Goal: Task Accomplishment & Management: Use online tool/utility

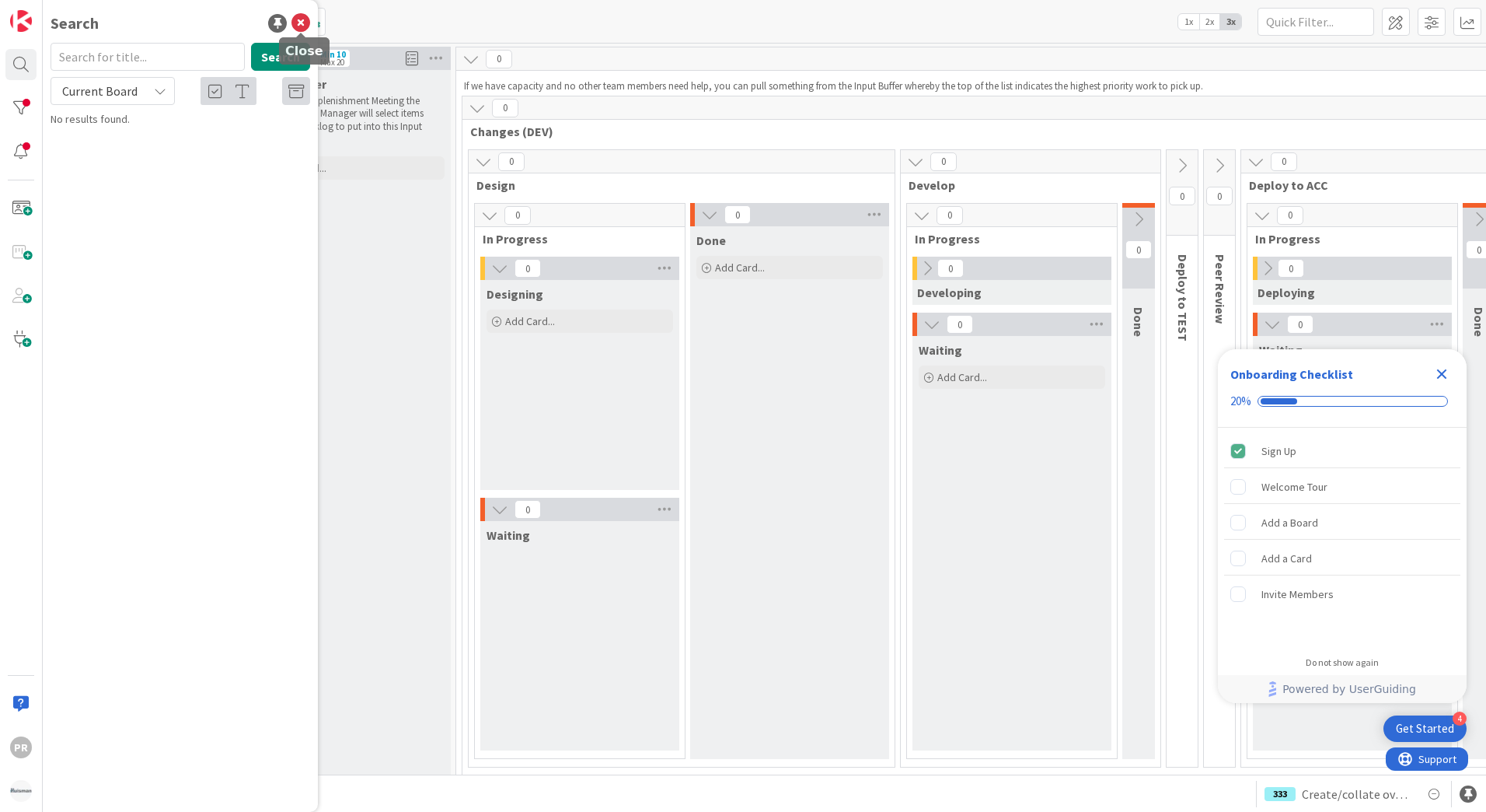
click at [305, 21] on icon at bounding box center [301, 23] width 19 height 19
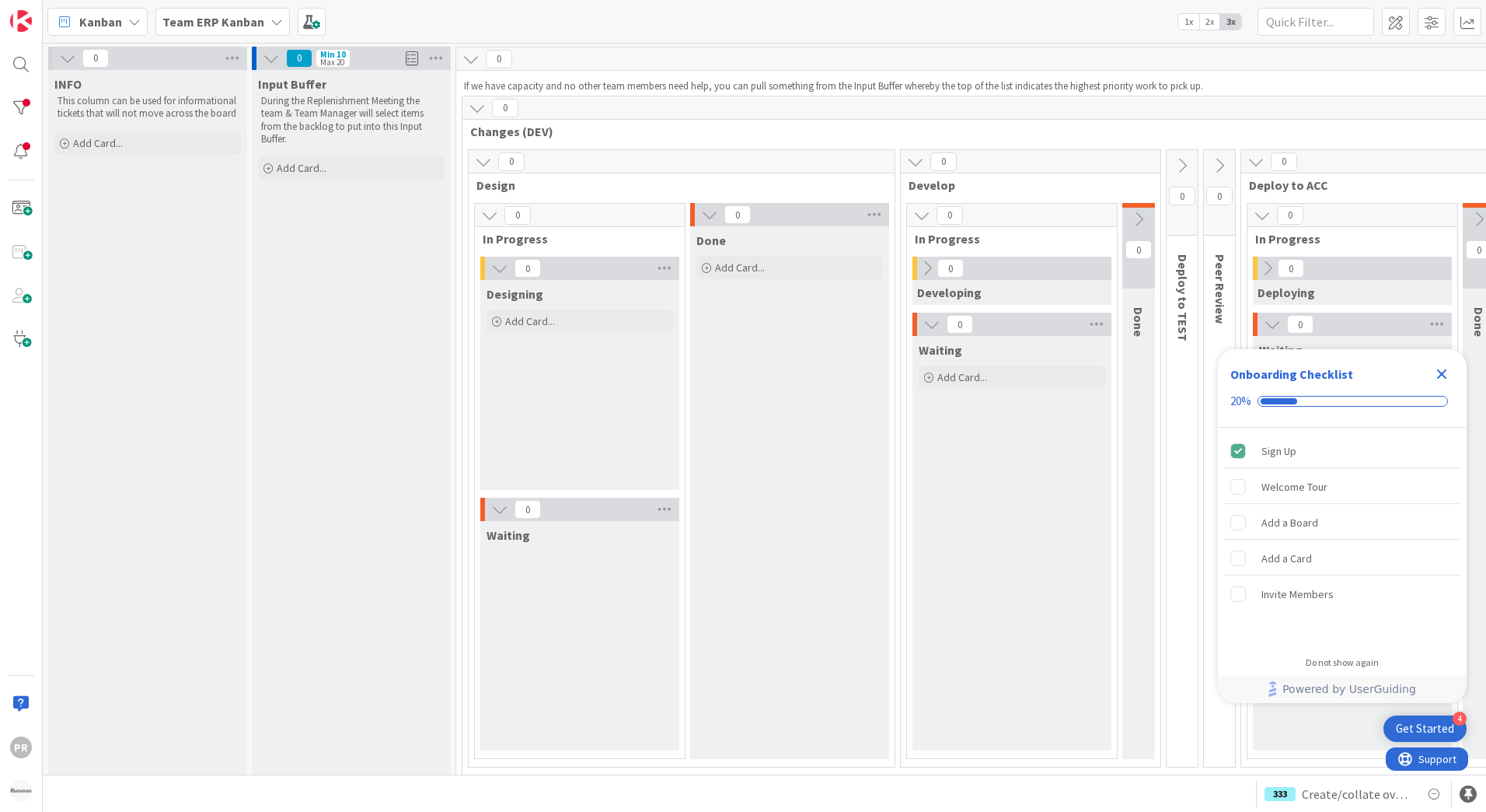
click at [243, 23] on b "Team ERP Kanban" at bounding box center [213, 22] width 101 height 16
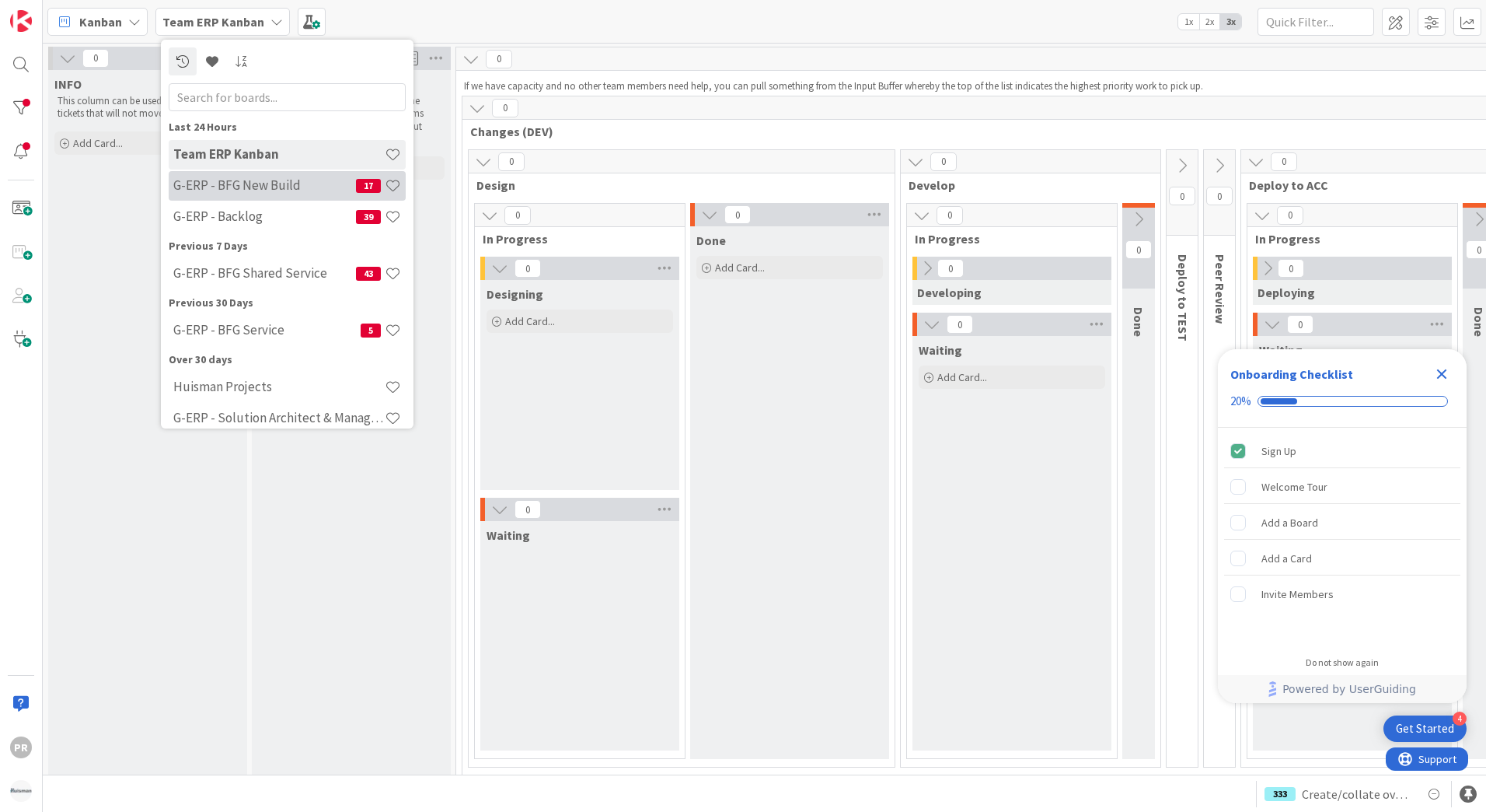
click at [253, 188] on h4 "G-ERP - BFG New Build" at bounding box center [265, 185] width 183 height 16
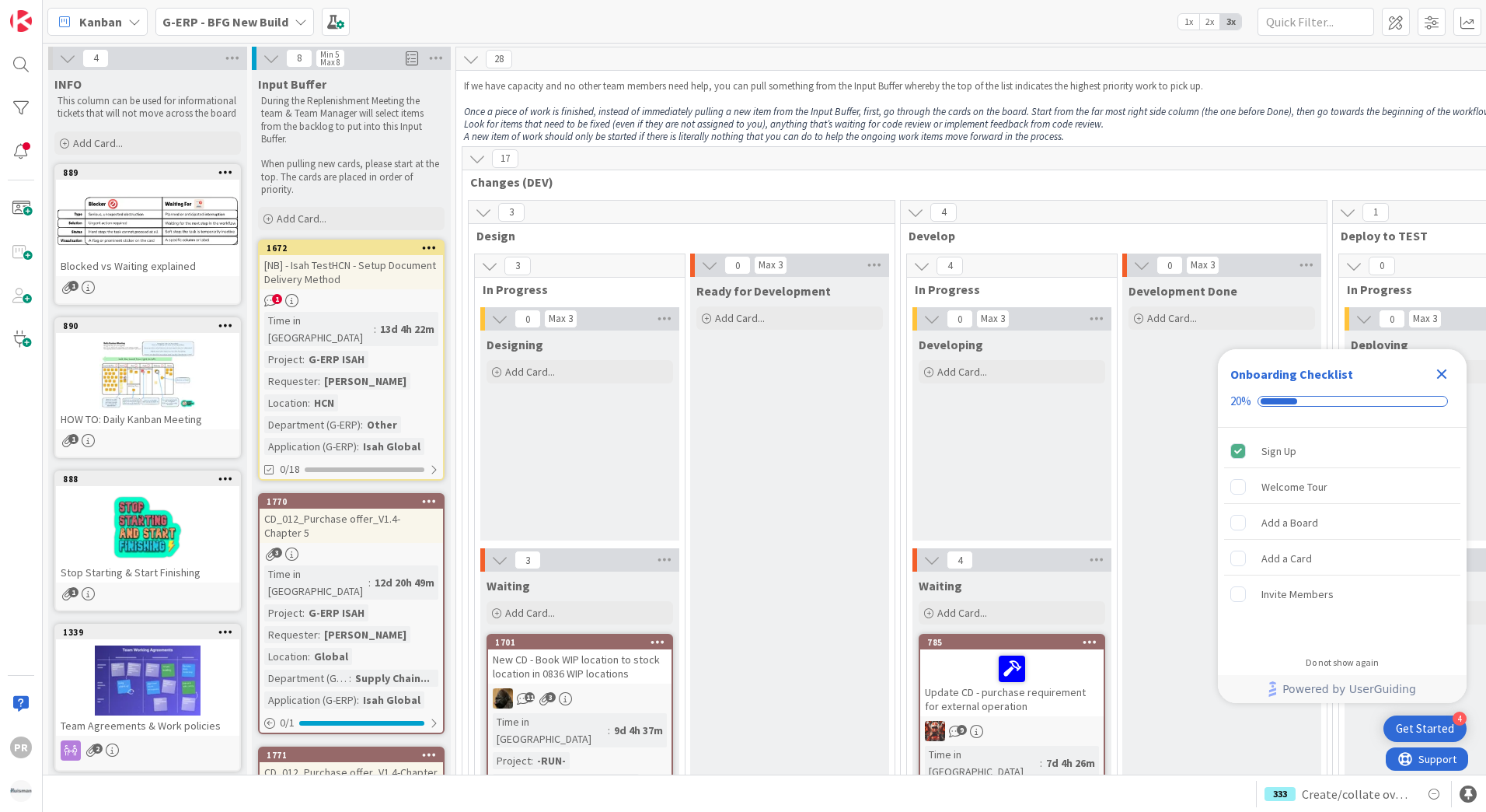
click at [222, 27] on b "G-ERP - BFG New Build" at bounding box center [225, 22] width 126 height 16
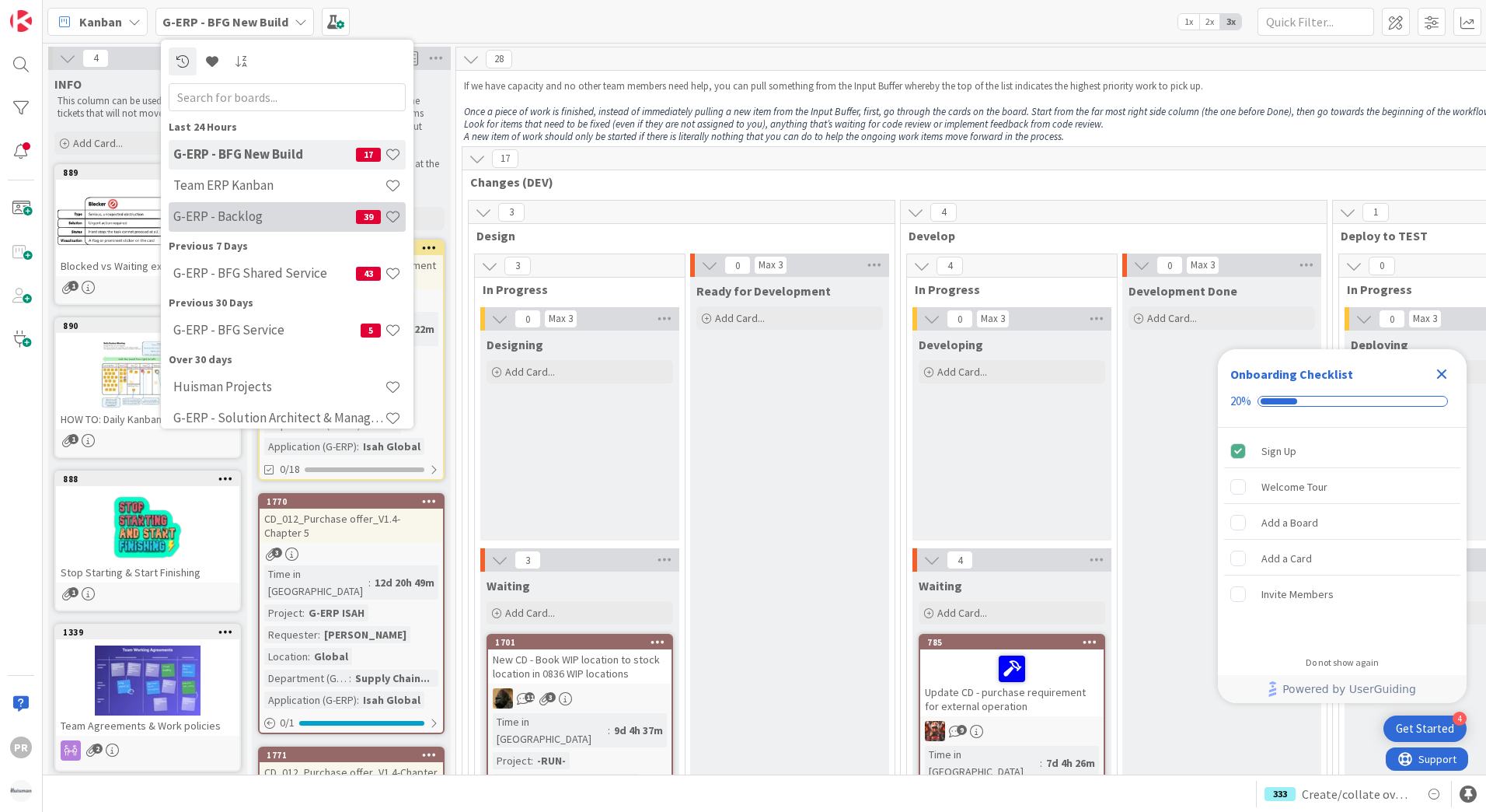
click at [239, 206] on div "G-ERP - Backlog 39" at bounding box center [287, 216] width 237 height 29
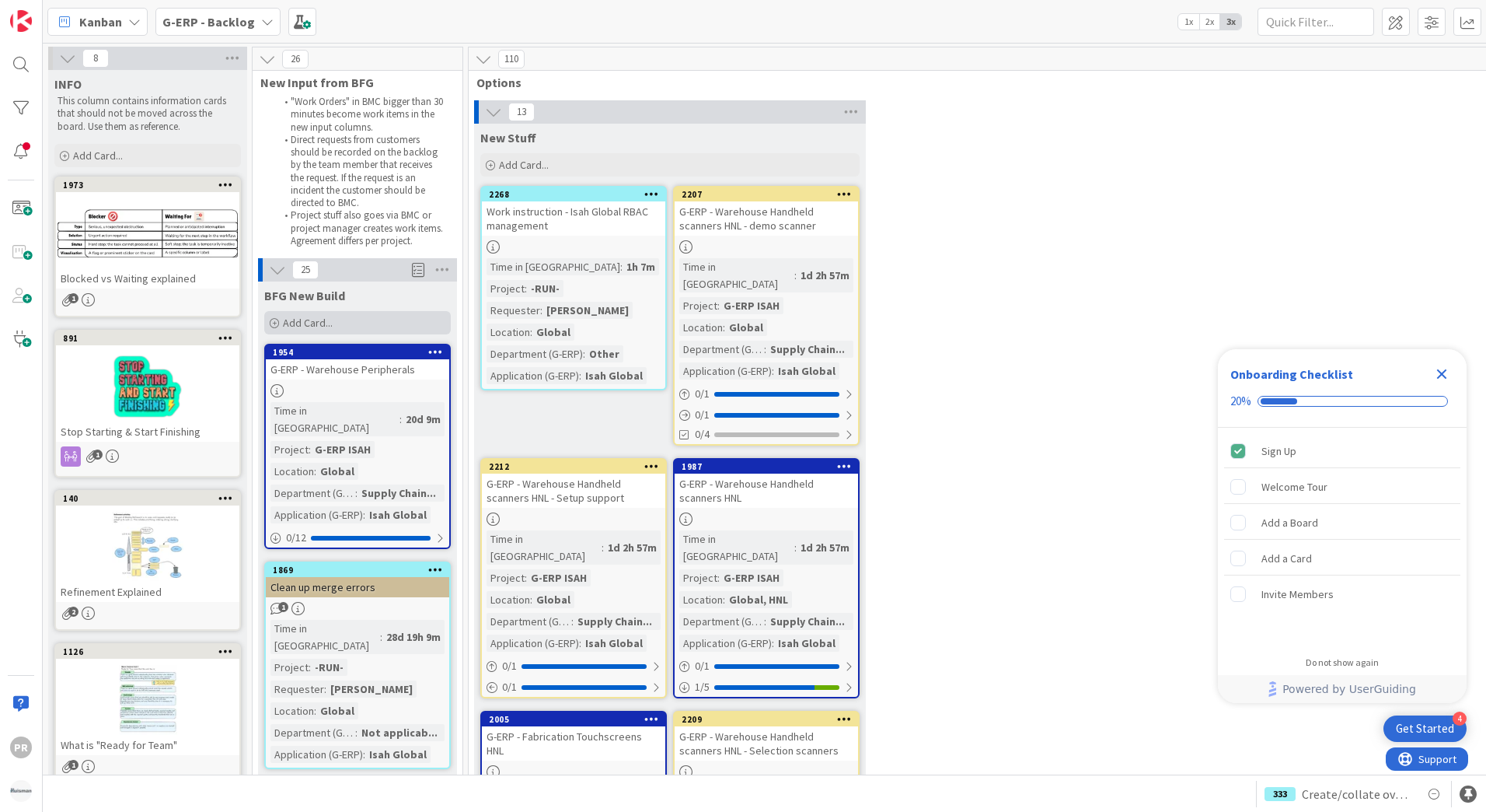
click at [310, 319] on span "Add Card..." at bounding box center [307, 322] width 50 height 14
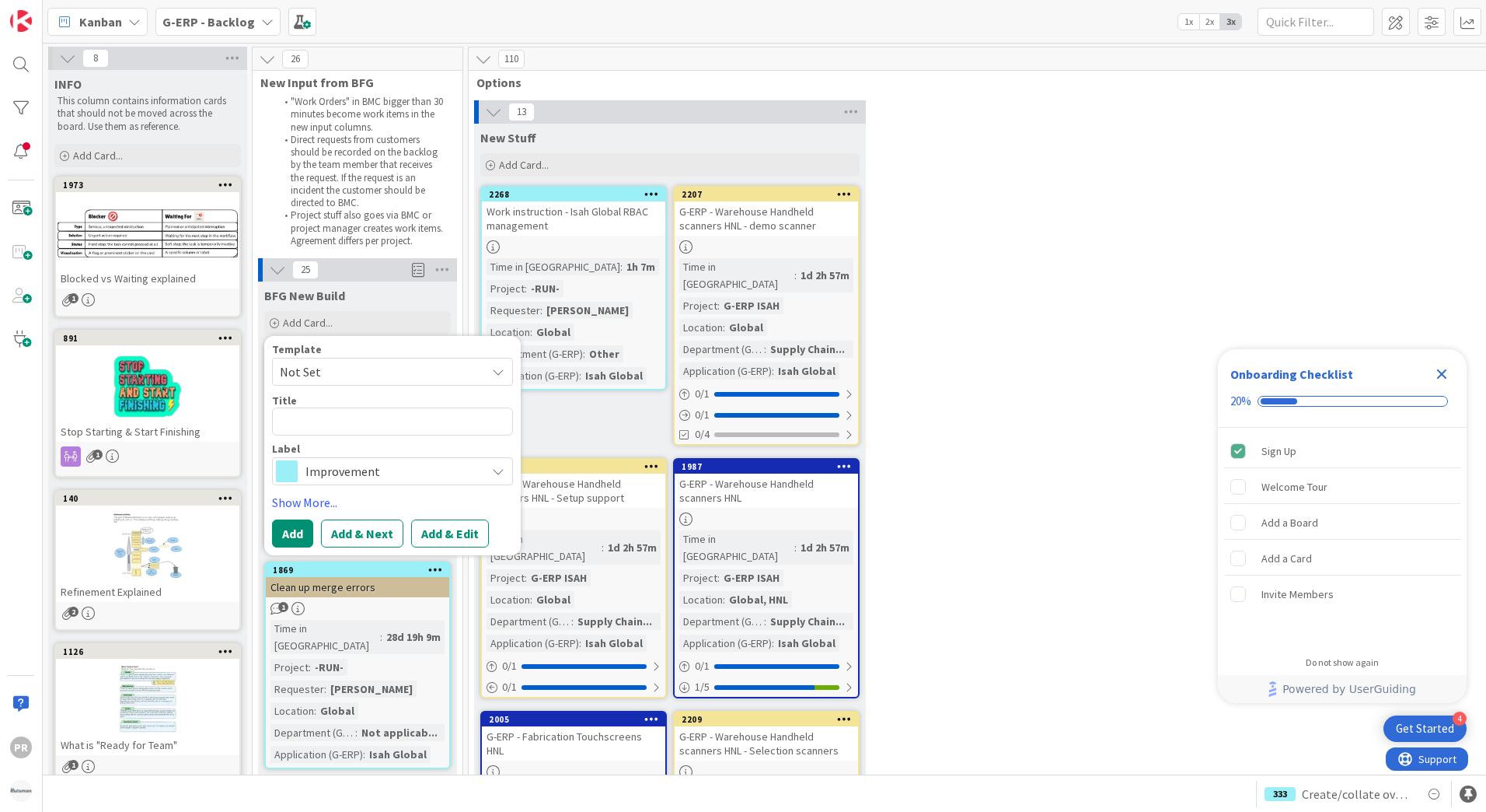
click at [346, 465] on span "Improvement" at bounding box center [391, 470] width 173 height 22
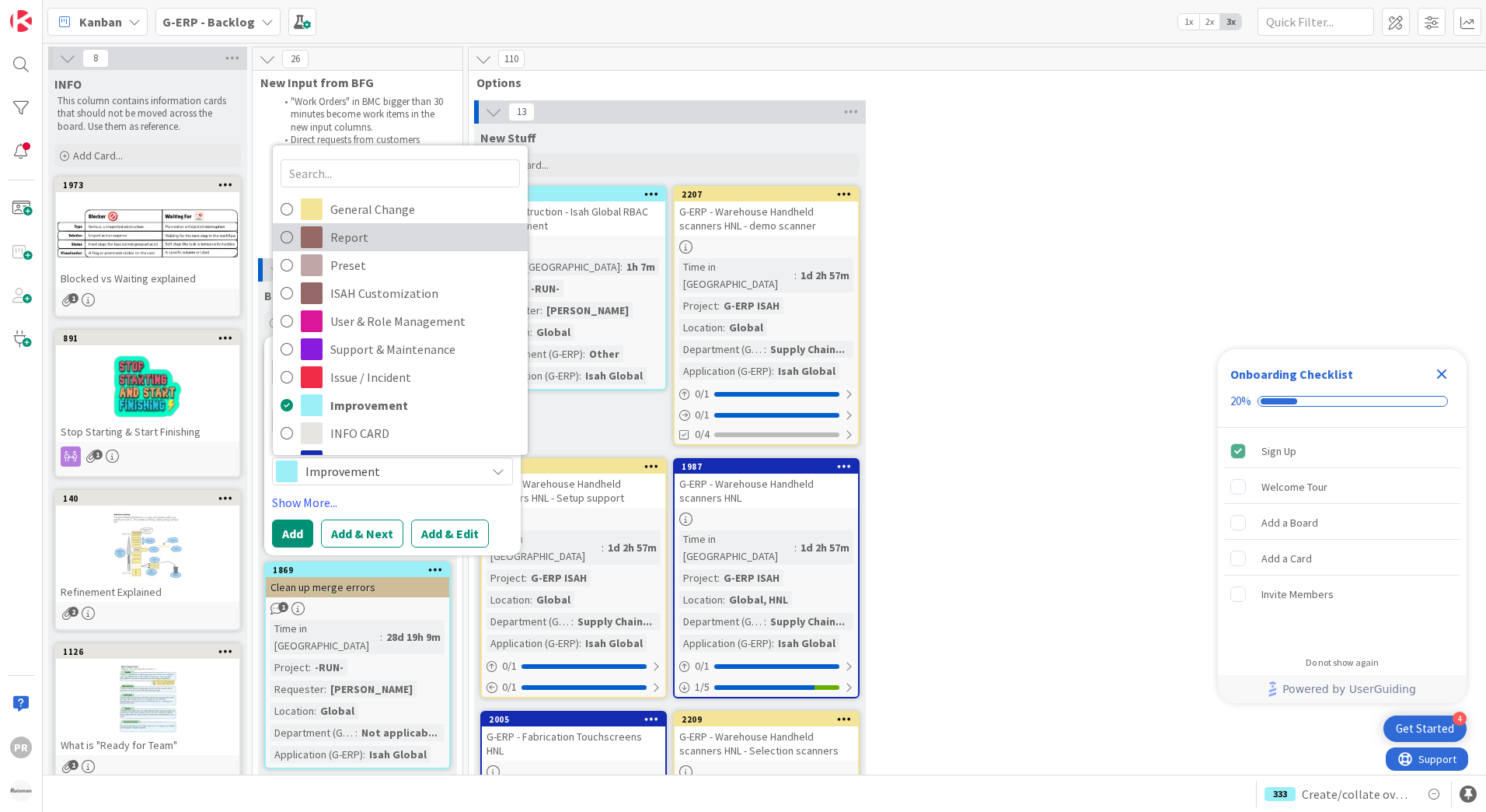
click at [387, 233] on span "Report" at bounding box center [425, 237] width 190 height 23
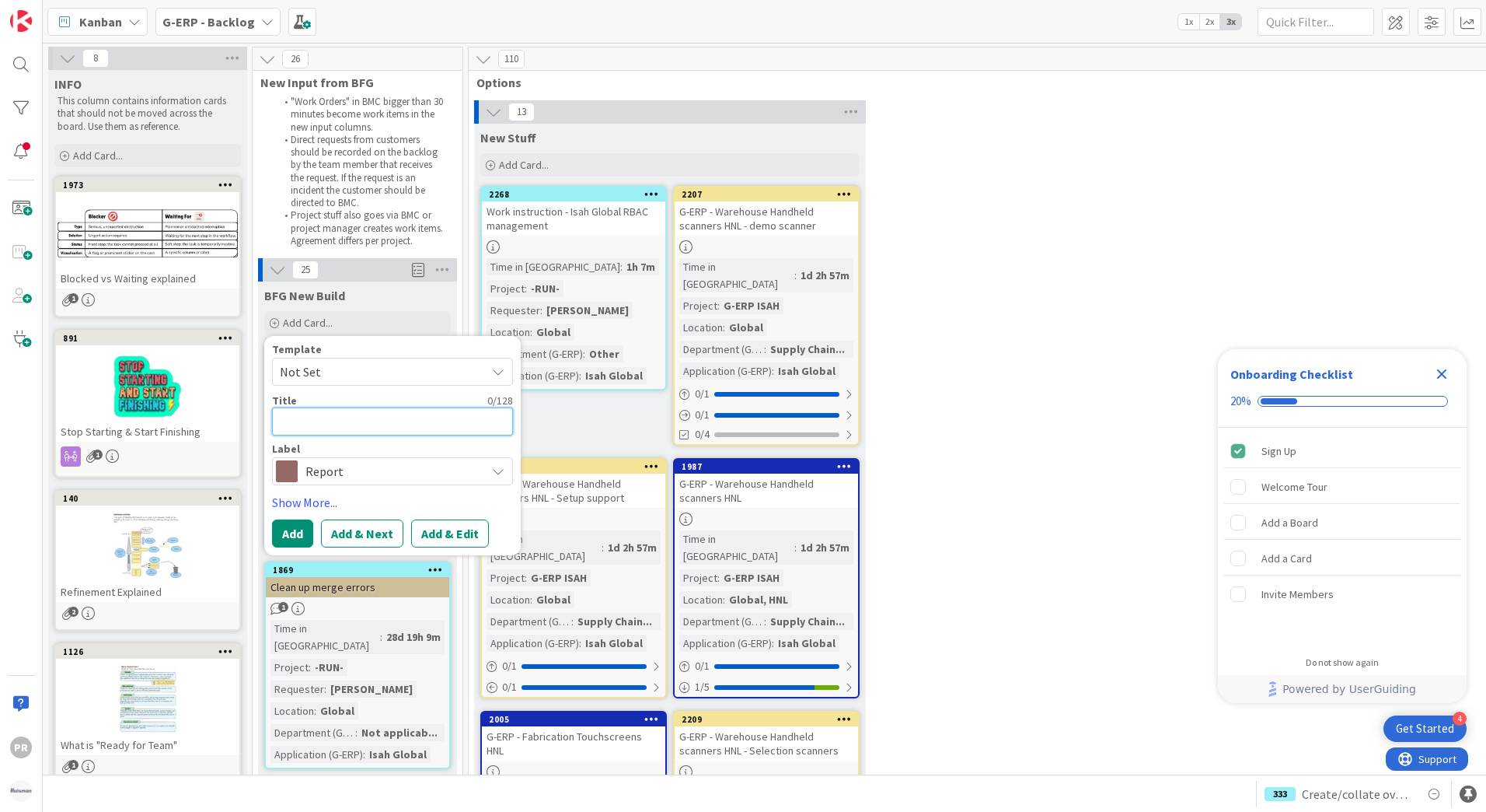
click at [364, 407] on textarea at bounding box center [392, 421] width 241 height 28
type textarea "x"
type textarea "["
type textarea "x"
type textarea "[N"
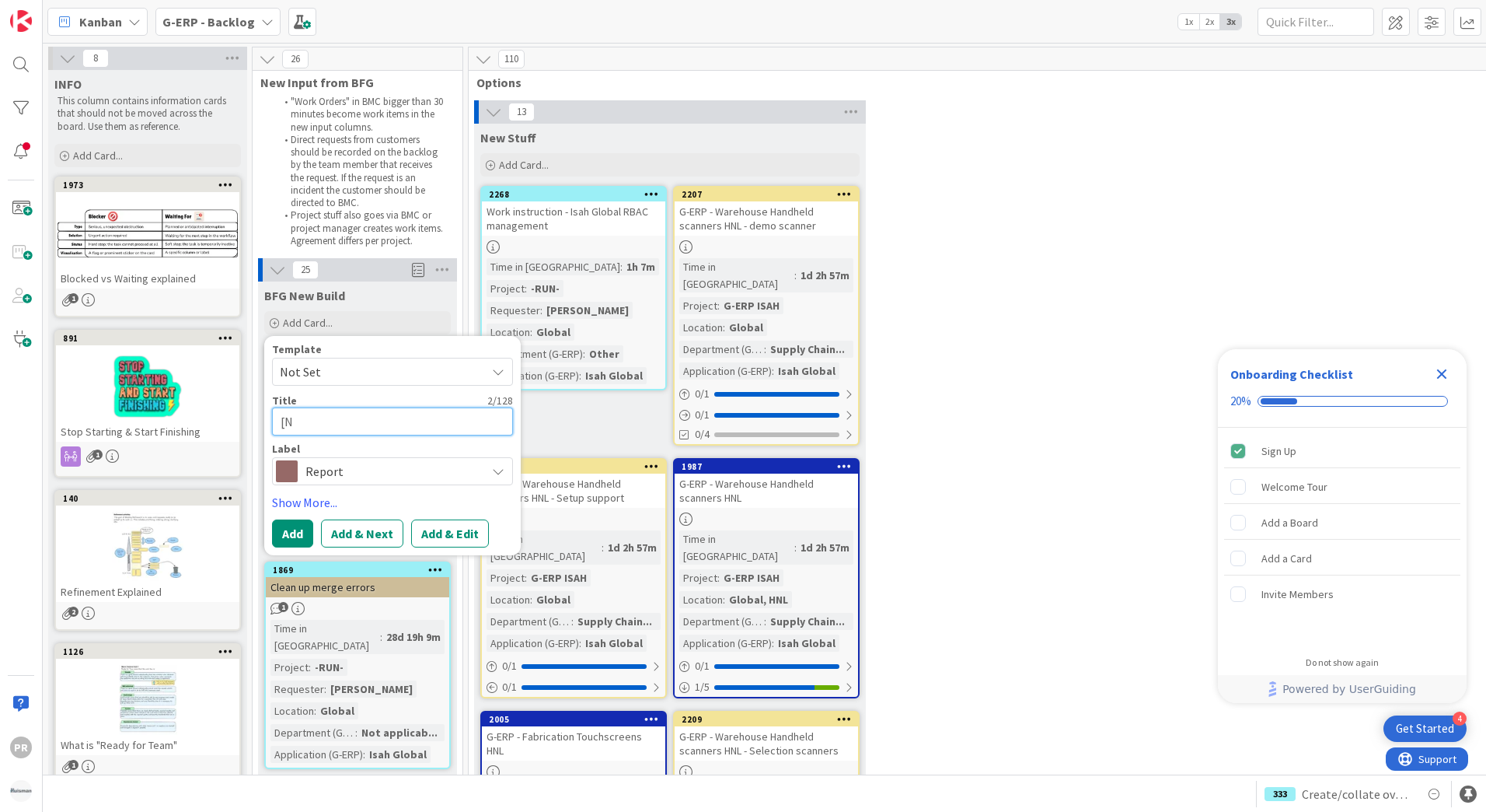
type textarea "x"
type textarea "[NB"
type textarea "x"
type textarea "[NB]"
type textarea "x"
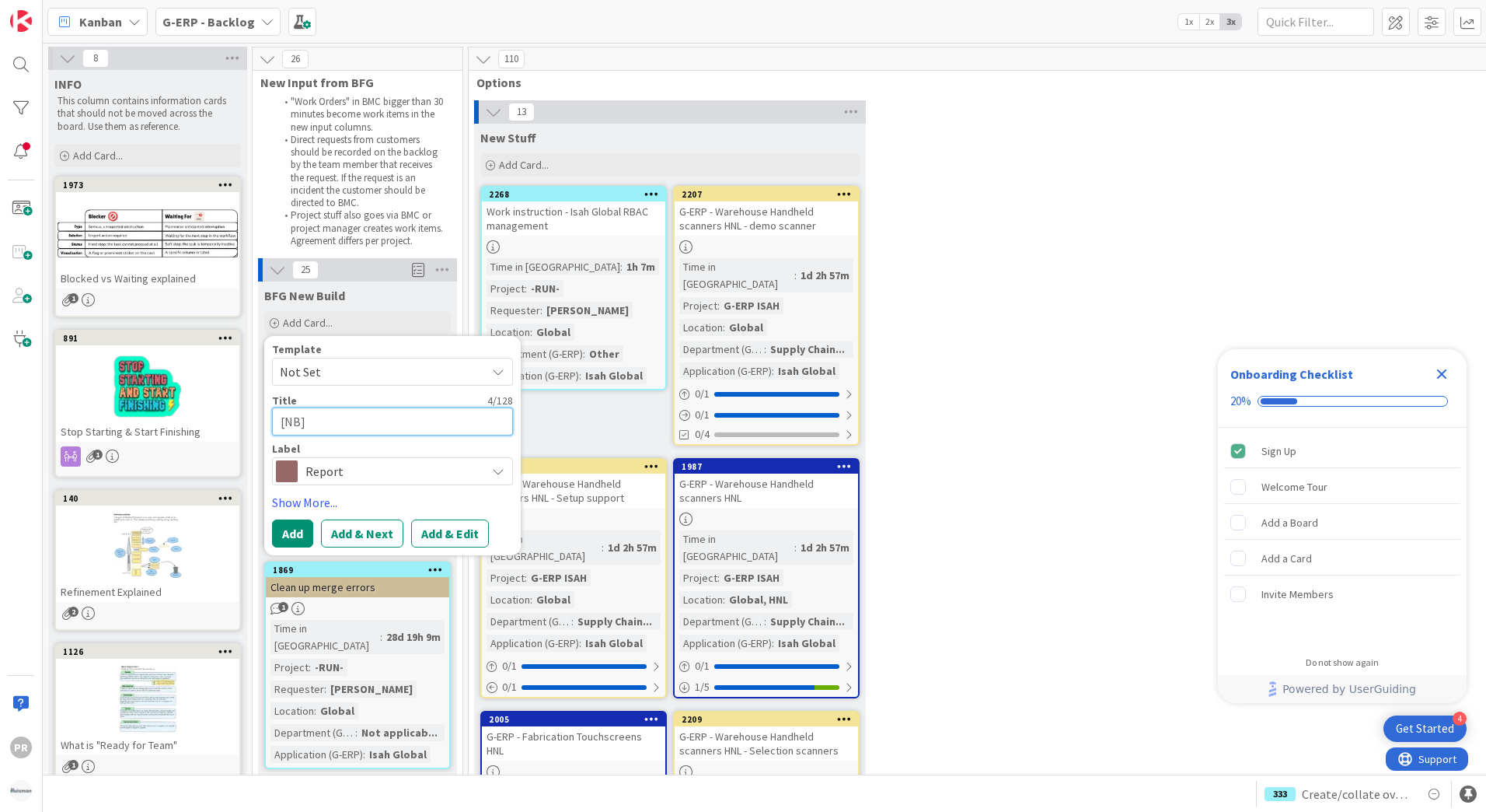
type textarea "[NB]"
type textarea "x"
type textarea "[NB] -"
type textarea "x"
type textarea "[NB] -"
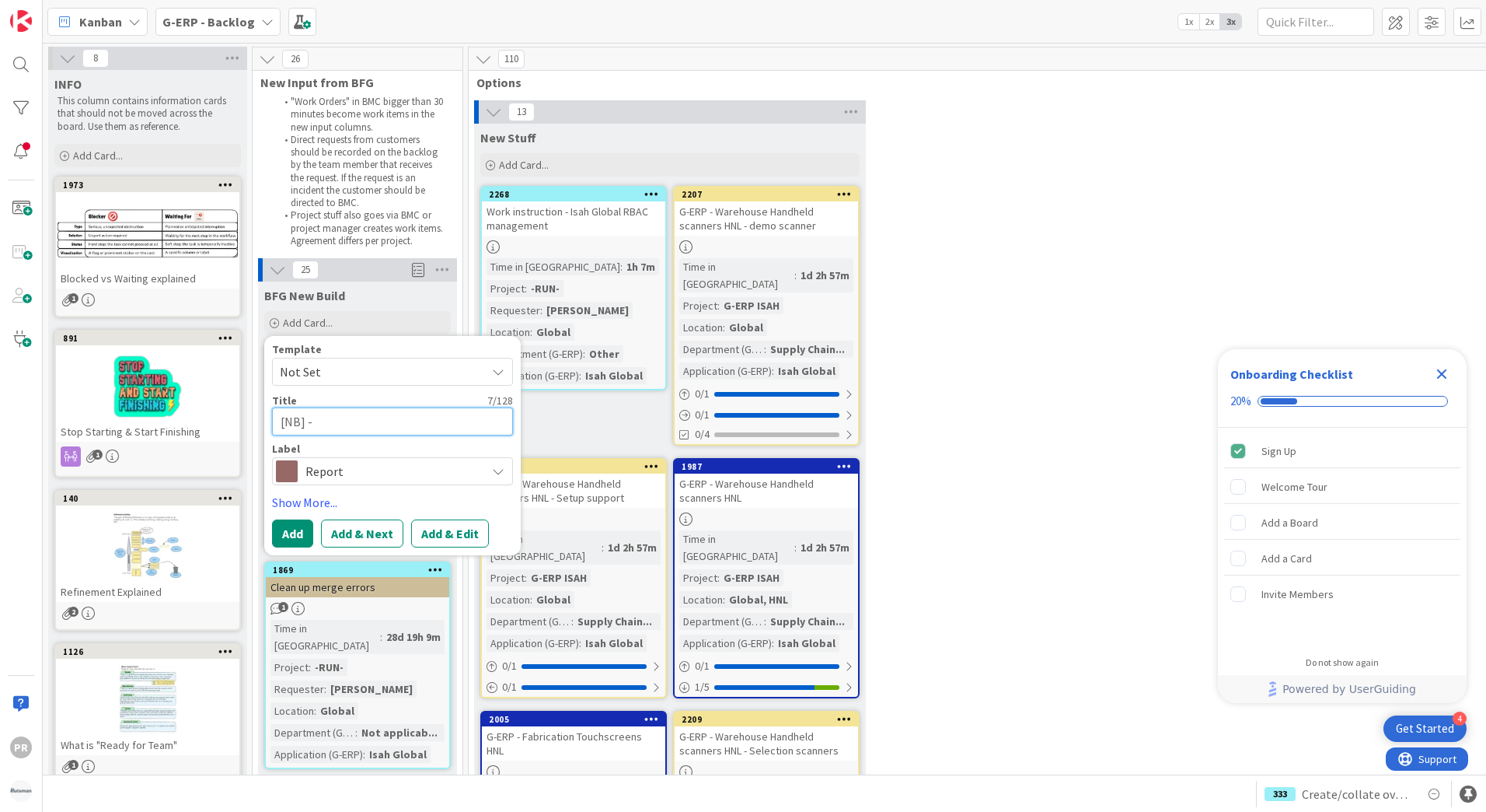
type textarea "x"
type textarea "[NB] - S"
type textarea "x"
type textarea "[NB] -"
type textarea "x"
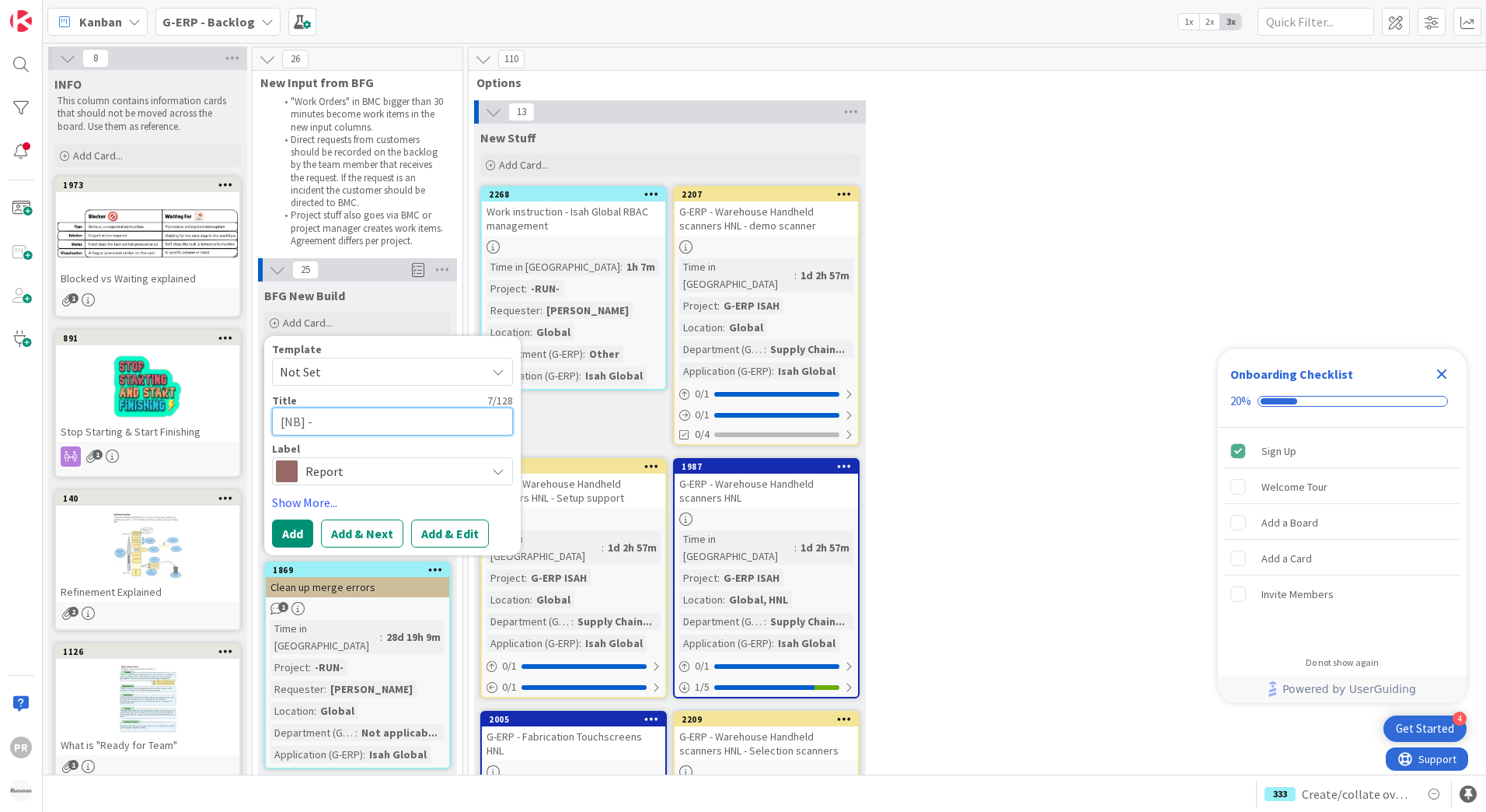
type textarea "[NB] - E"
type textarea "x"
type textarea "[NB] -"
type textarea "x"
type textarea "[NB] - R"
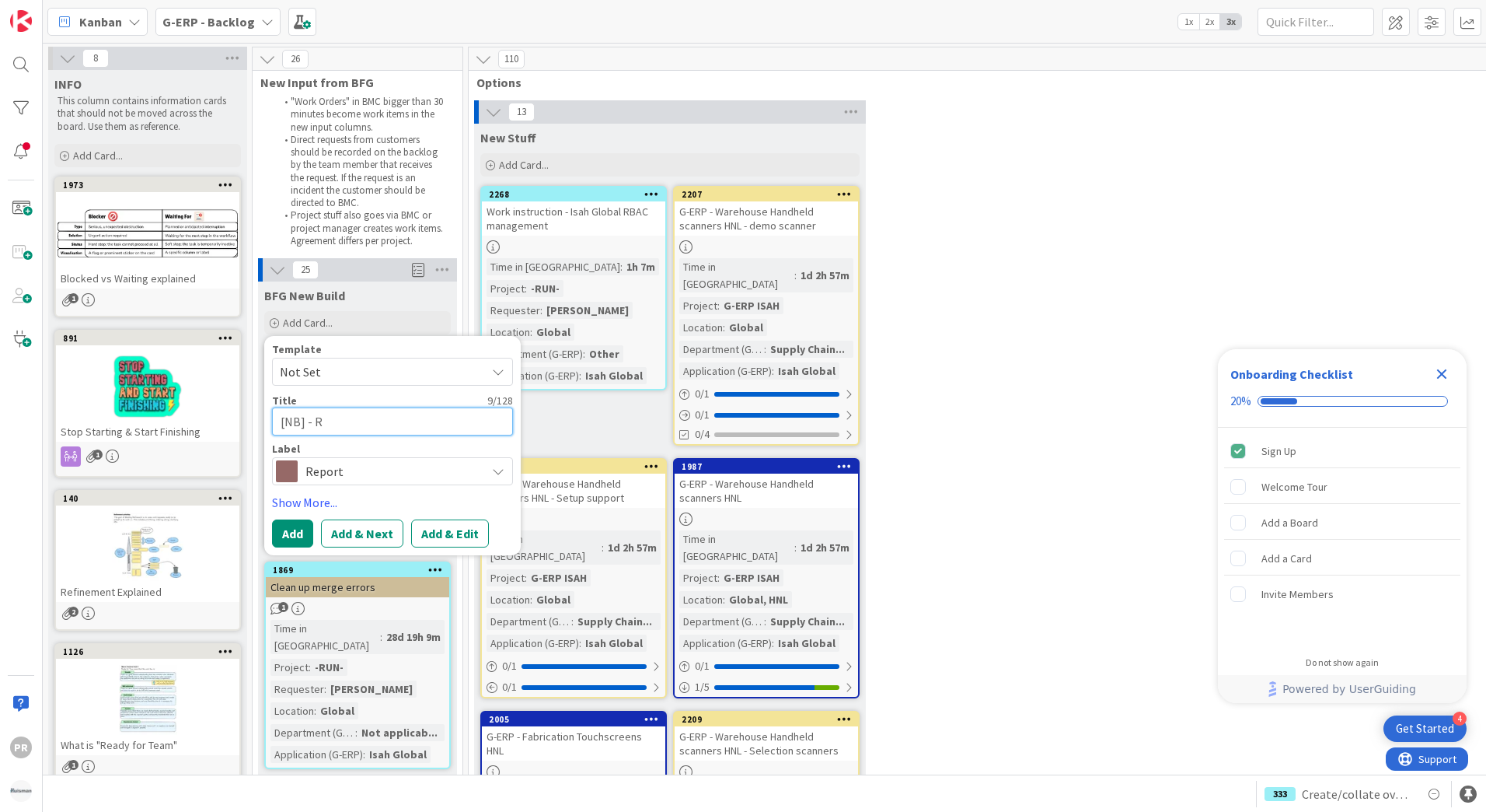
type textarea "x"
type textarea "[NB] - Re"
type textarea "x"
type textarea "[NB] - Rep"
type textarea "x"
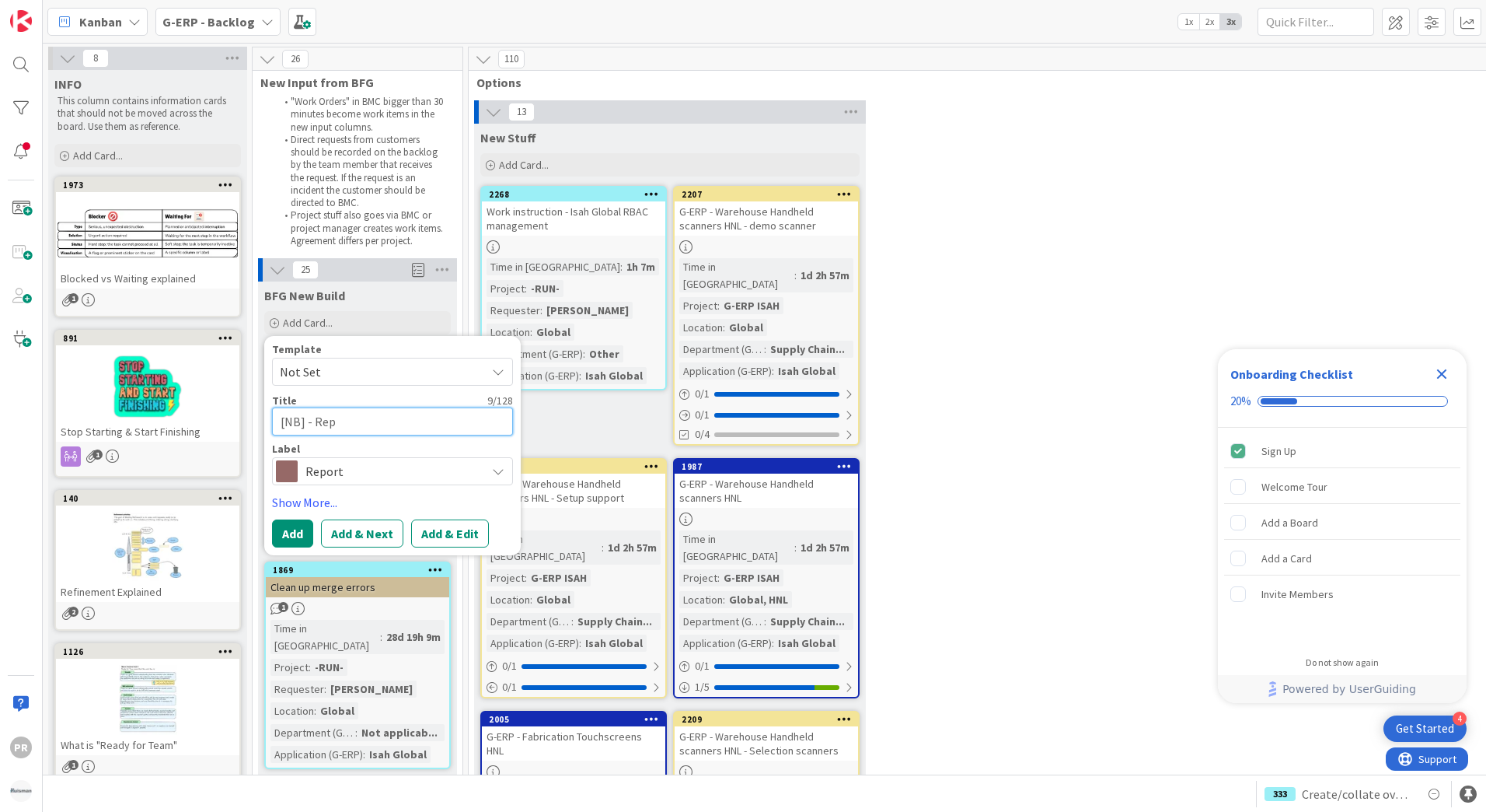
type textarea "[NB] - Repo"
type textarea "x"
type textarea "[NB] - Repor"
type textarea "x"
type textarea "[NB] - Report"
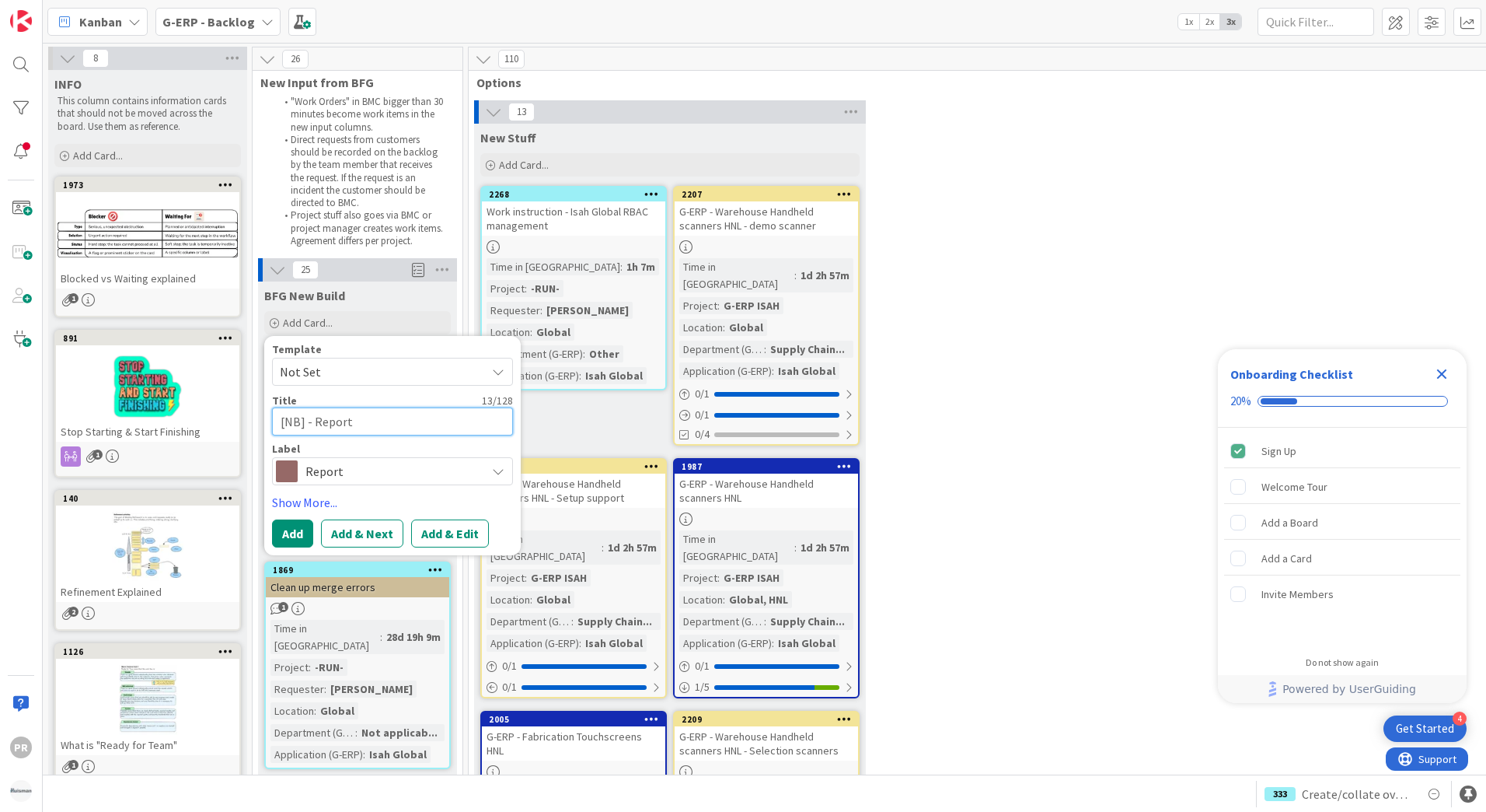
drag, startPoint x: 355, startPoint y: 423, endPoint x: 314, endPoint y: 437, distance: 43.3
click at [314, 437] on div "Template Not Set Title 13 / 128 [NB] - Report Label Report General Change Repor…" at bounding box center [392, 414] width 241 height 142
type textarea "x"
type textarea "[NB] - P"
type textarea "x"
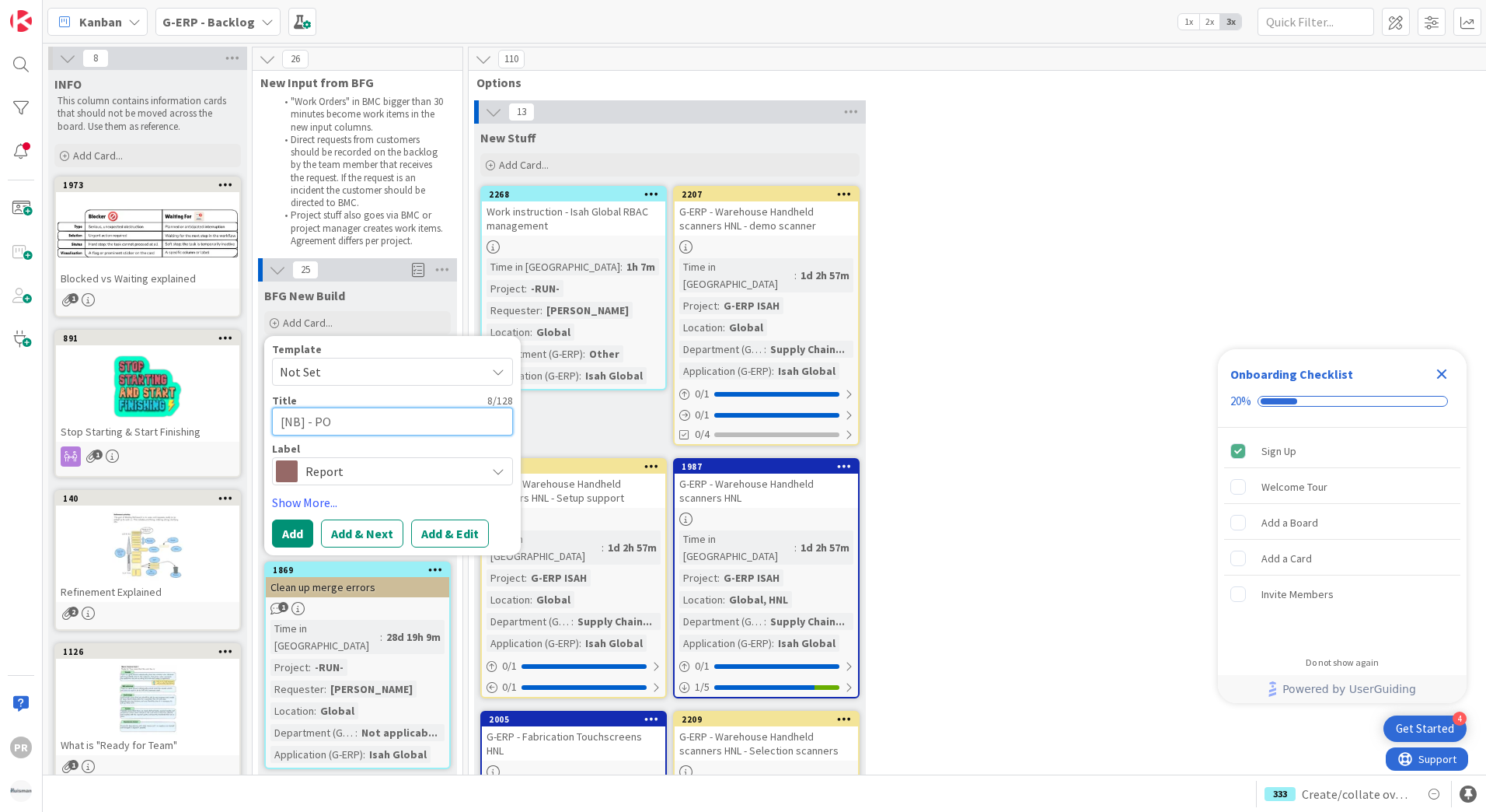
type textarea "[NB] - PO"
type textarea "x"
type textarea "[NB] - PO T"
type textarea "x"
type textarea "[NB] - PO Te"
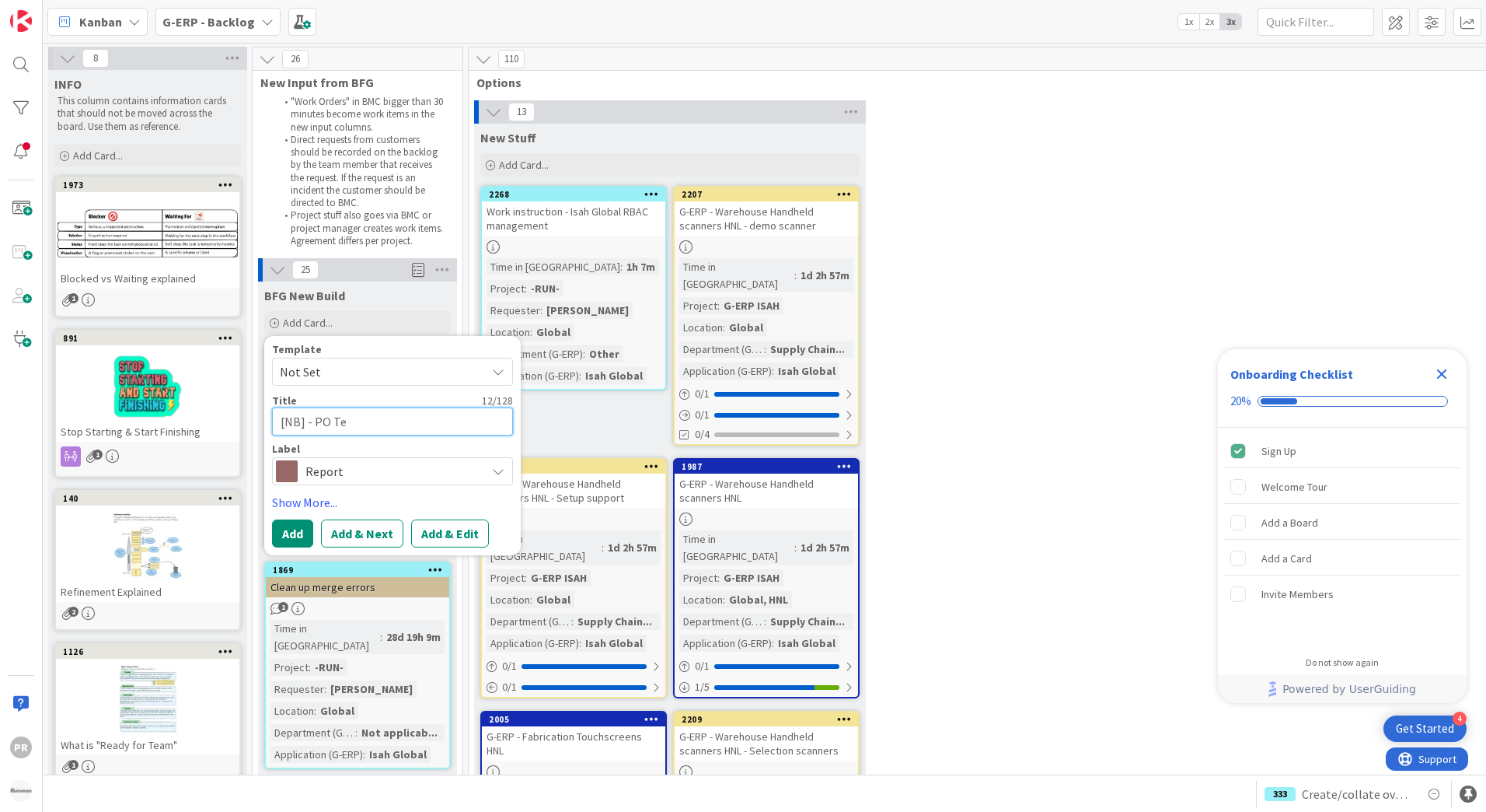
type textarea "x"
type textarea "[NB] - PO Tem"
type textarea "x"
type textarea "[NB] - PO Temp"
type textarea "x"
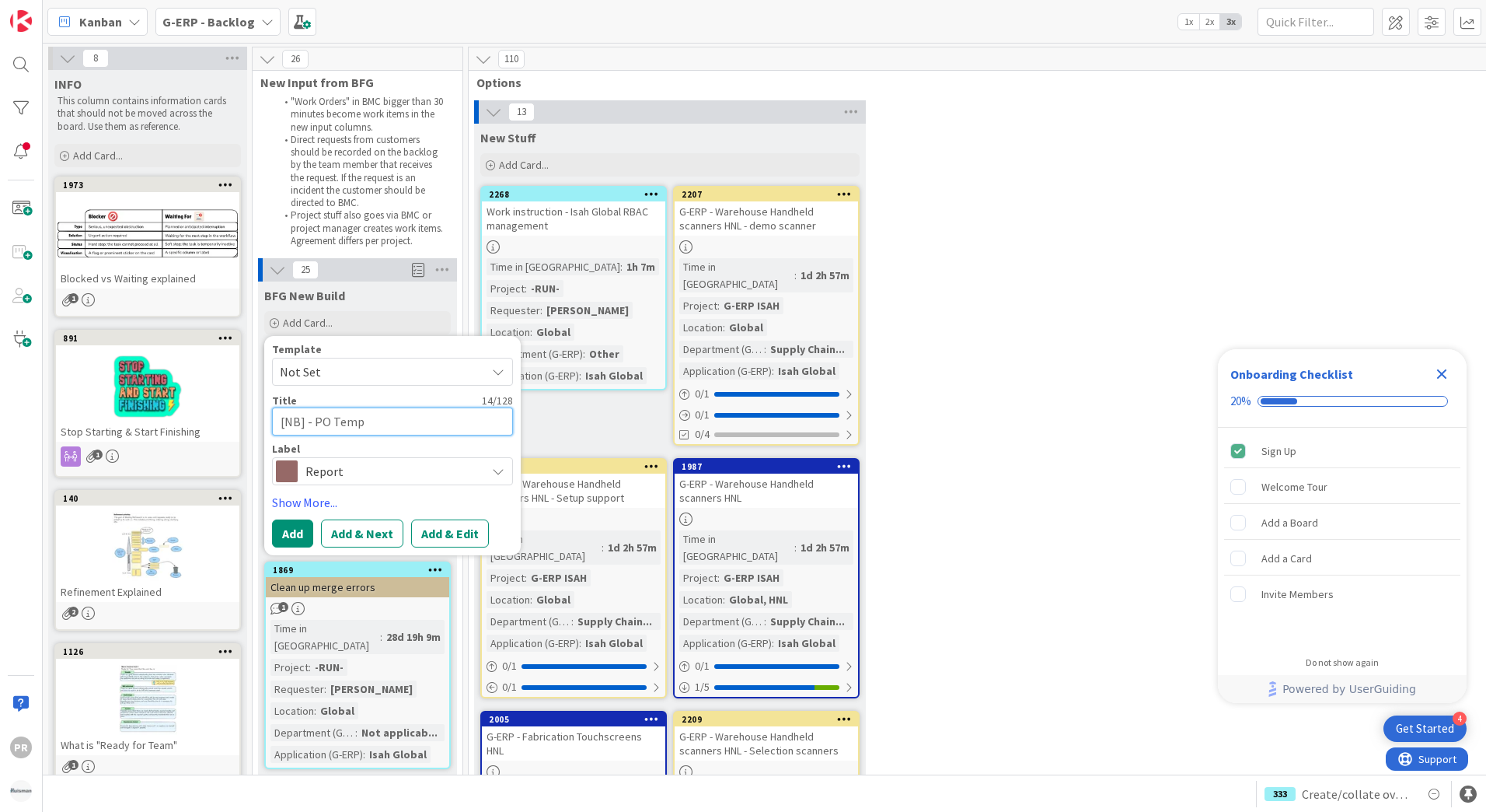
type textarea "[NB] - PO Templ"
type textarea "x"
type textarea "[NB] - PO Templa"
type textarea "x"
type textarea "[NB] - PO Templat"
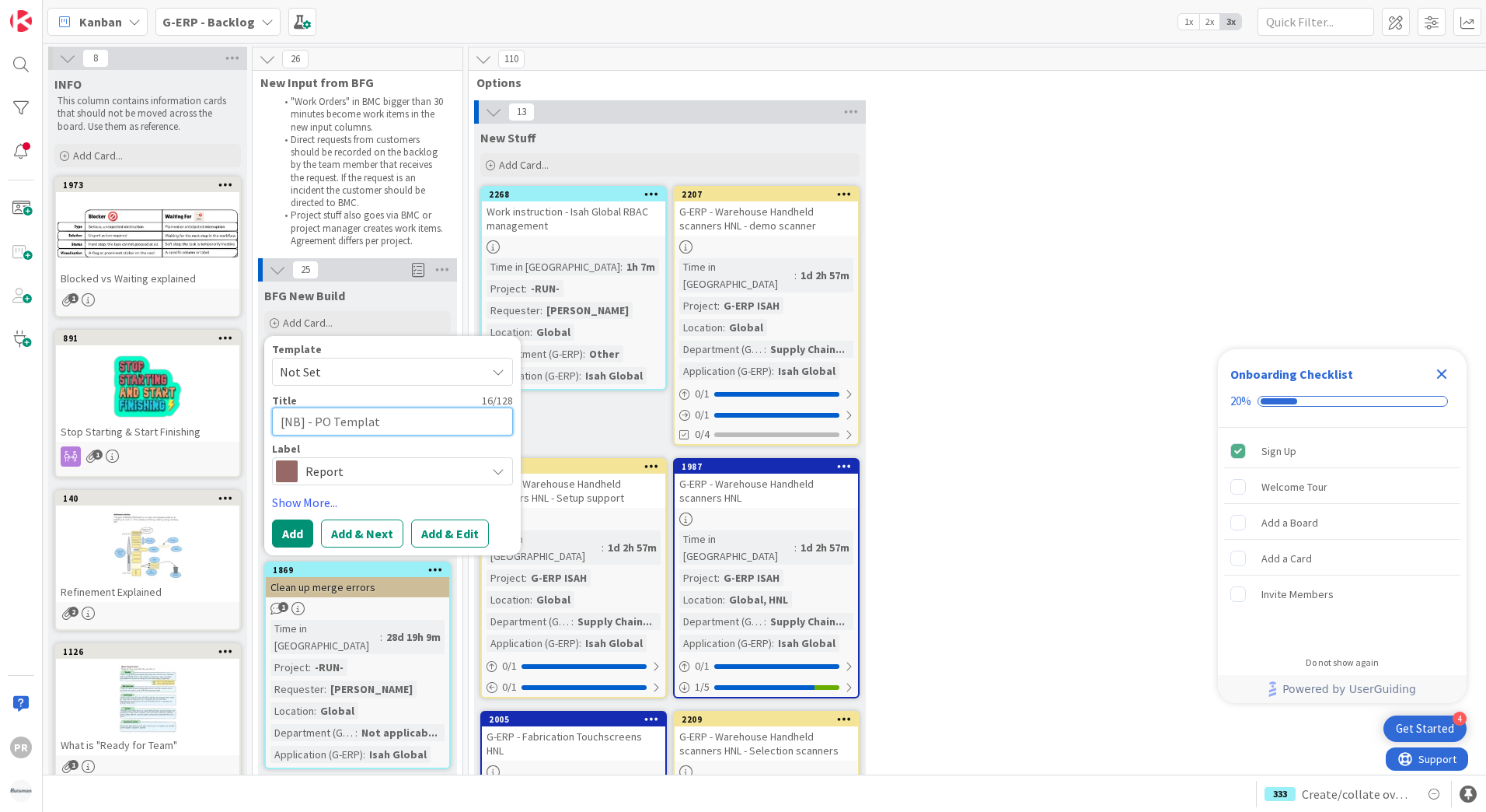
type textarea "x"
type textarea "[NB] - PO Template"
type textarea "x"
type textarea "[NB] - PO Template"
type textarea "x"
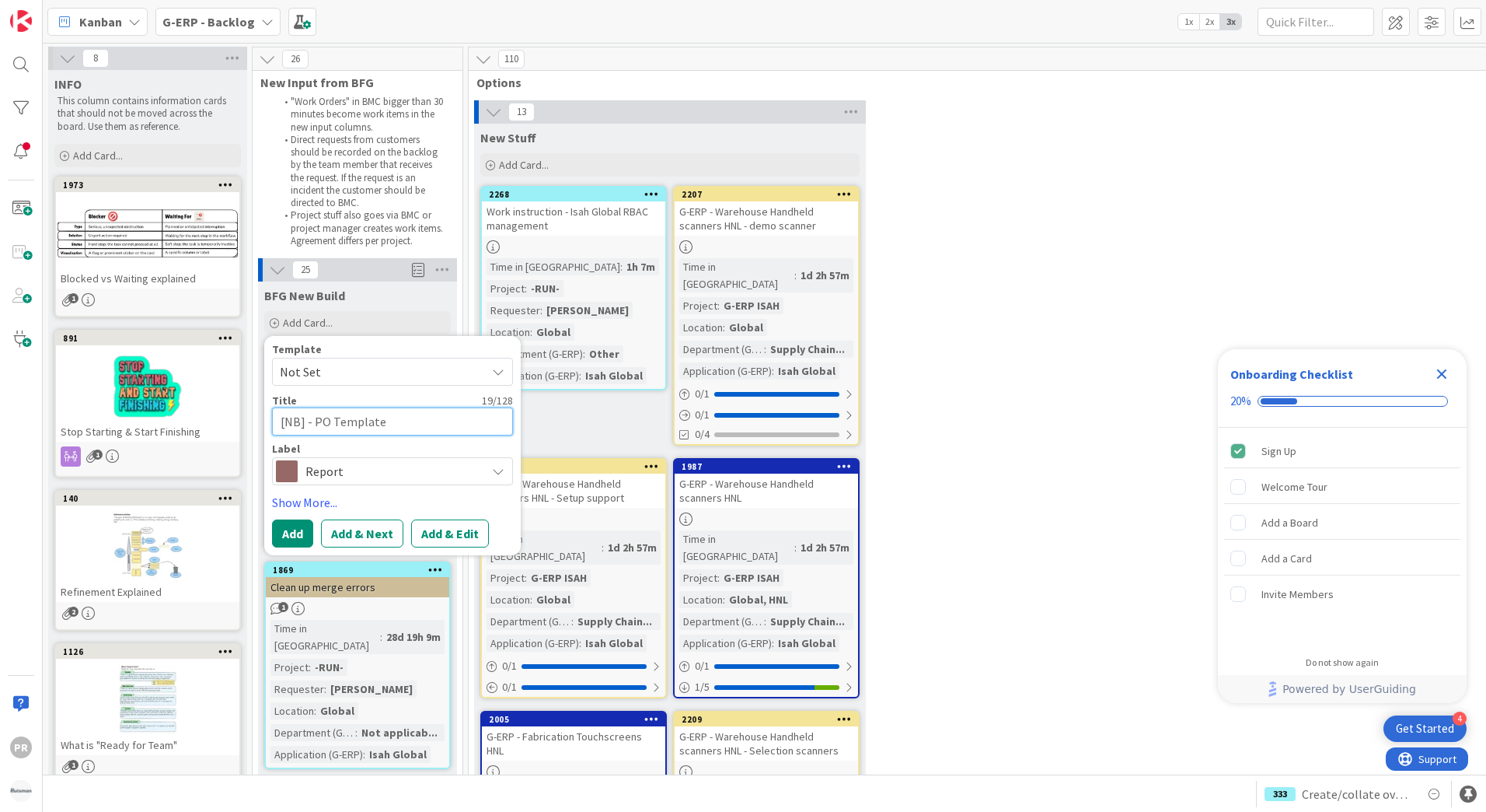
type textarea "[NB] - PO Template -"
type textarea "x"
type textarea "[NB] - PO Template -"
type textarea "x"
type textarea "[NB] - PO Template - O"
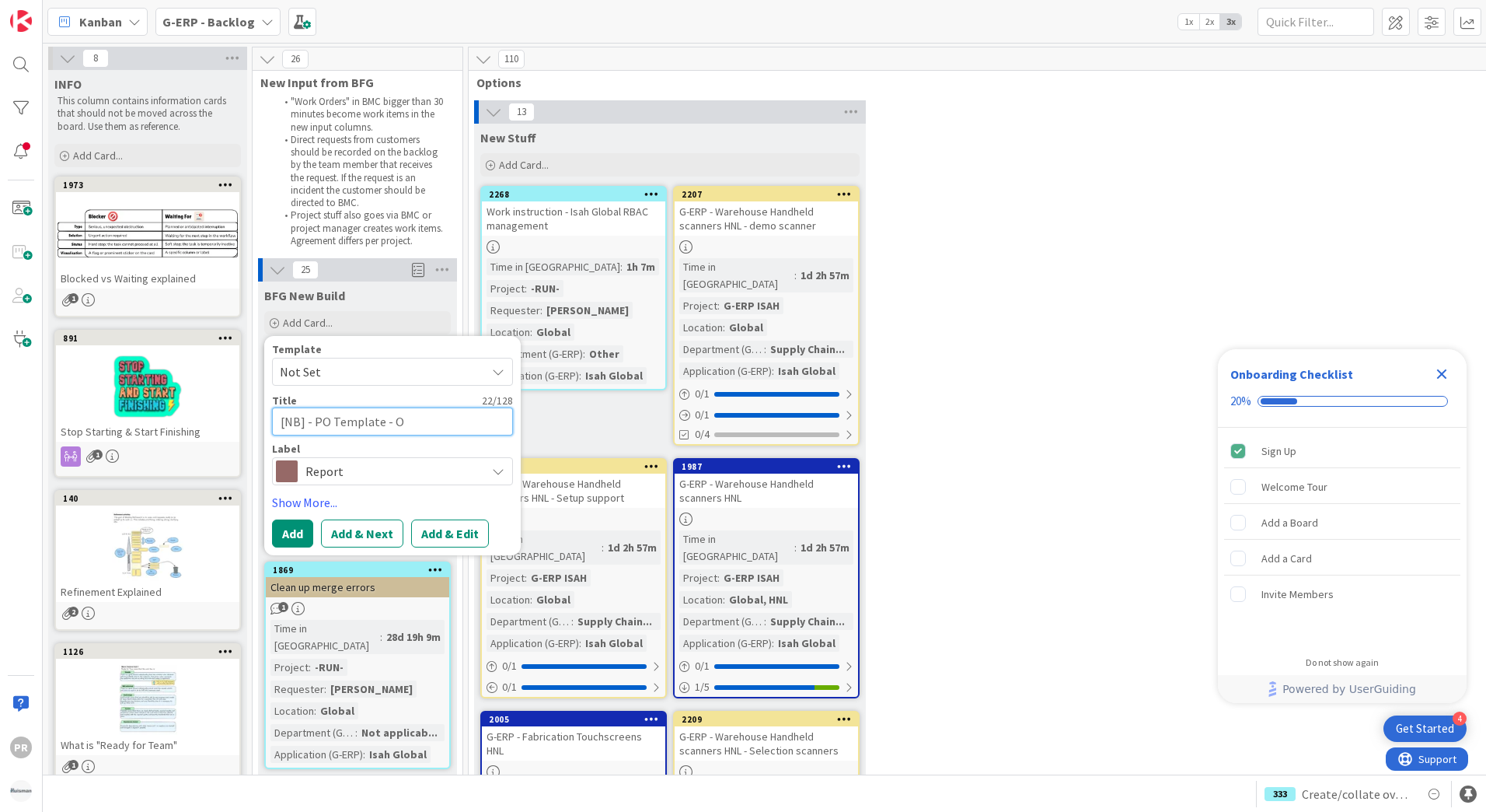
type textarea "x"
type textarea "[NB] - PO Template - Of"
type textarea "x"
type textarea "[NB] - PO Template - Off"
type textarea "x"
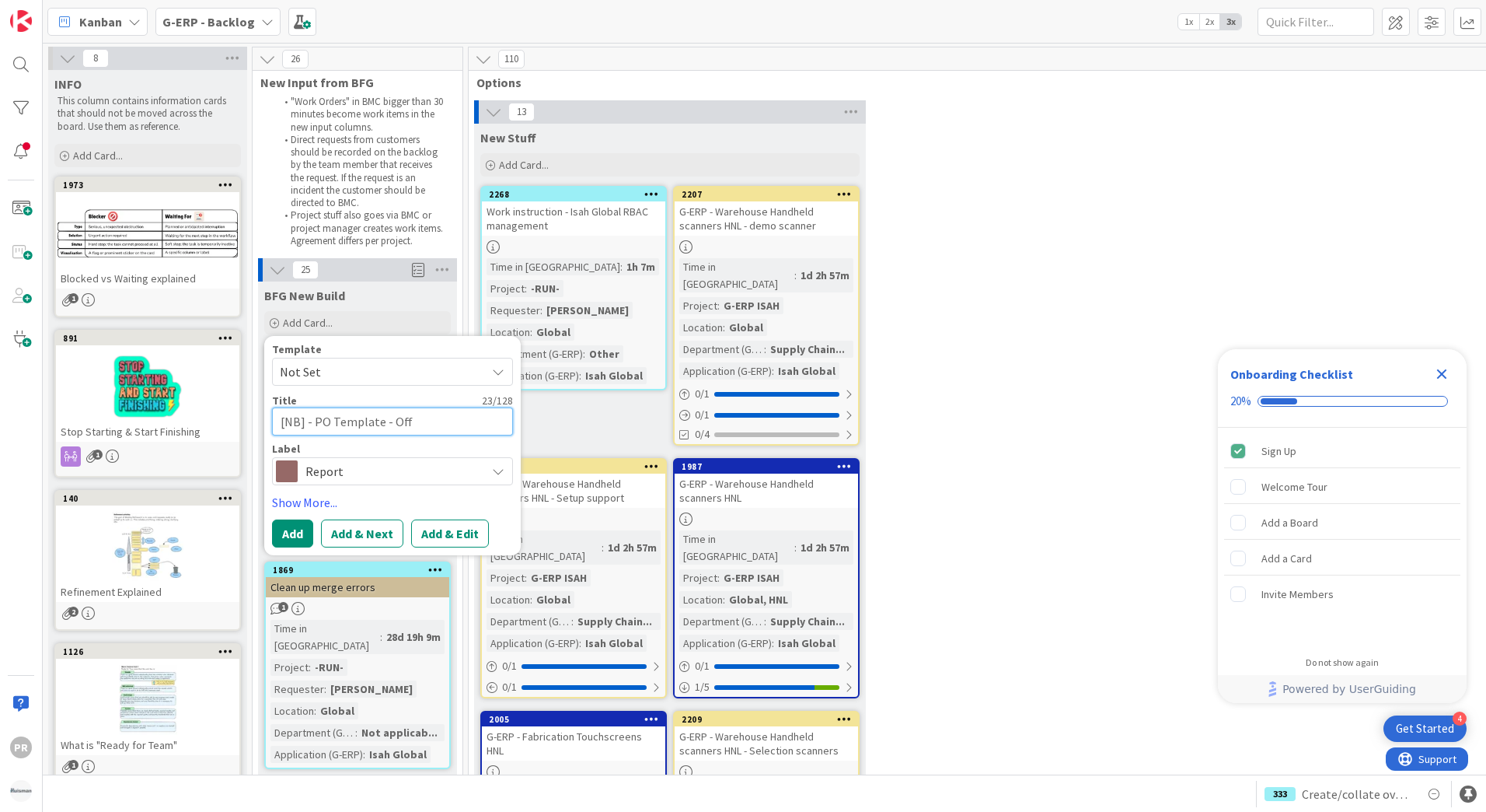
type textarea "[NB] - PO Template - Offe"
type textarea "x"
type textarea "[NB] - PO Template - Offer"
type textarea "x"
type textarea "[NB] - PO Template - Offer"
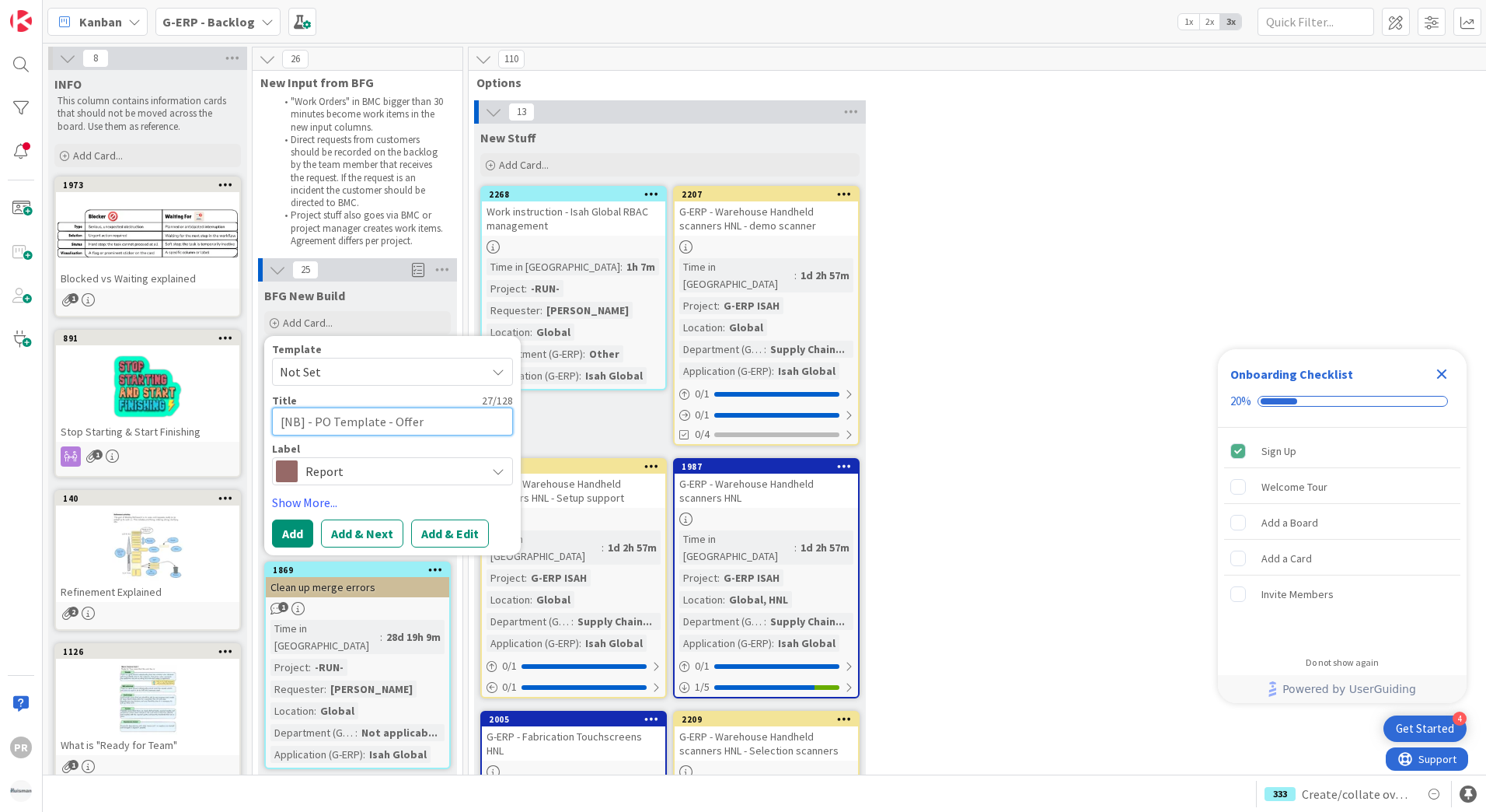
type textarea "x"
type textarea "[NB] - PO Template - Offer R"
type textarea "x"
type textarea "[NB] - PO Template - Offer Ref"
type textarea "x"
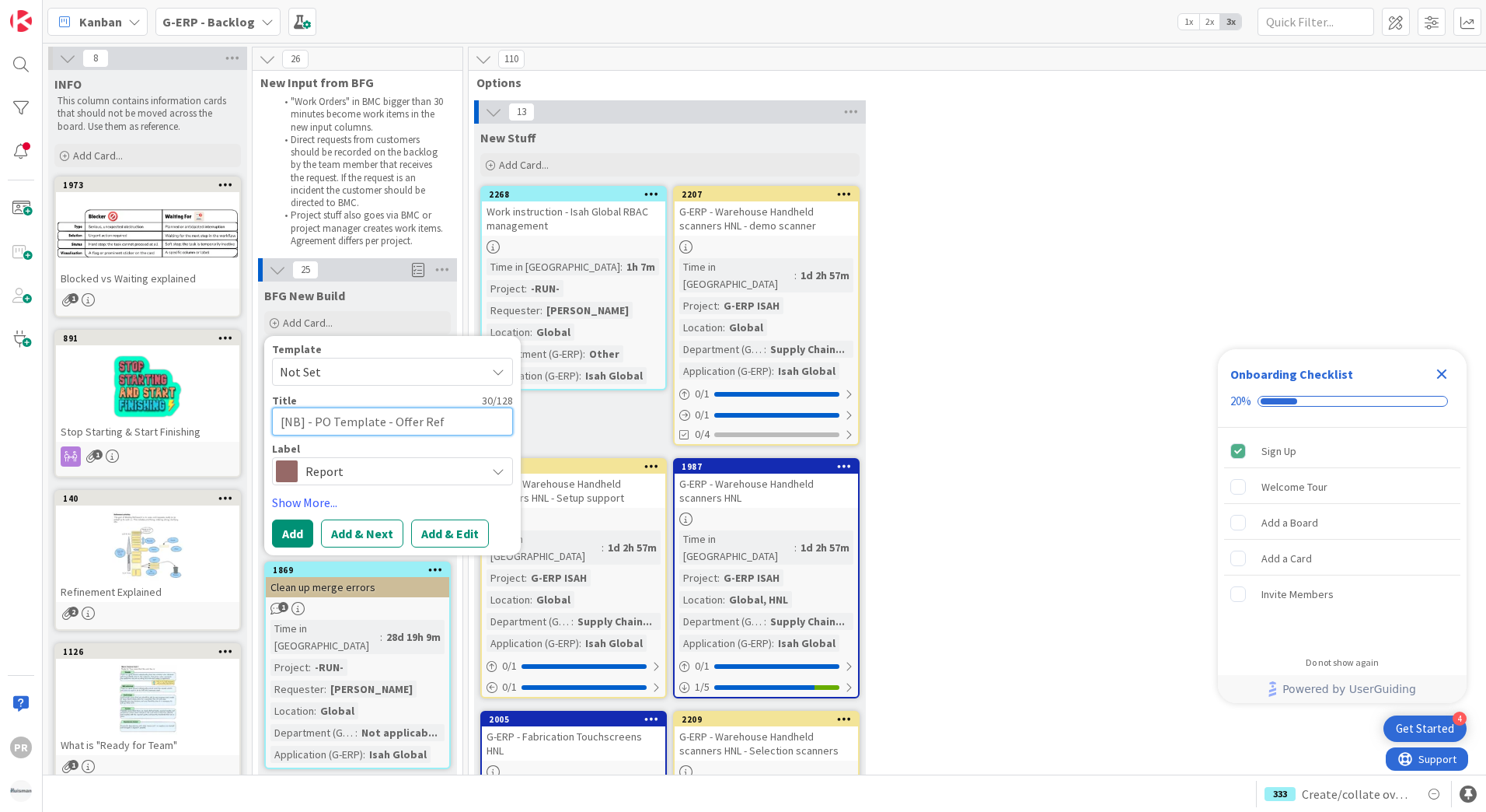
type textarea "[NB] - PO Template - Offer Refe"
type textarea "x"
type textarea "[NB] - PO Template - Offer Refer"
type textarea "x"
type textarea "[NB] - PO Template - Offer Refere"
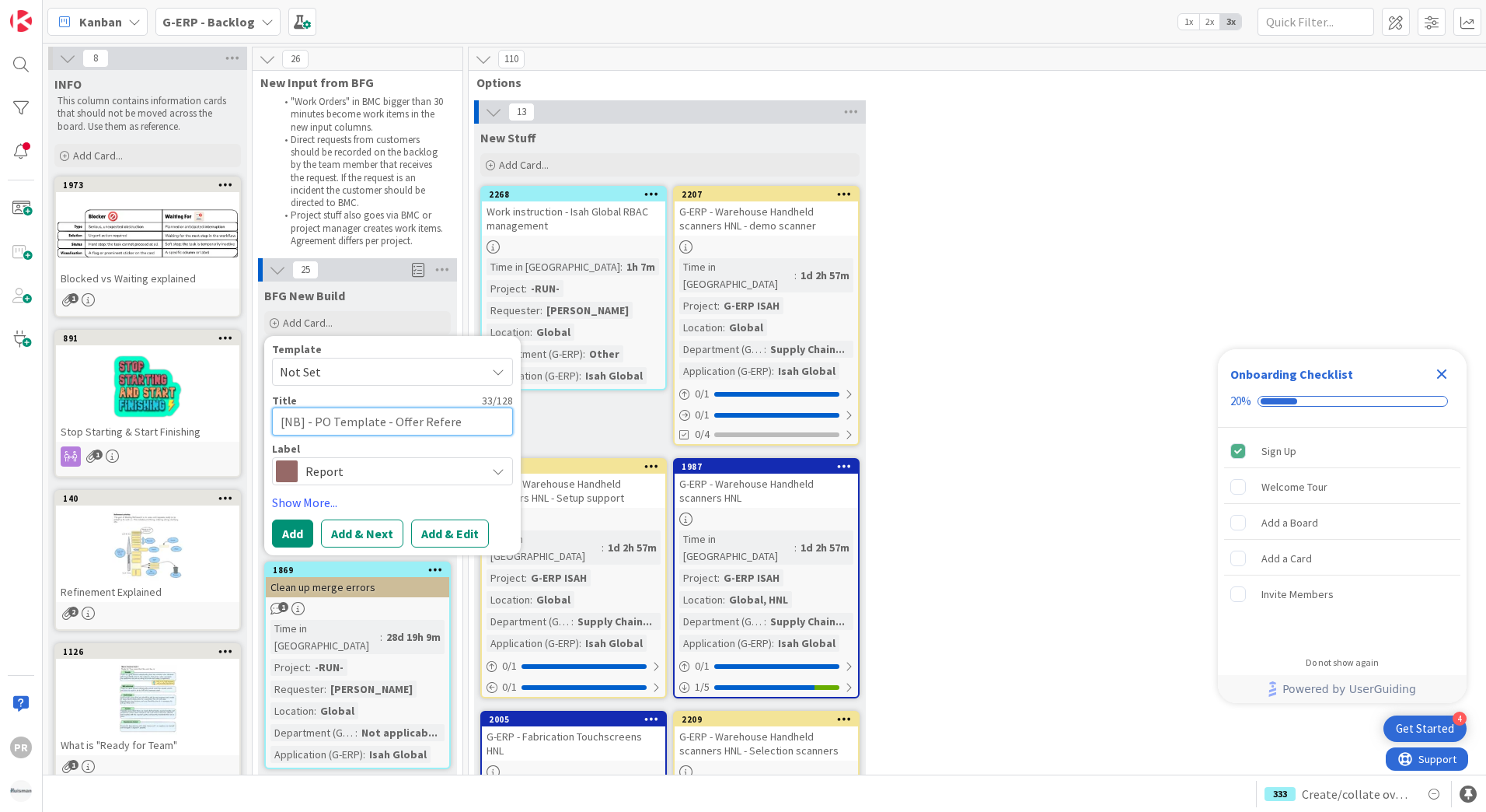
type textarea "x"
type textarea "[NB] - PO Template - Offer Referen"
type textarea "x"
type textarea "[NB] - PO Template - Offer Reference"
type textarea "x"
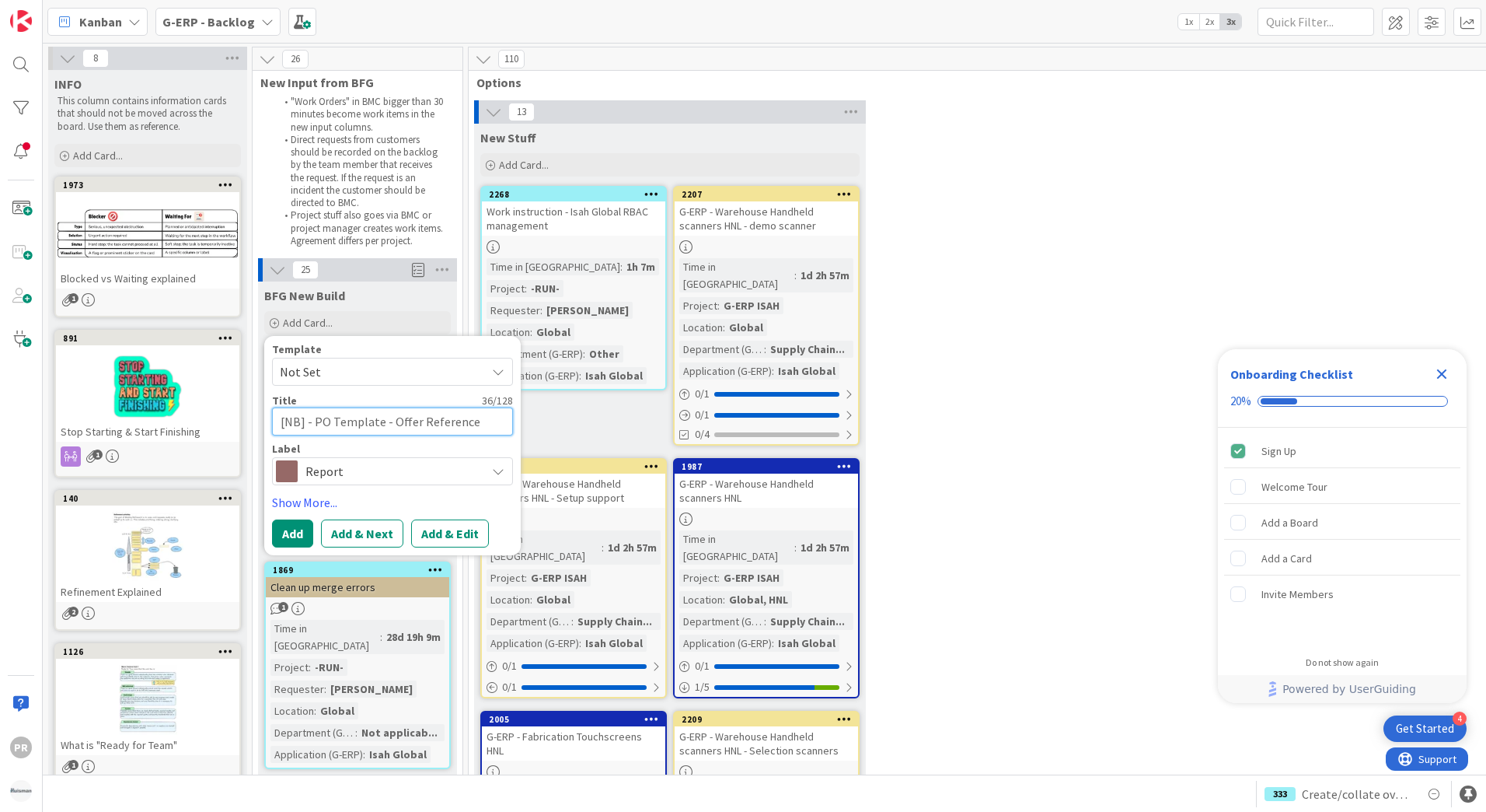
type textarea "[NB] - PO Template - Offer Reference"
drag, startPoint x: 469, startPoint y: 427, endPoint x: 389, endPoint y: 436, distance: 80.5
click at [389, 436] on div "Template Not Set Title 36 / 128 [NB] - PO Template - Offer Reference Label Repo…" at bounding box center [392, 414] width 241 height 142
type textarea "x"
type textarea "[NB] - PO Template - M"
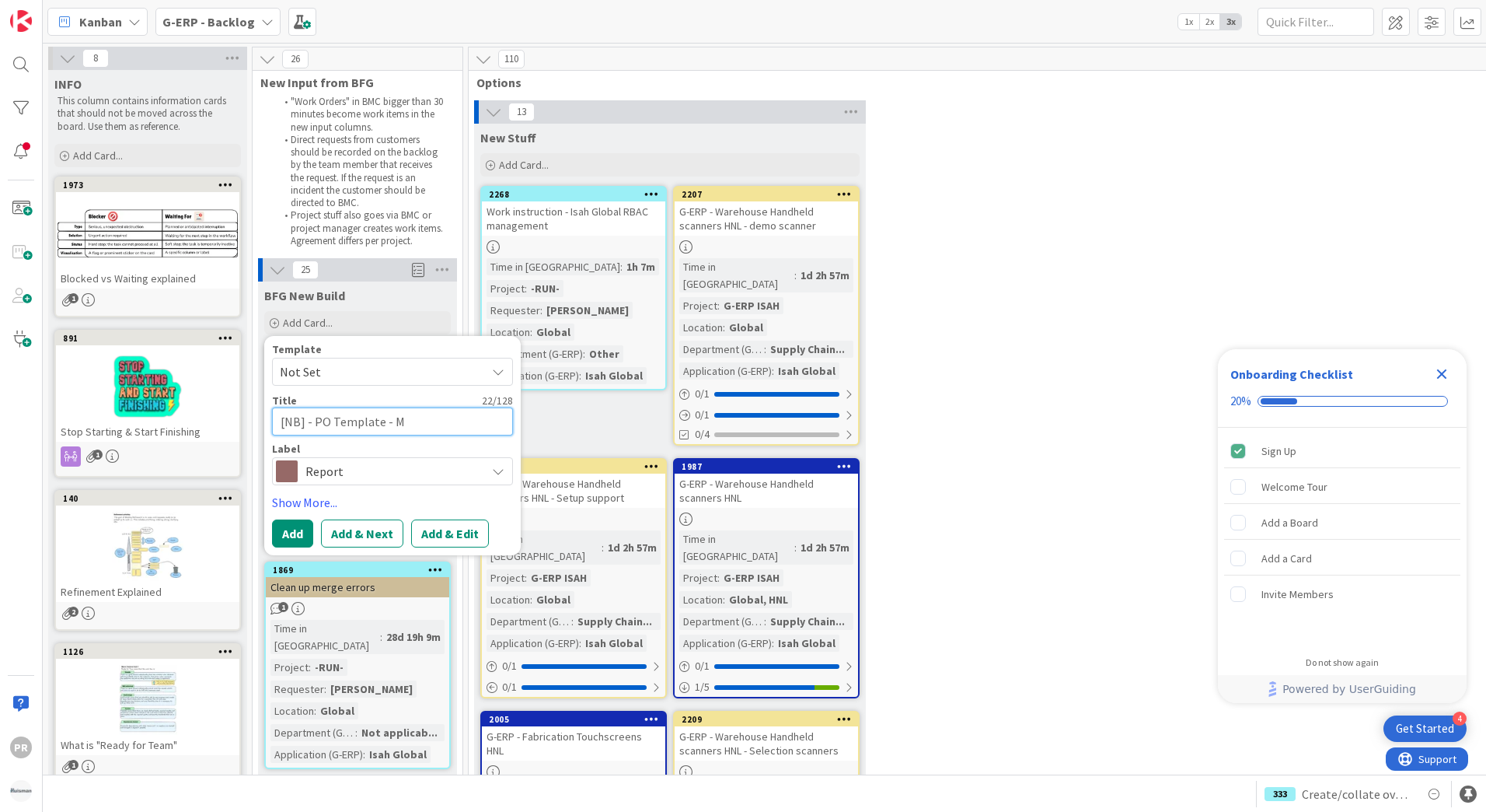
type textarea "x"
type textarea "[NB] - PO Template -"
type textarea "x"
type textarea "[NB] - PO Template - S"
type textarea "x"
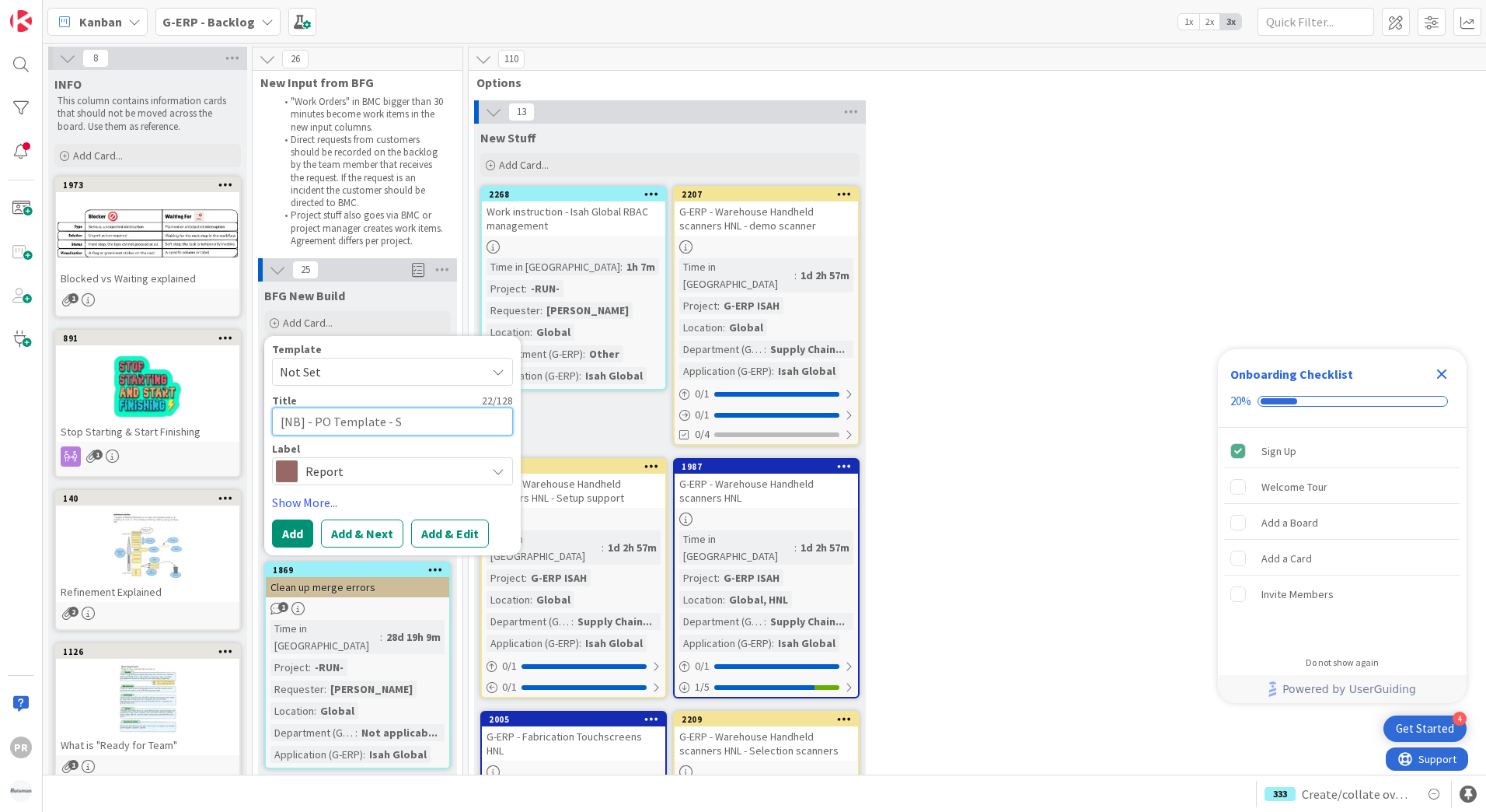
type textarea "[NB] - PO Template - Sm"
type textarea "x"
type textarea "[NB] - PO Template - Sma"
type textarea "x"
type textarea "[NB] - PO Template - Smal"
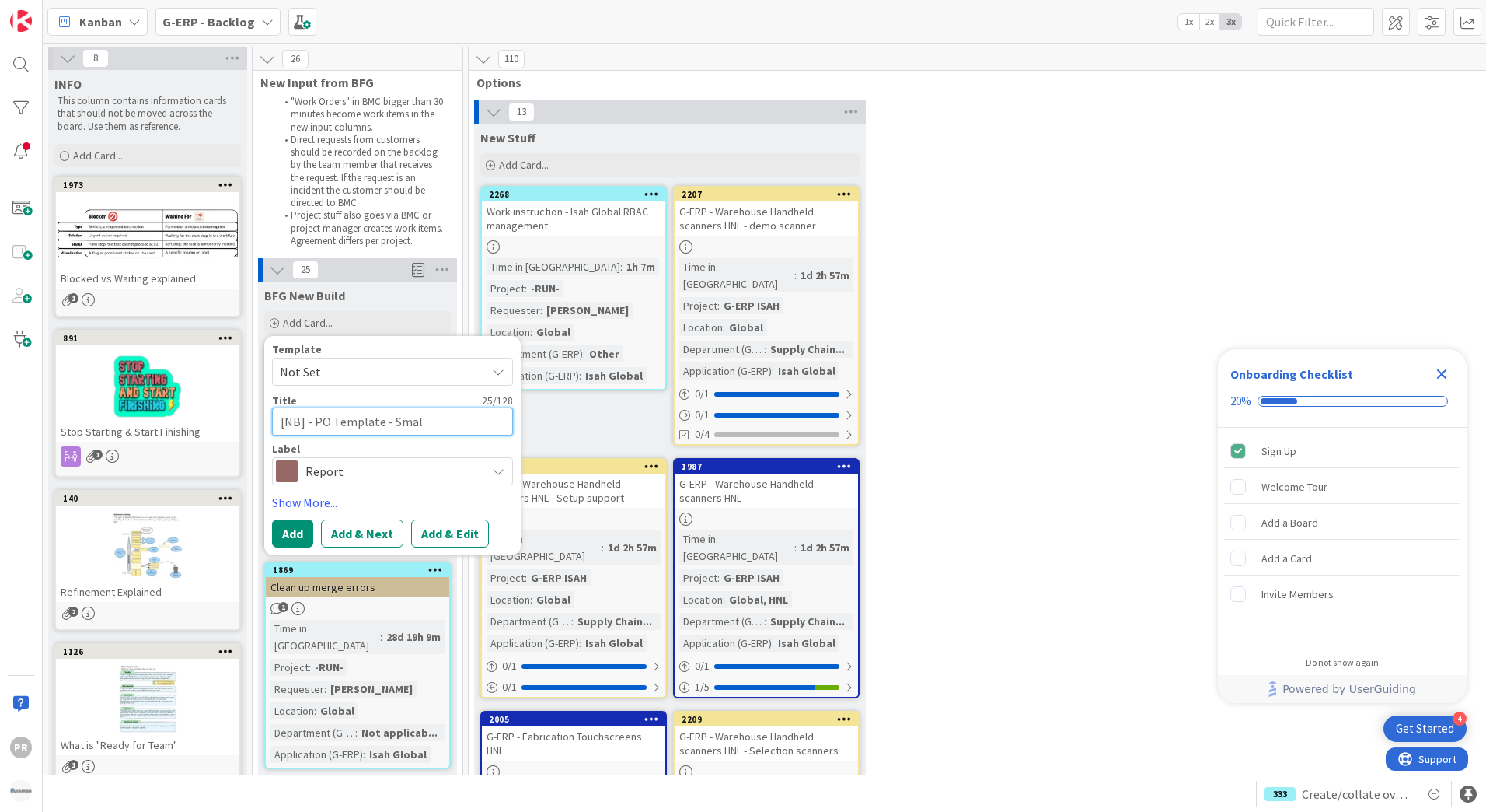
type textarea "x"
type textarea "[NB] - PO Template - Small"
type textarea "x"
type textarea "[NB] - PO Template - Small"
type textarea "x"
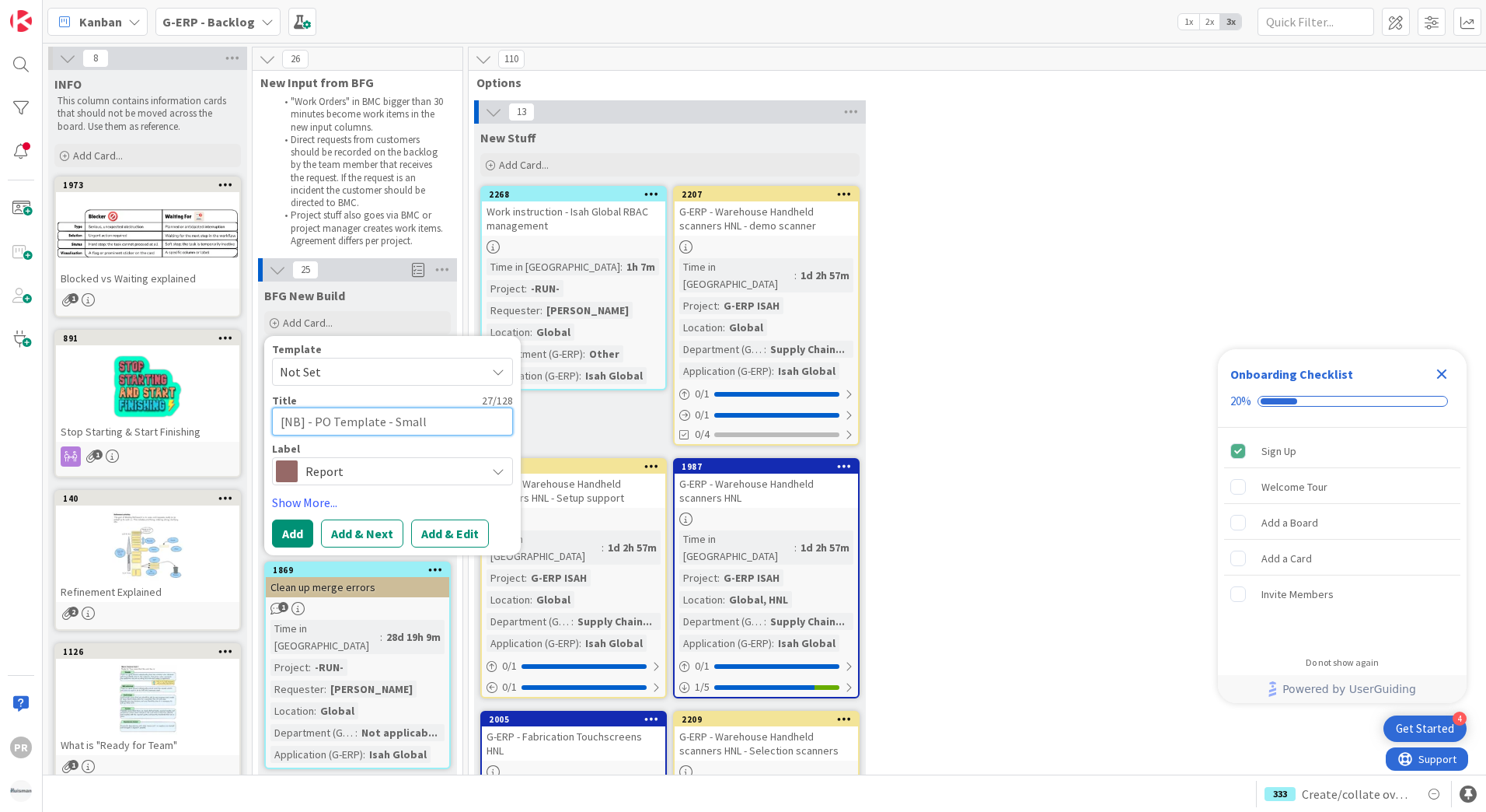
type textarea "[NB] - PO Template - Small a"
type textarea "x"
type textarea "[NB] - PO Template - Small ad"
type textarea "x"
type textarea "[NB] - PO Template - Small adj"
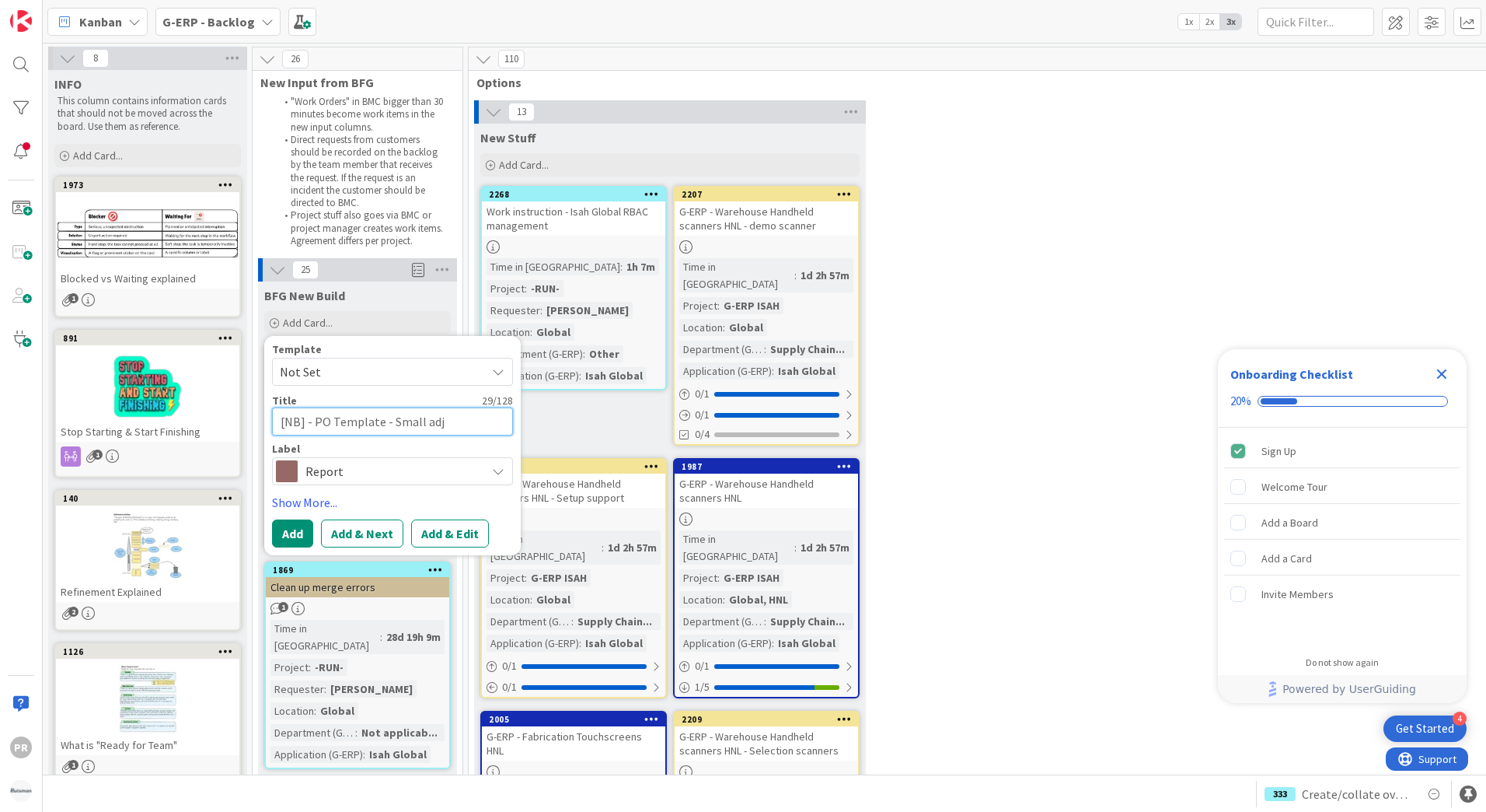
type textarea "x"
type textarea "[NB] - PO Template - Small adjus"
type textarea "x"
type textarea "[NB] - PO Template - Small adjust"
type textarea "x"
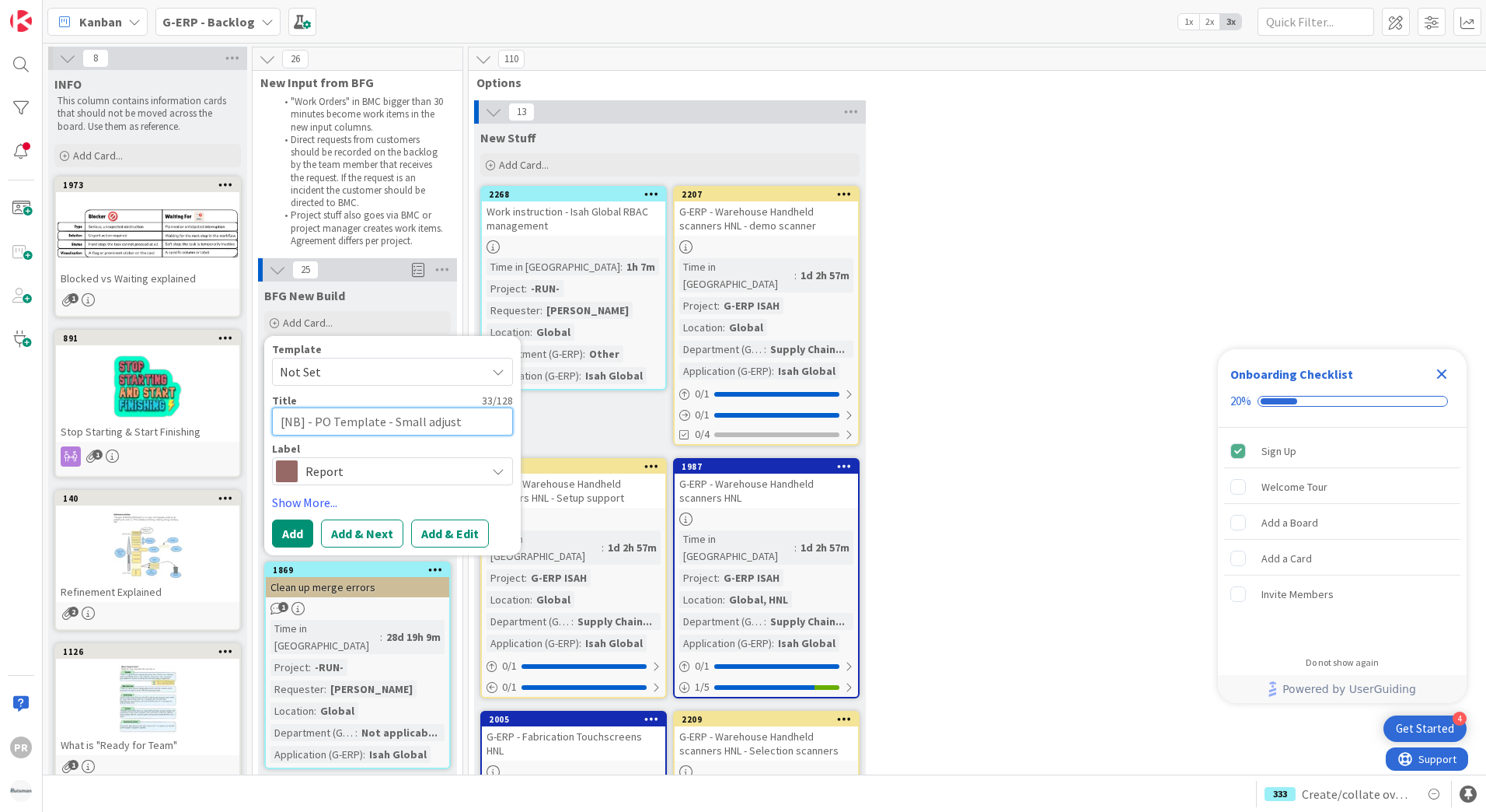
type textarea "[NB] - PO Template - Small adjustm"
type textarea "x"
type textarea "[NB] - PO Template - Small adjustme"
type textarea "x"
type textarea "[NB] - PO Template - Small adjustmen"
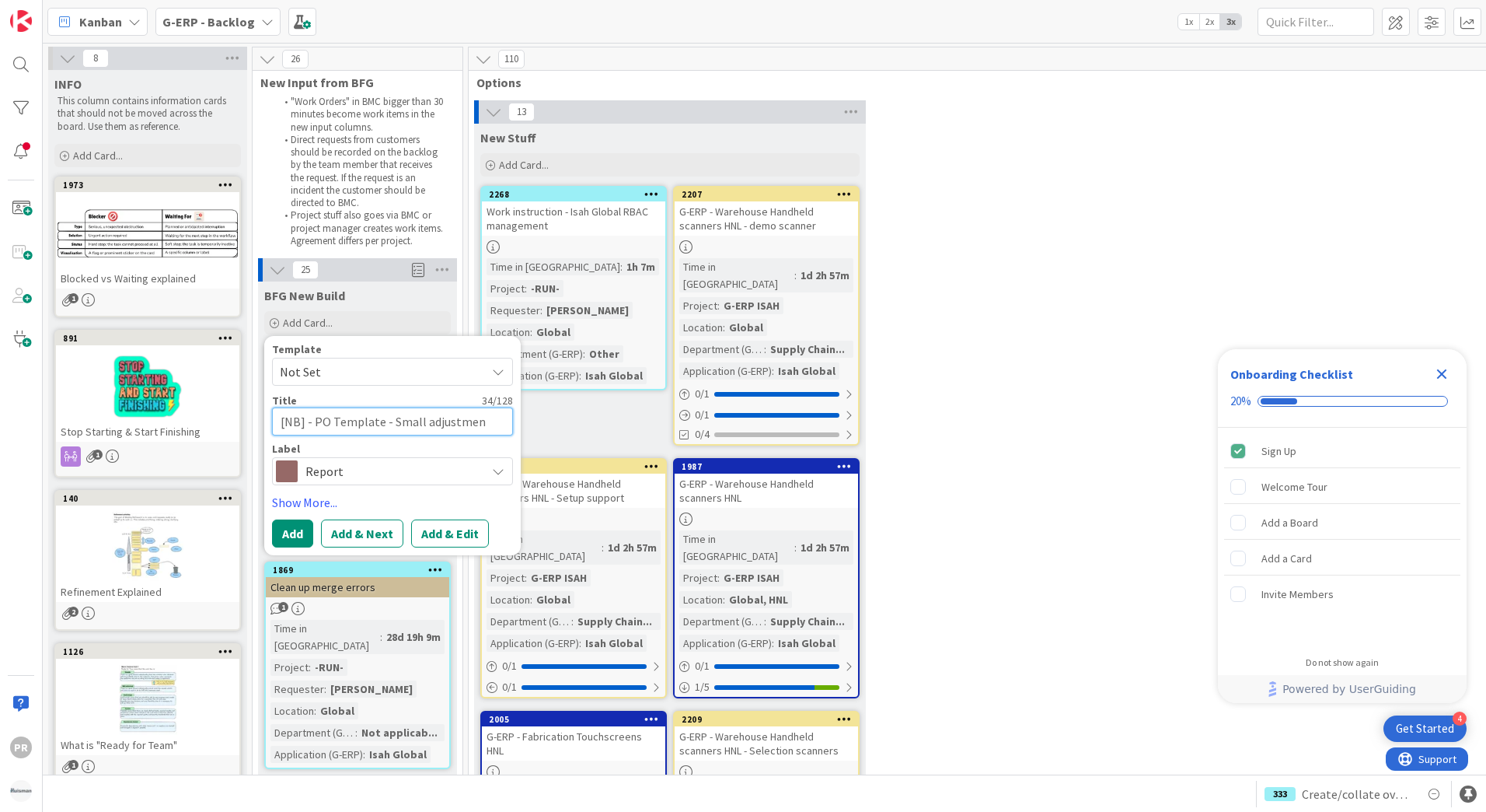
type textarea "x"
type textarea "[NB] - PO Template - Small adjustment"
type textarea "x"
type textarea "[NB] - PO Template - Small adjustments"
type textarea "x"
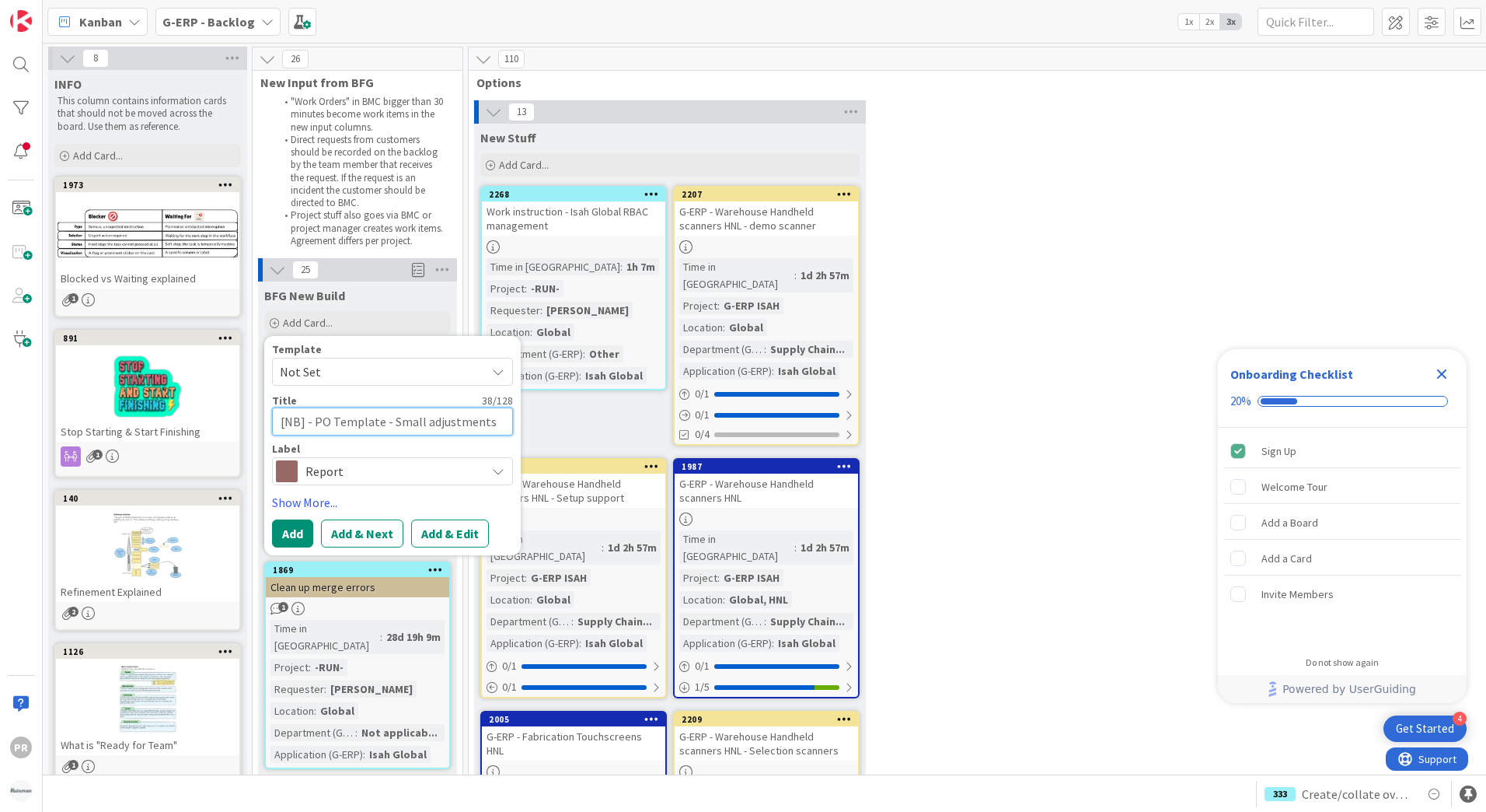
type textarea "[NB] - PO Template - Small adjustments"
type textarea "x"
type textarea "[NB] - PO Template - Small adjustments n"
type textarea "x"
type textarea "[NB] - PO Template - Small adjustments ne"
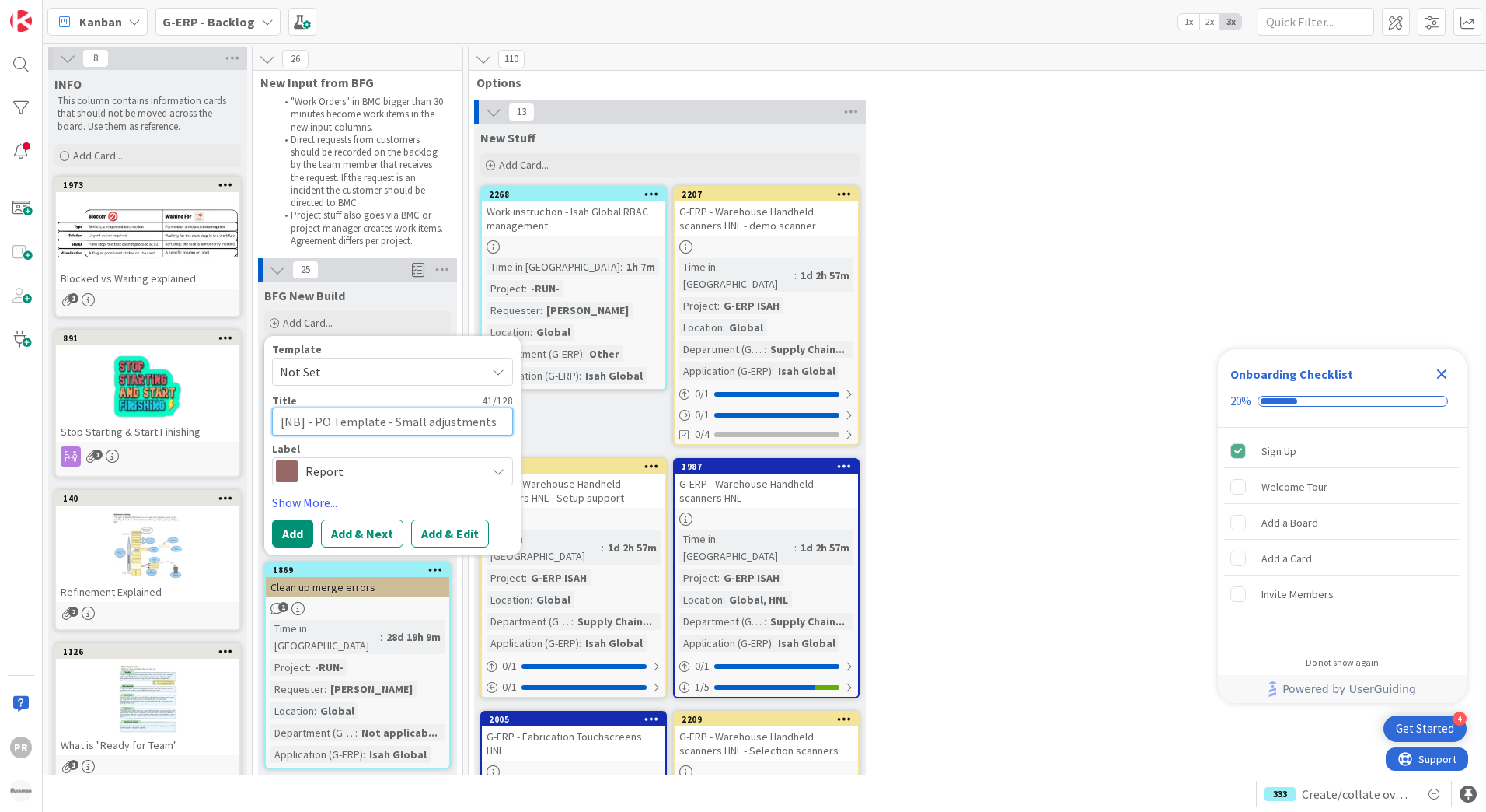
type textarea "x"
type textarea "[NB] - PO Template - Small adjustments nee"
type textarea "x"
type textarea "[NB] - PO Template - Small adjustments need"
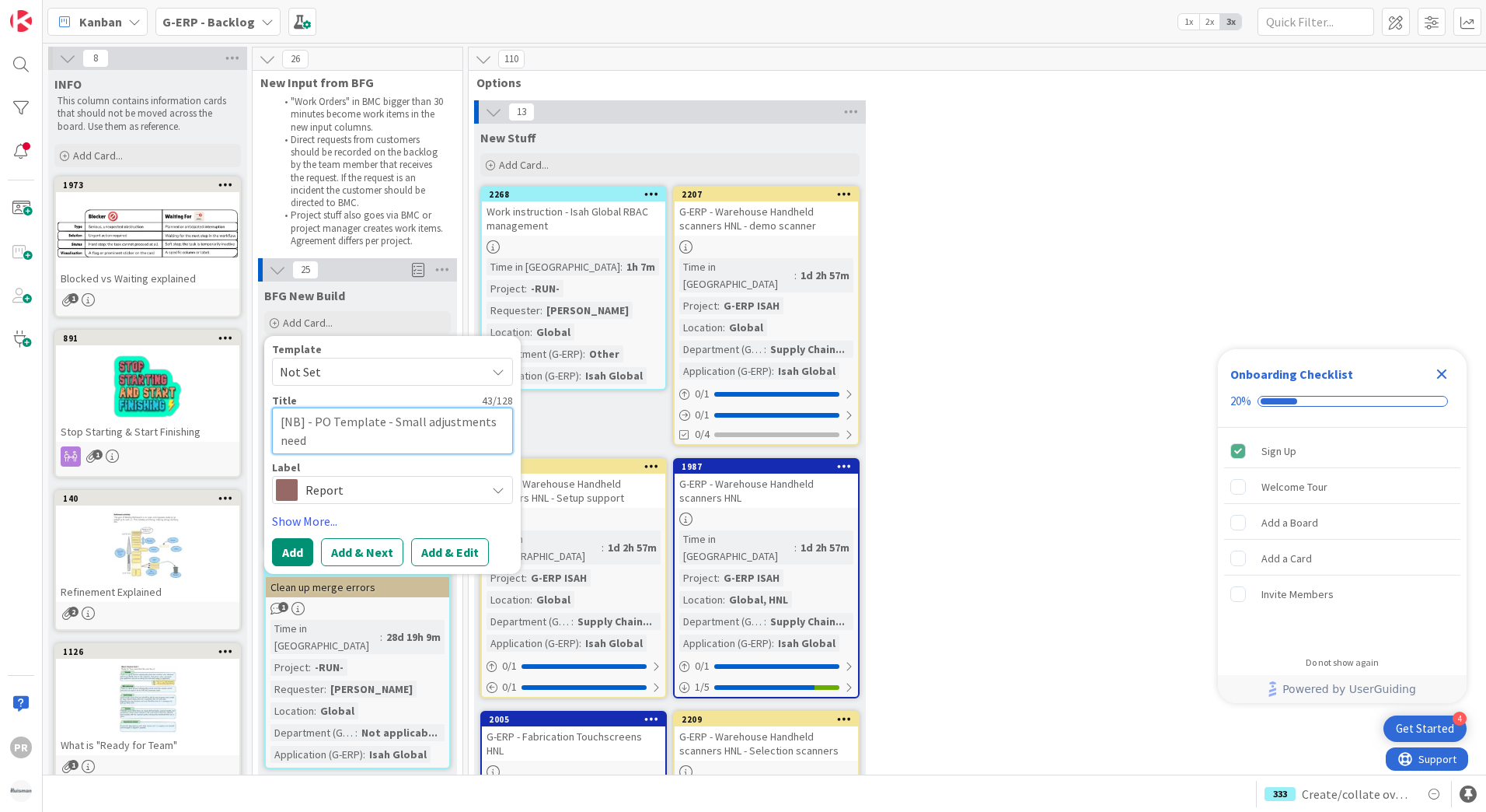
type textarea "x"
type textarea "[NB] - PO Template - Small adjustments needs"
type textarea "x"
type textarea "[NB] - PO Template - Small adjustments needs"
type textarea "x"
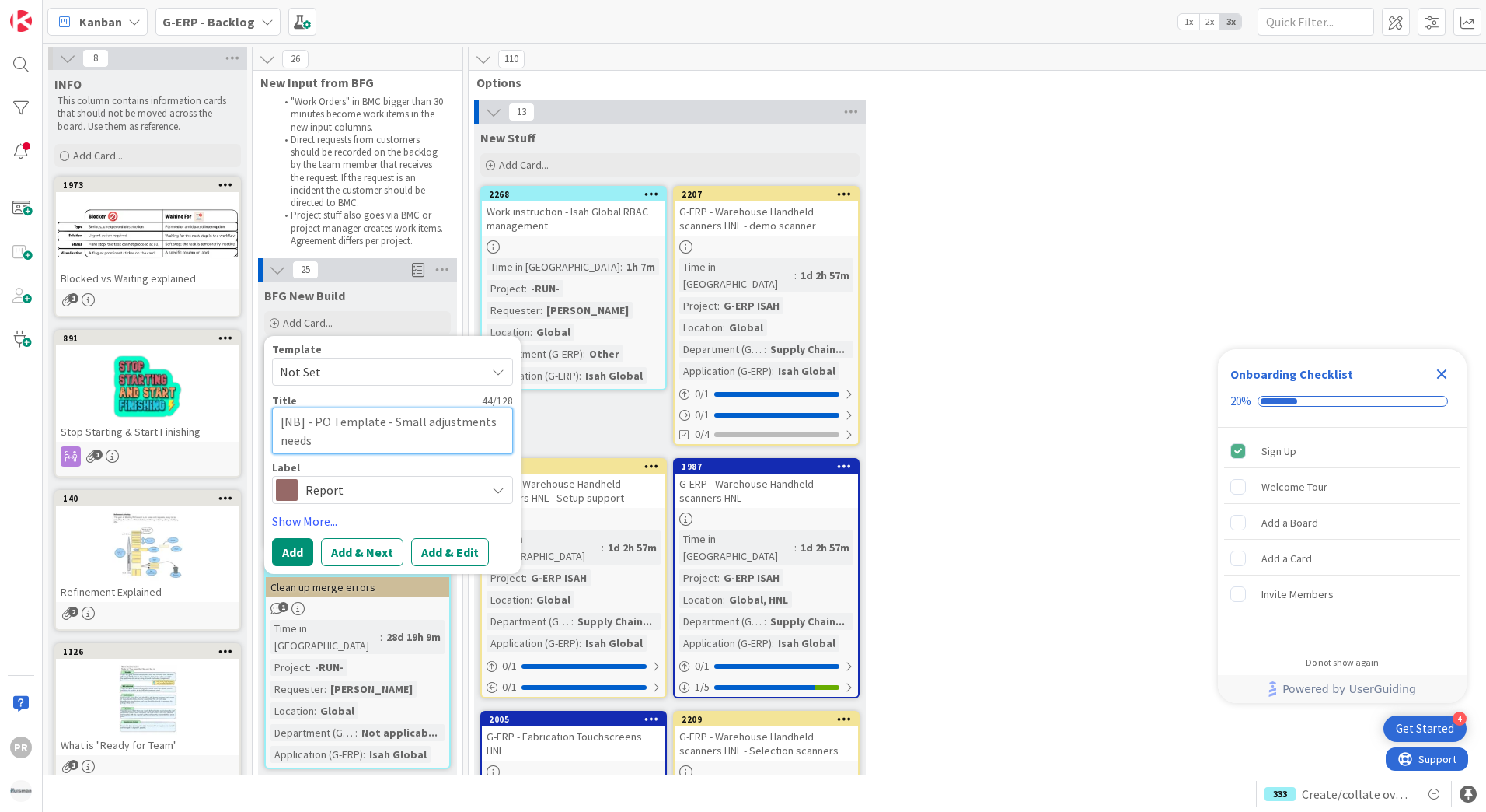
type textarea "[NB] - PO Template - Small adjustments needs t"
type textarea "x"
type textarea "[NB] - PO Template - Small adjustments needs to"
type textarea "x"
type textarea "[NB] - PO Template - Small adjustments needs to b"
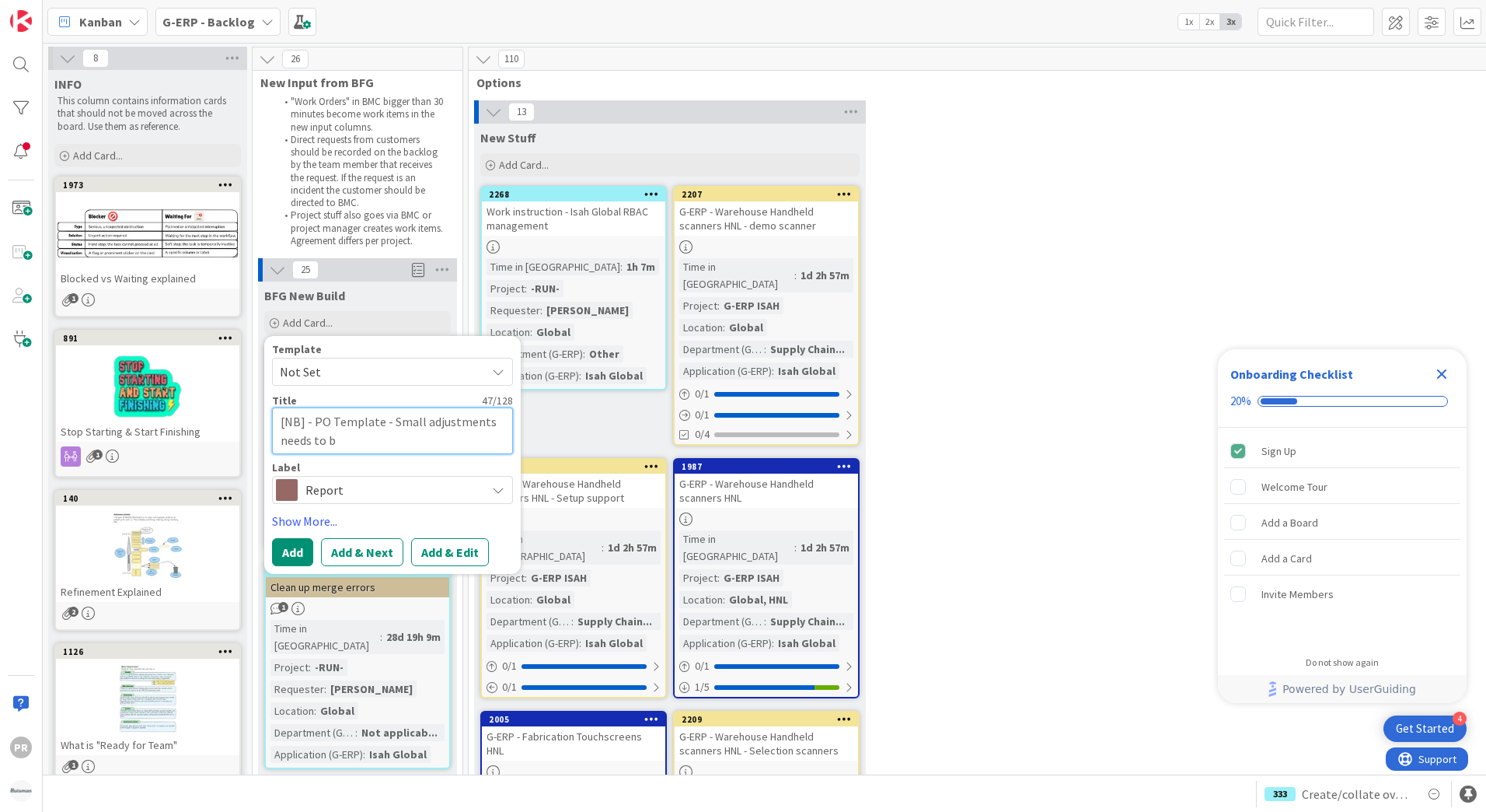
type textarea "x"
type textarea "[NB] - PO Template - Small adjustments needs to be"
type textarea "x"
type textarea "[NB] - PO Template - Small adjustments needs to be"
type textarea "x"
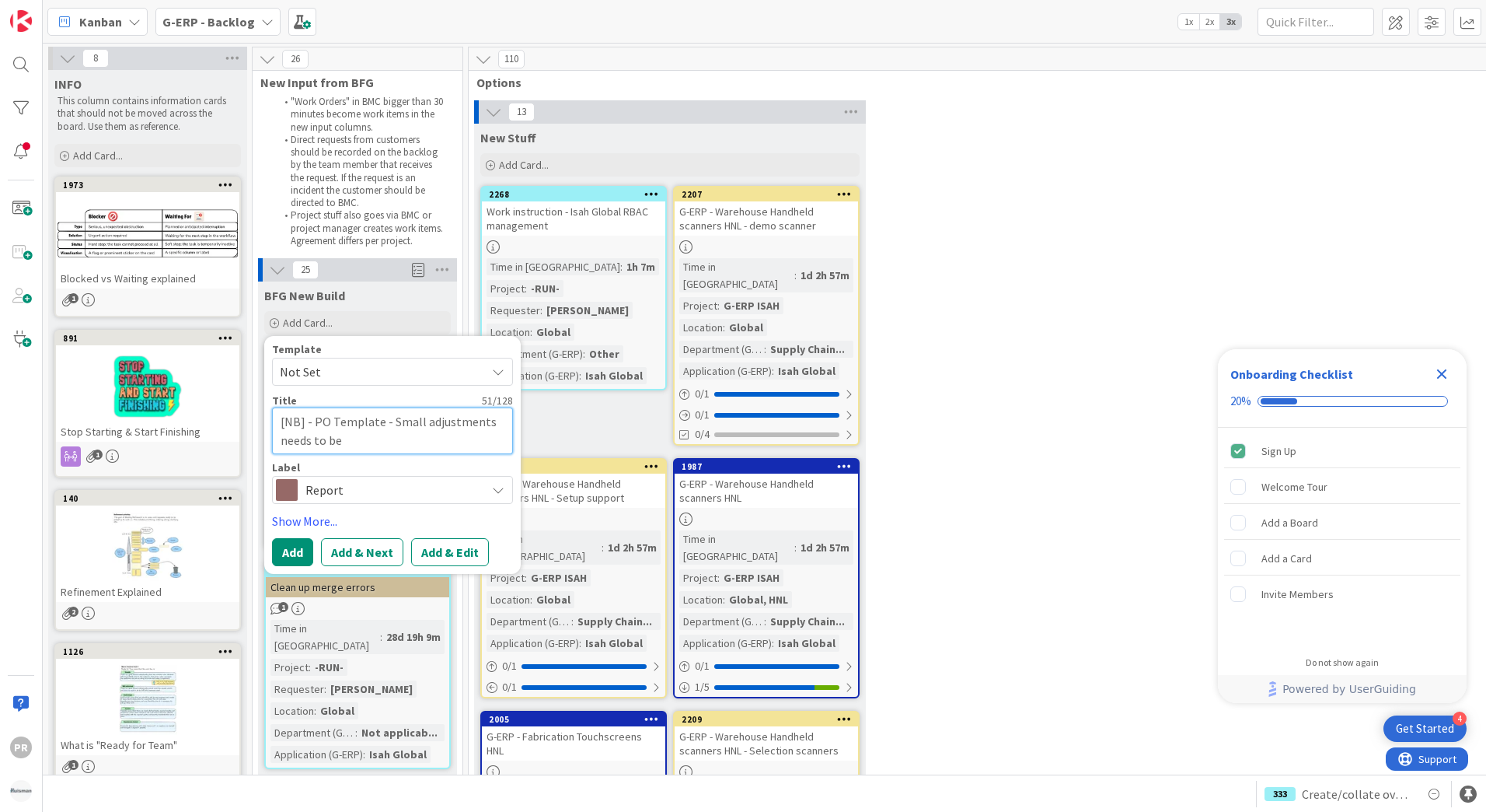
type textarea "[NB] - PO Template - Small adjustments needs to be m"
type textarea "x"
type textarea "[NB] - PO Template - Small adjustments needs to be ma"
type textarea "x"
type textarea "[NB] - PO Template - Small adjustments needs to be mad"
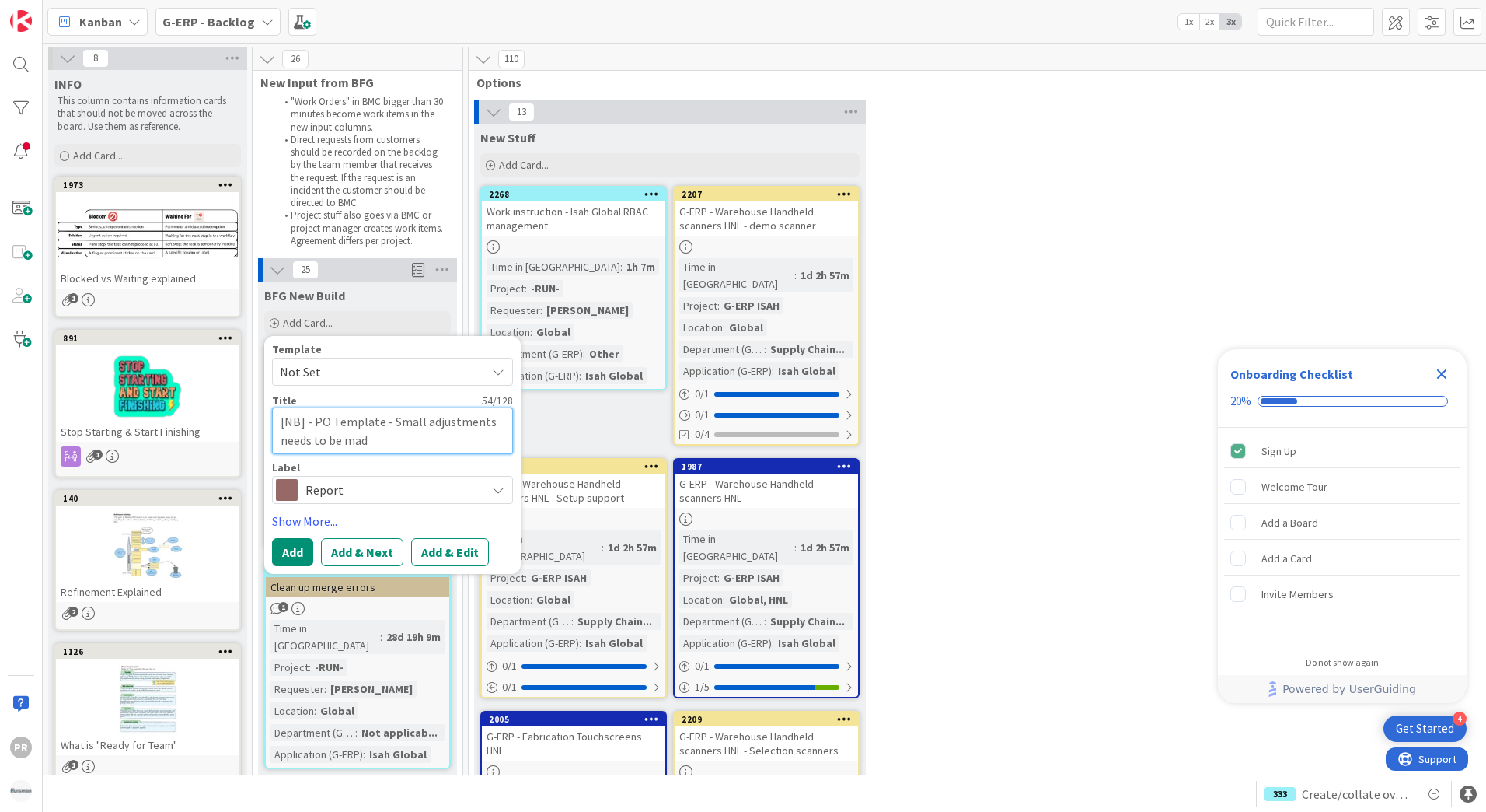
type textarea "x"
type textarea "[NB] - PO Template - Small adjustments needs to be made"
click at [447, 552] on button "Add & Edit" at bounding box center [450, 552] width 78 height 28
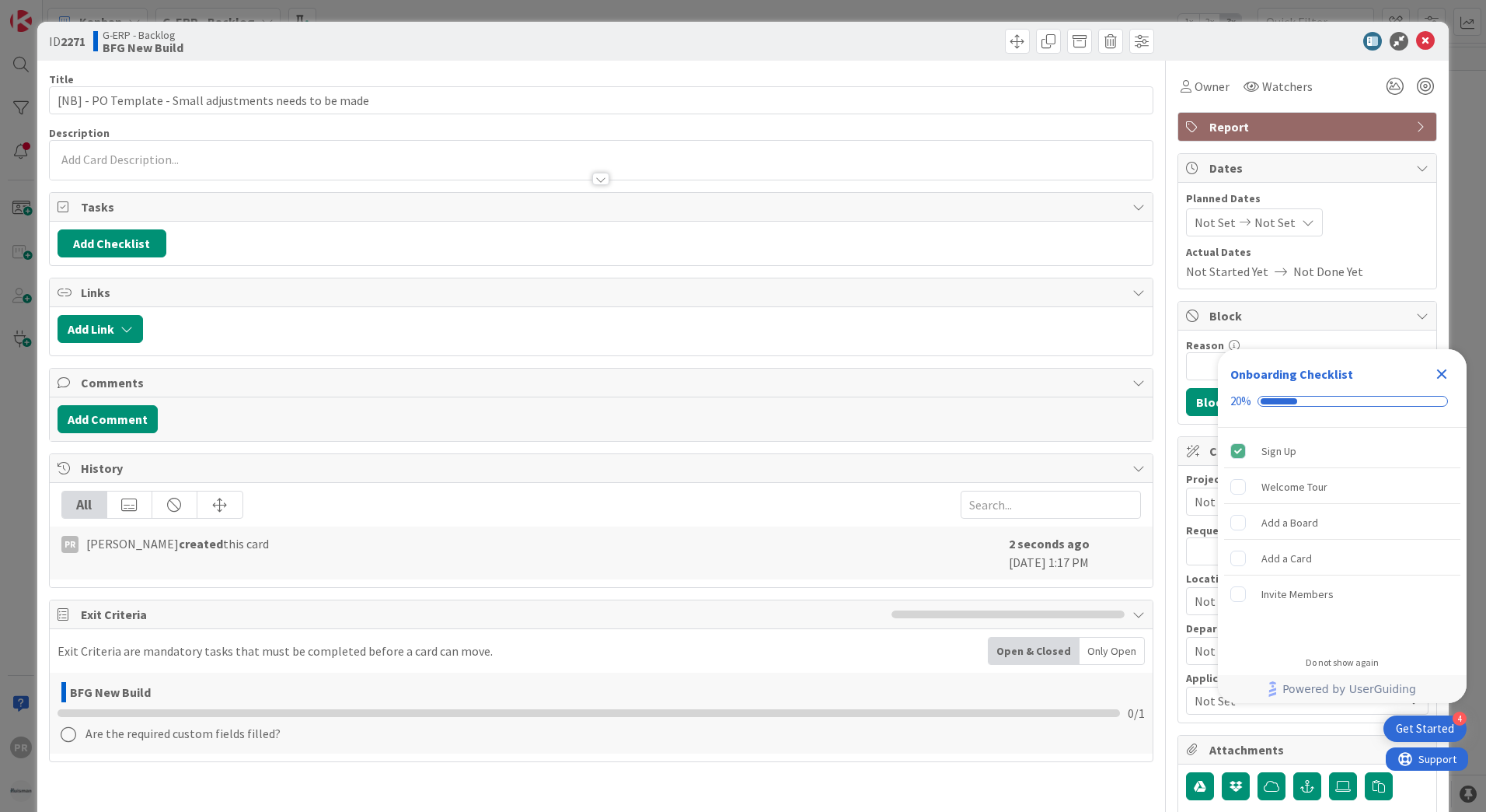
click at [1444, 374] on icon "Close Checklist" at bounding box center [1442, 374] width 10 height 10
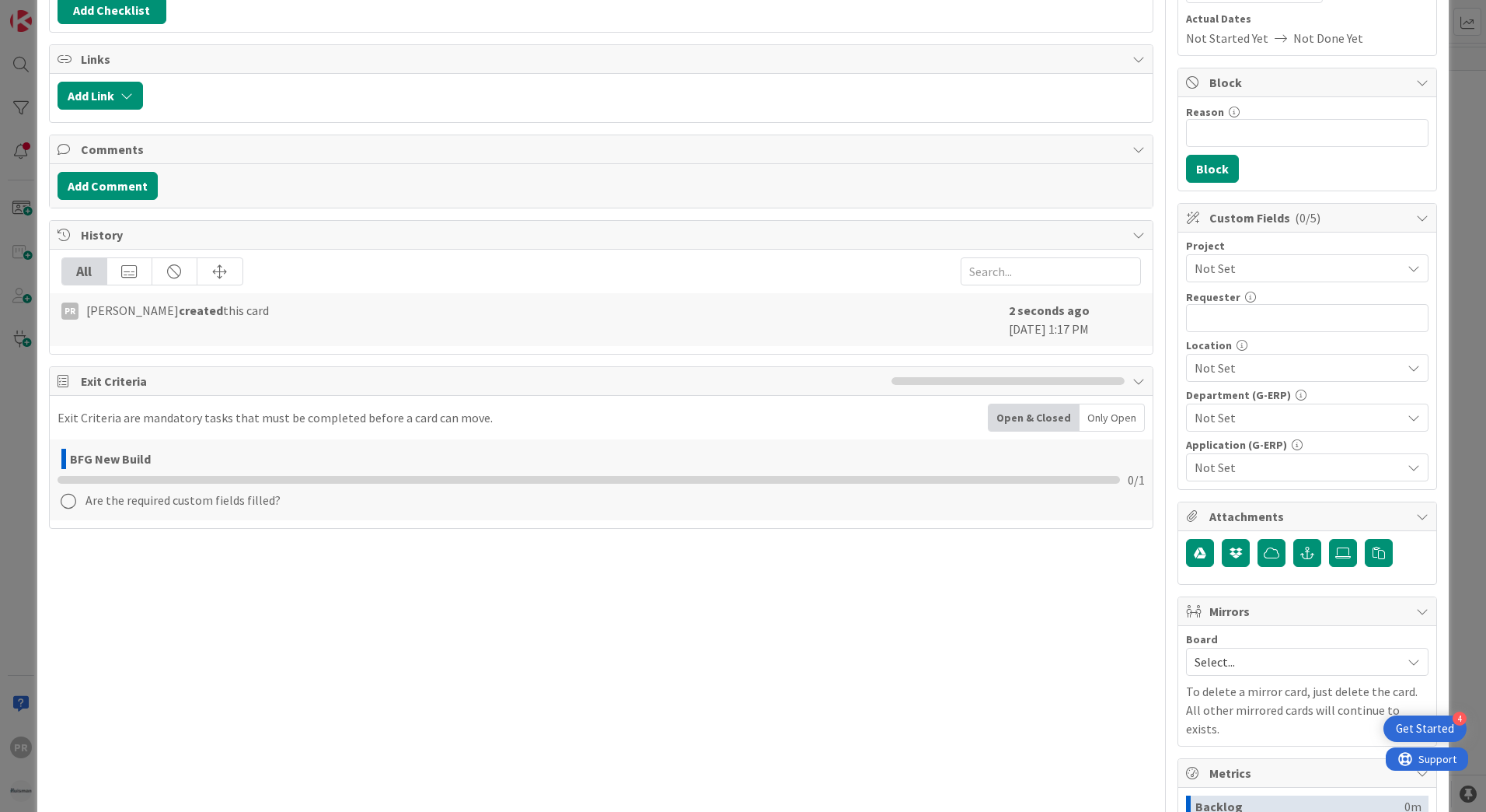
click at [1234, 265] on span "Not Set" at bounding box center [1295, 268] width 199 height 22
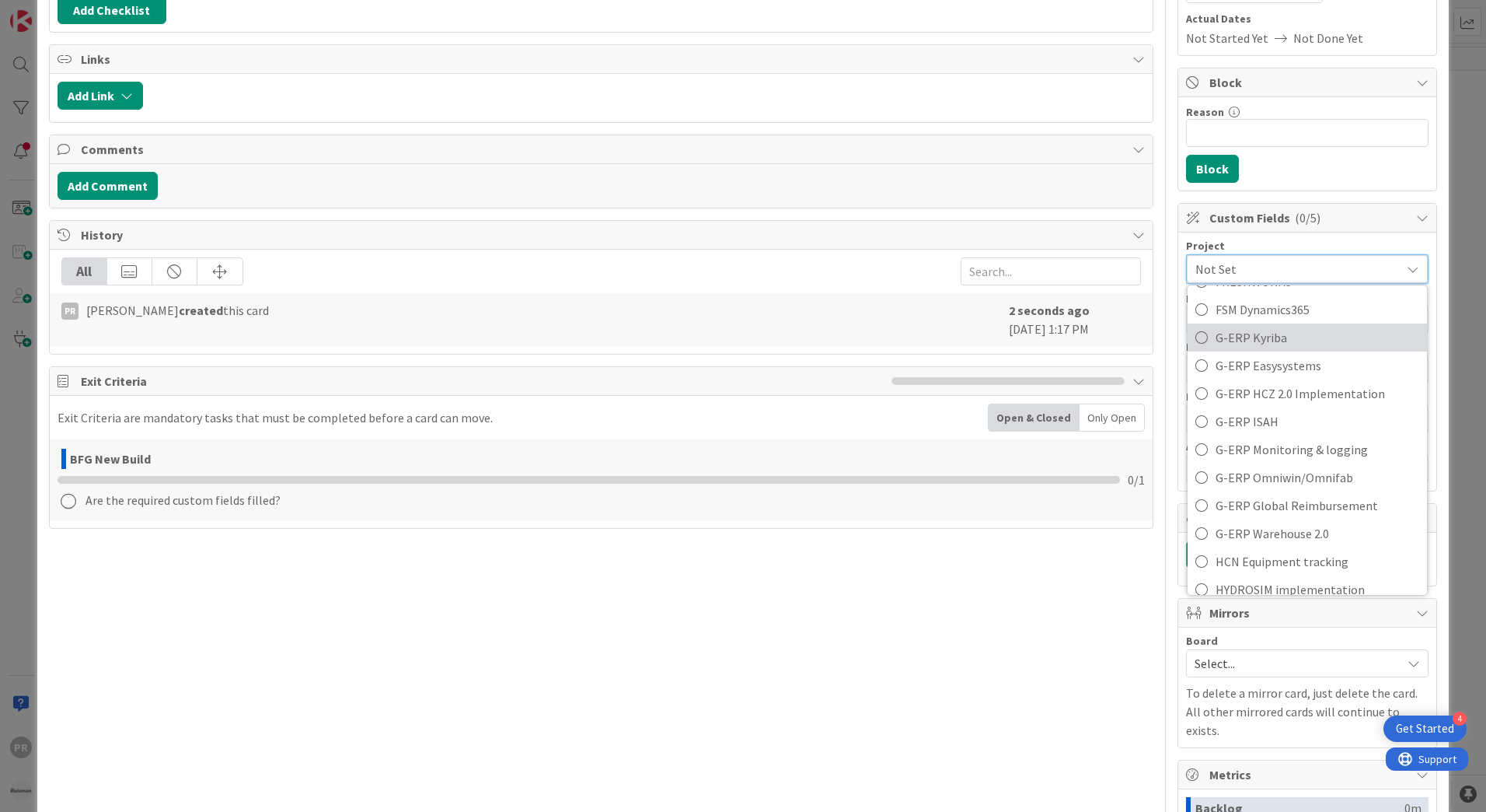
scroll to position [621, 0]
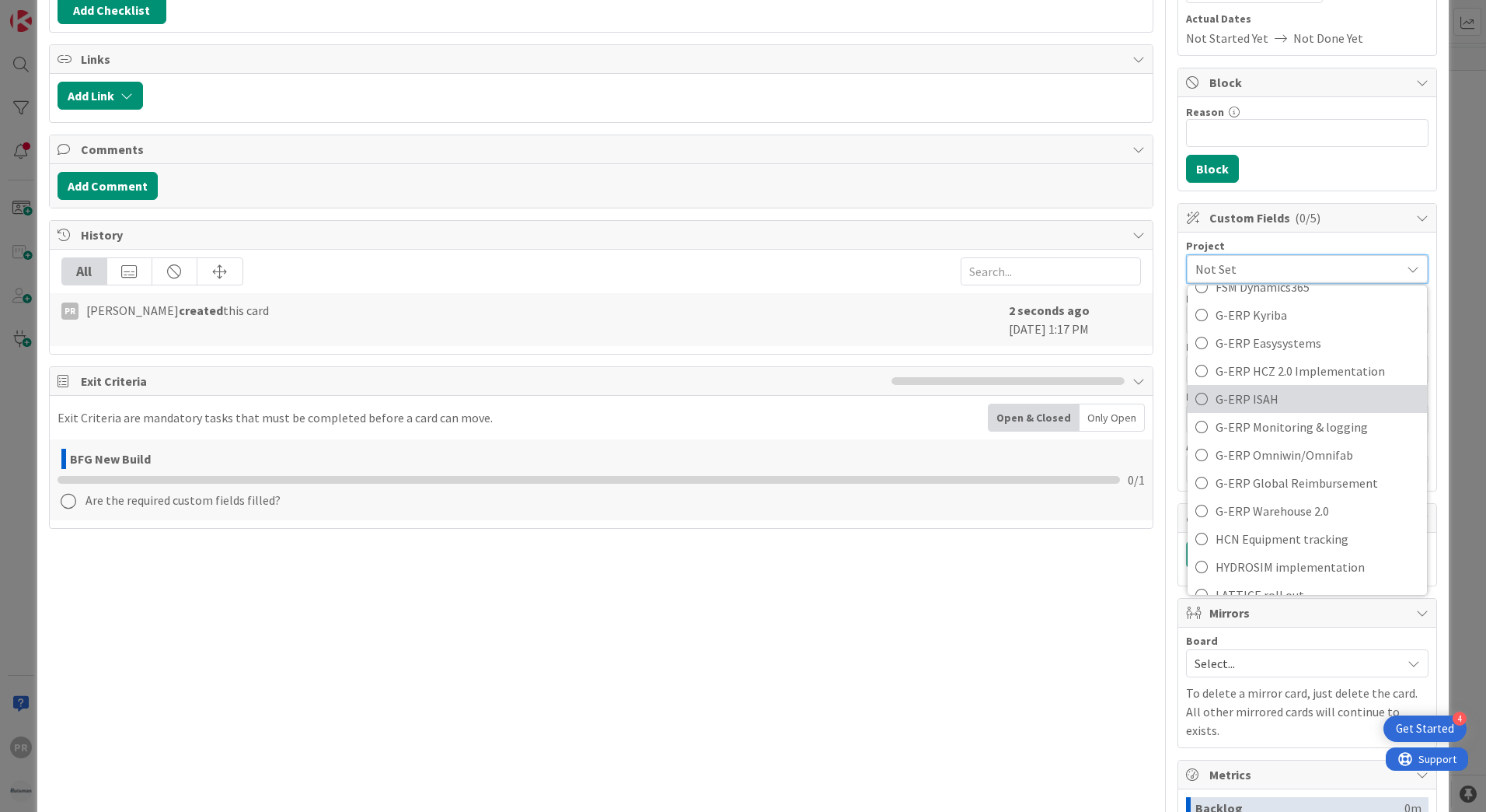
click at [1252, 399] on span "G-ERP ISAH" at bounding box center [1317, 398] width 204 height 23
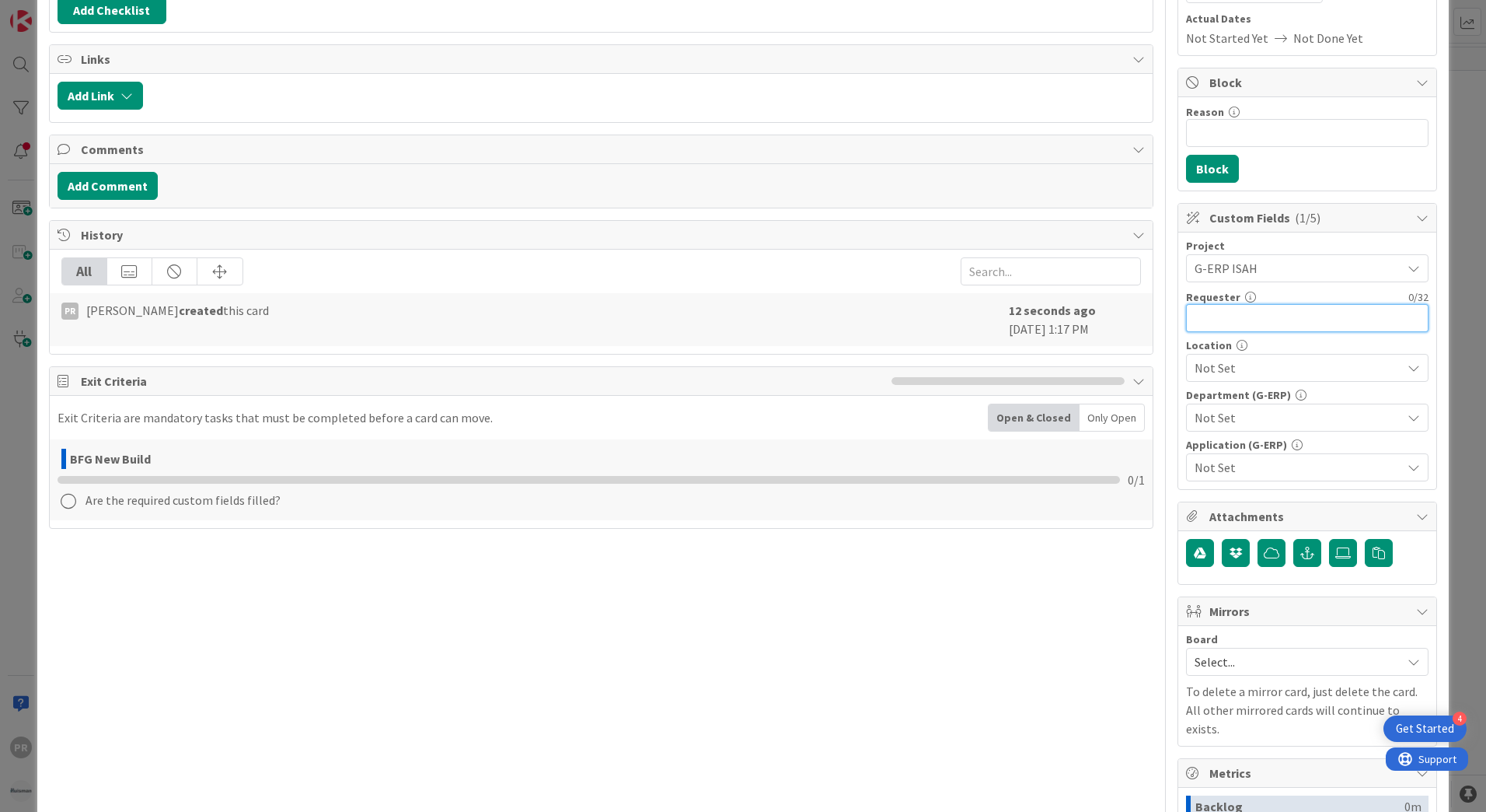
click at [1257, 323] on input "text" at bounding box center [1308, 318] width 242 height 28
type input "Hanno de Wilde"
click at [1259, 366] on span "Not Set" at bounding box center [1298, 368] width 207 height 19
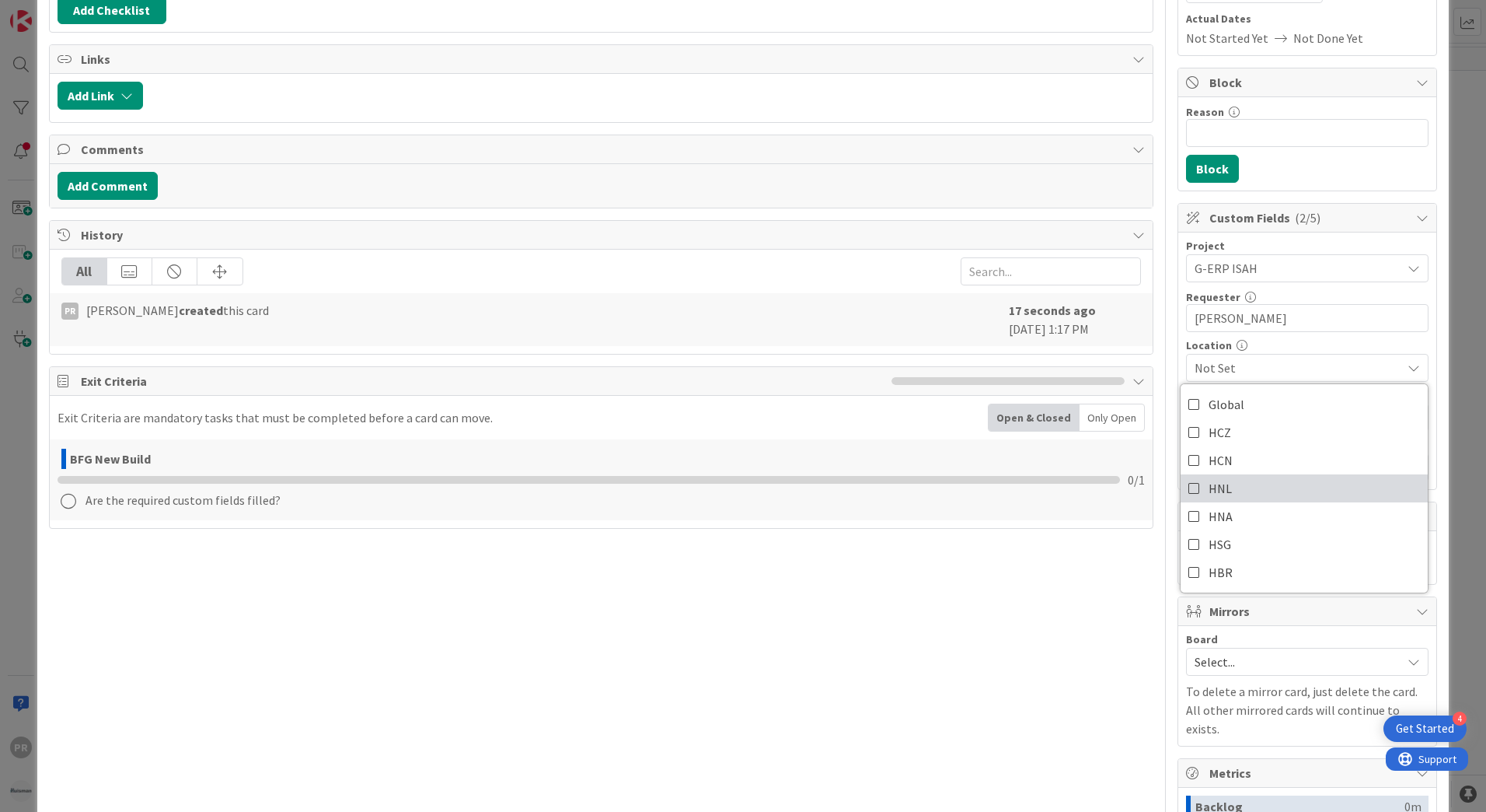
click at [1218, 483] on span "HNL" at bounding box center [1220, 488] width 23 height 23
click at [1223, 375] on span "HNL" at bounding box center [1298, 368] width 207 height 19
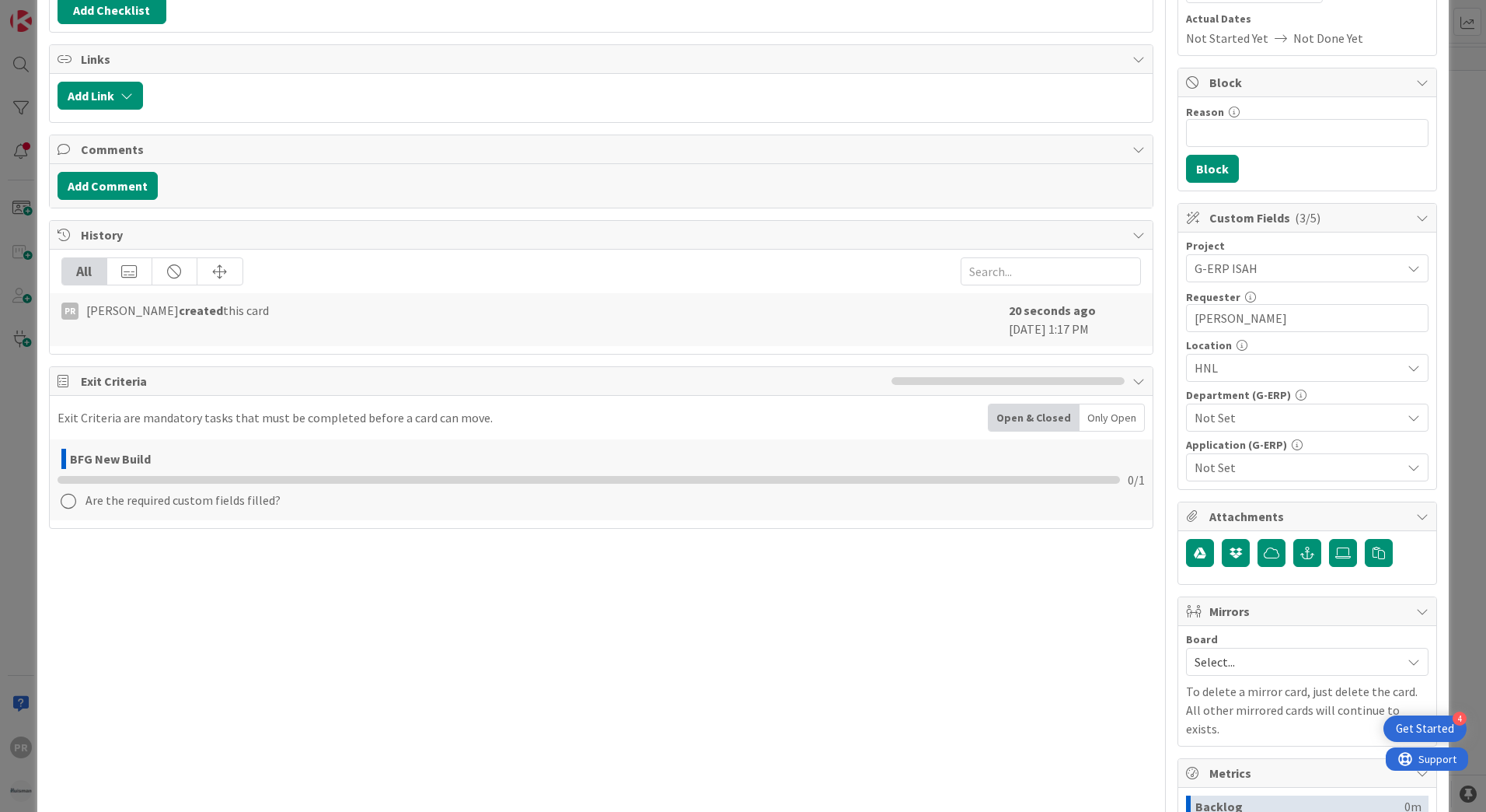
click at [1214, 362] on span "HNL" at bounding box center [1298, 368] width 207 height 19
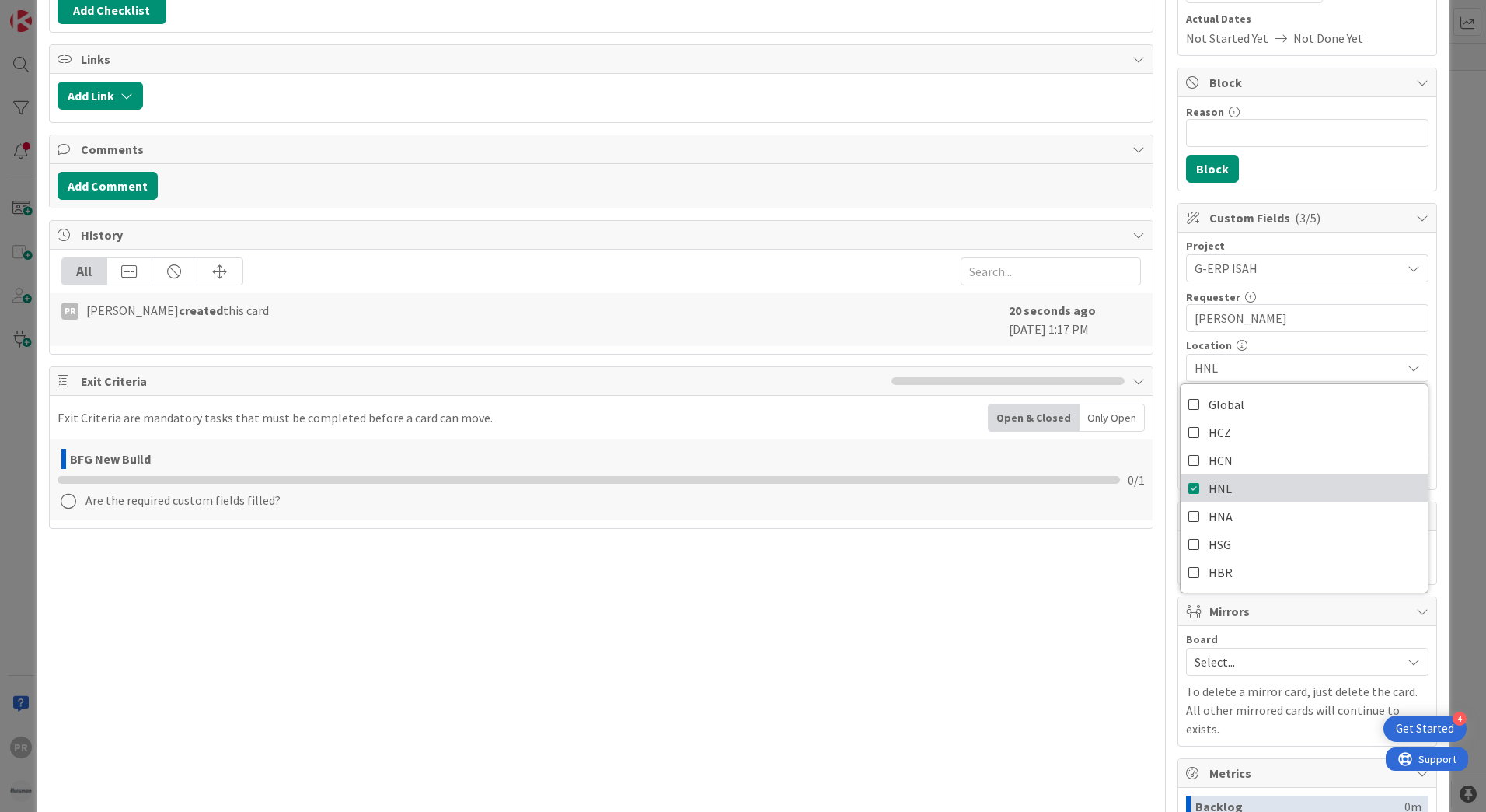
click at [1211, 487] on span "HNL" at bounding box center [1220, 488] width 23 height 23
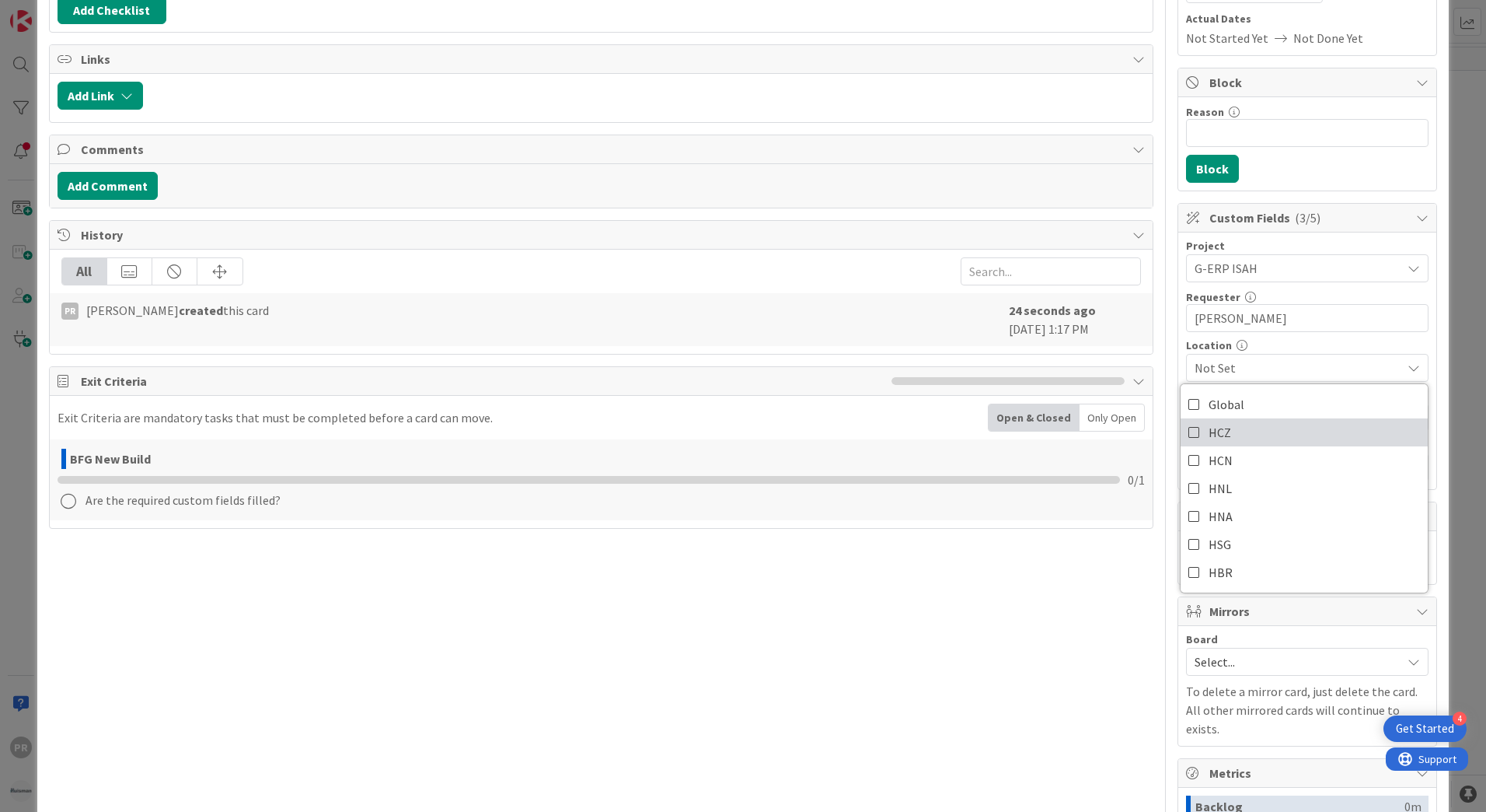
click at [1209, 437] on span "HCZ" at bounding box center [1220, 432] width 23 height 23
click at [1218, 433] on span "HCZ" at bounding box center [1220, 432] width 23 height 23
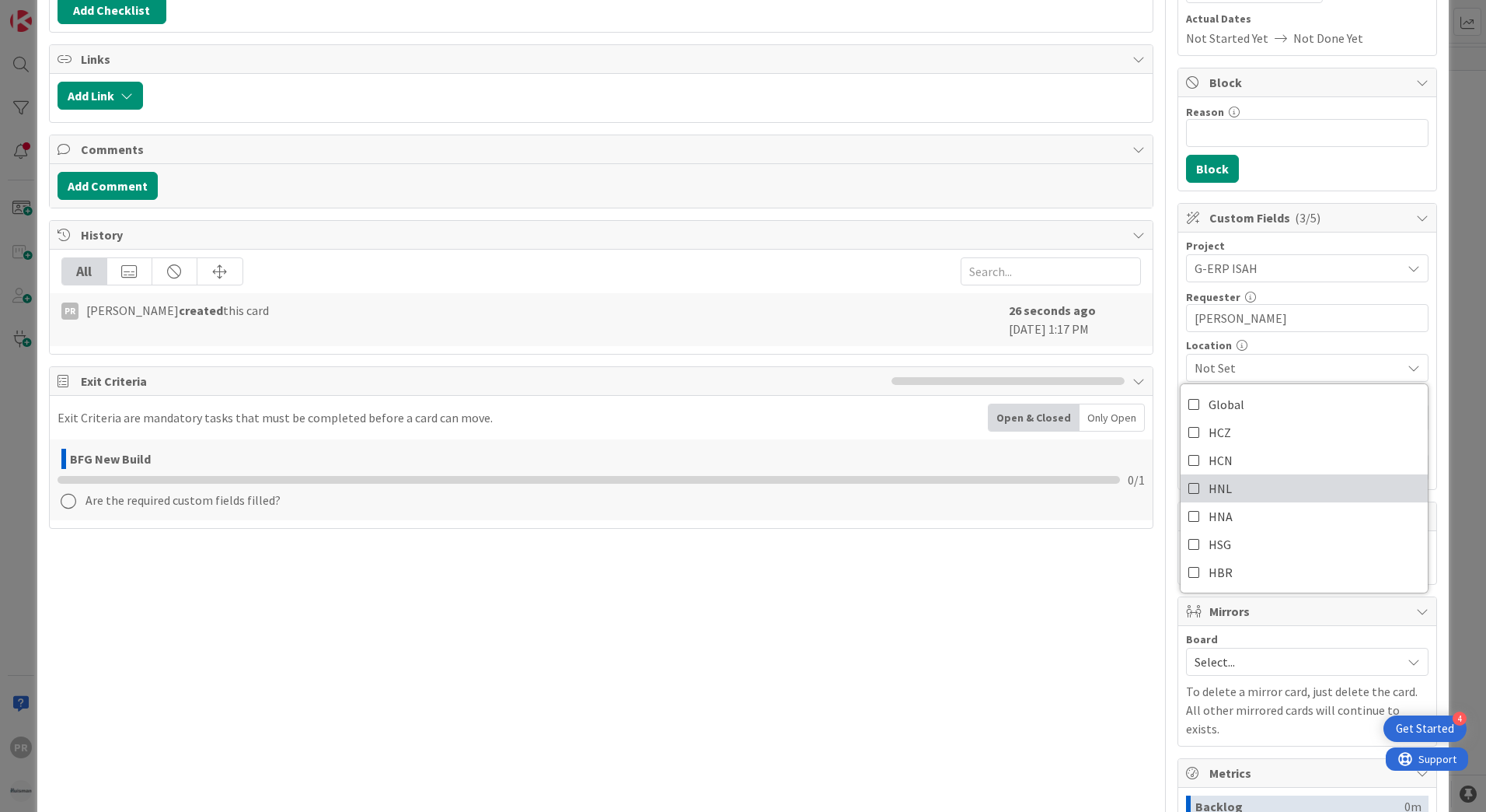
click at [1216, 481] on span "HNL" at bounding box center [1220, 488] width 23 height 23
click at [1249, 376] on span "HNL" at bounding box center [1298, 368] width 207 height 19
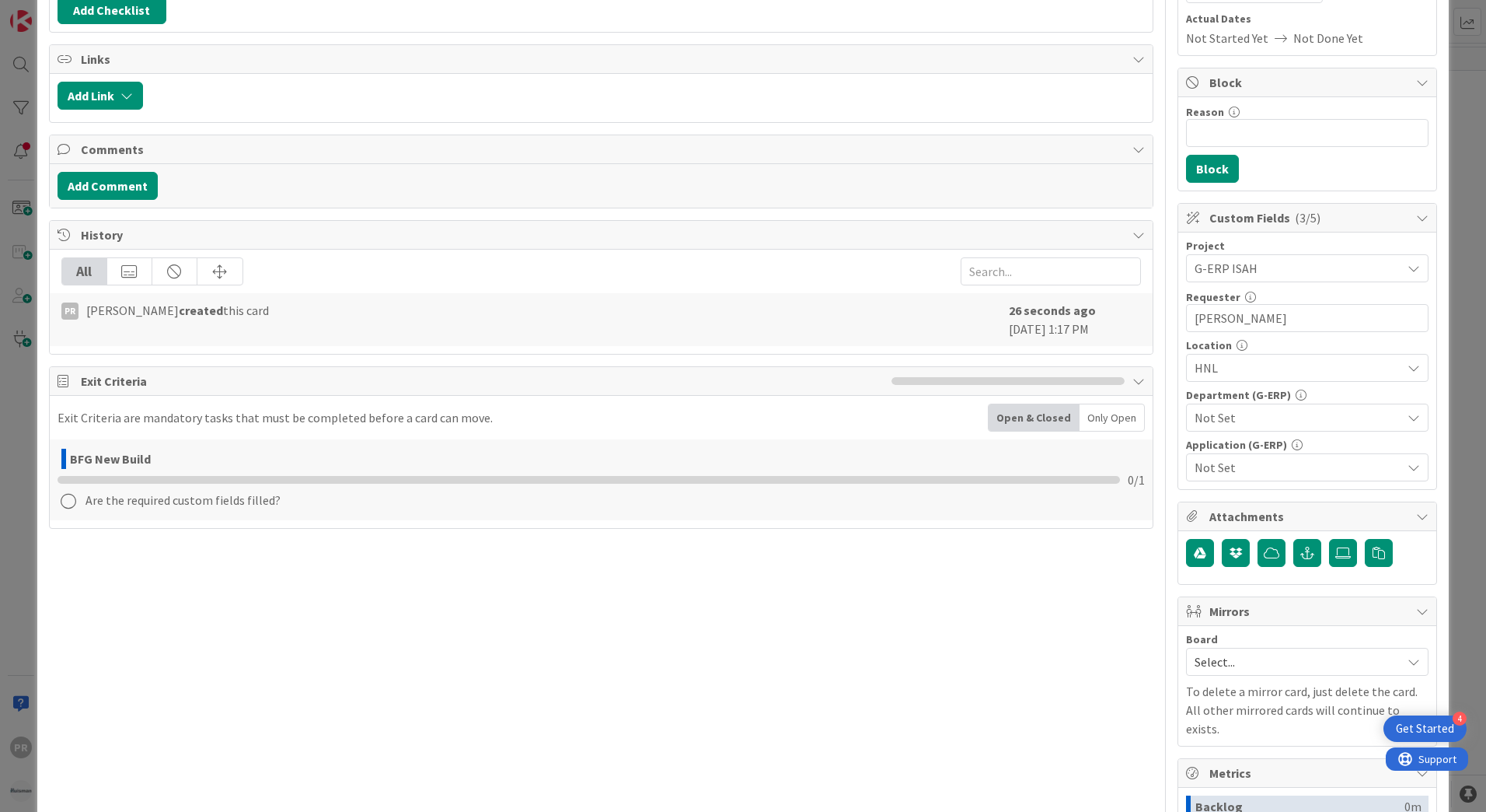
click at [1255, 420] on span "Not Set" at bounding box center [1298, 418] width 207 height 19
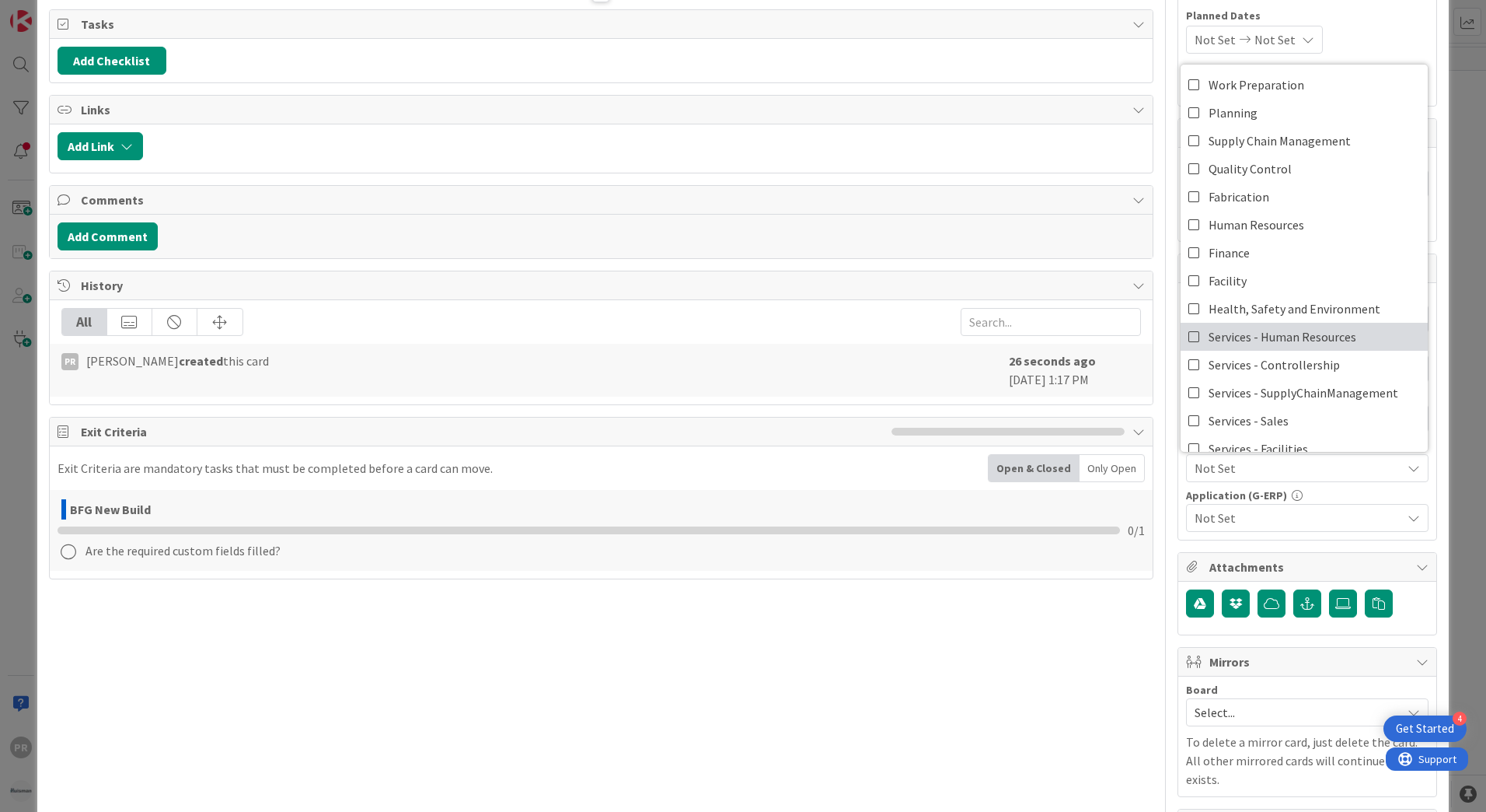
scroll to position [156, 0]
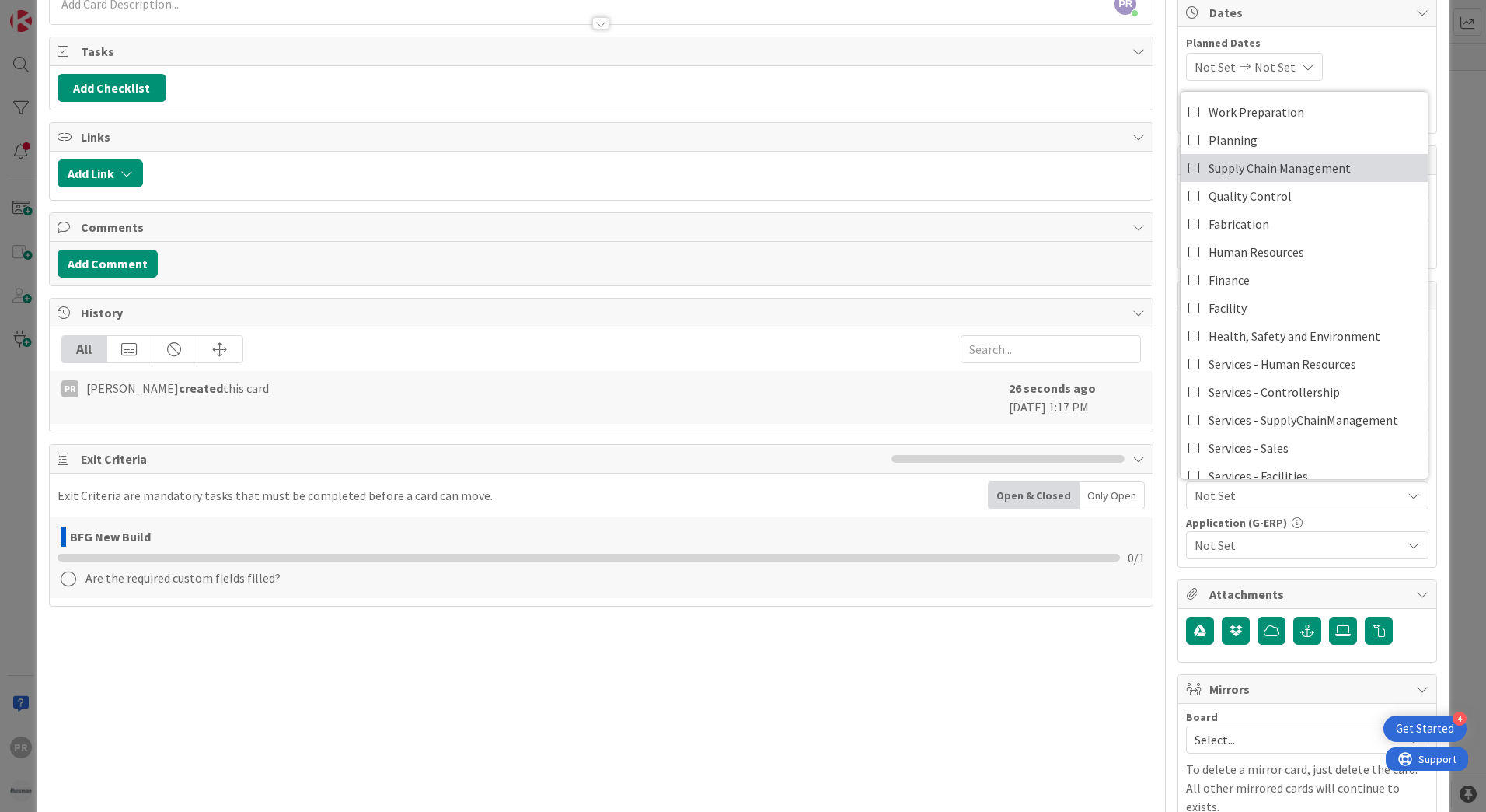
click at [1271, 175] on span "Supply Chain Management" at bounding box center [1280, 167] width 143 height 23
click at [1318, 547] on span "Not Set" at bounding box center [1298, 545] width 207 height 19
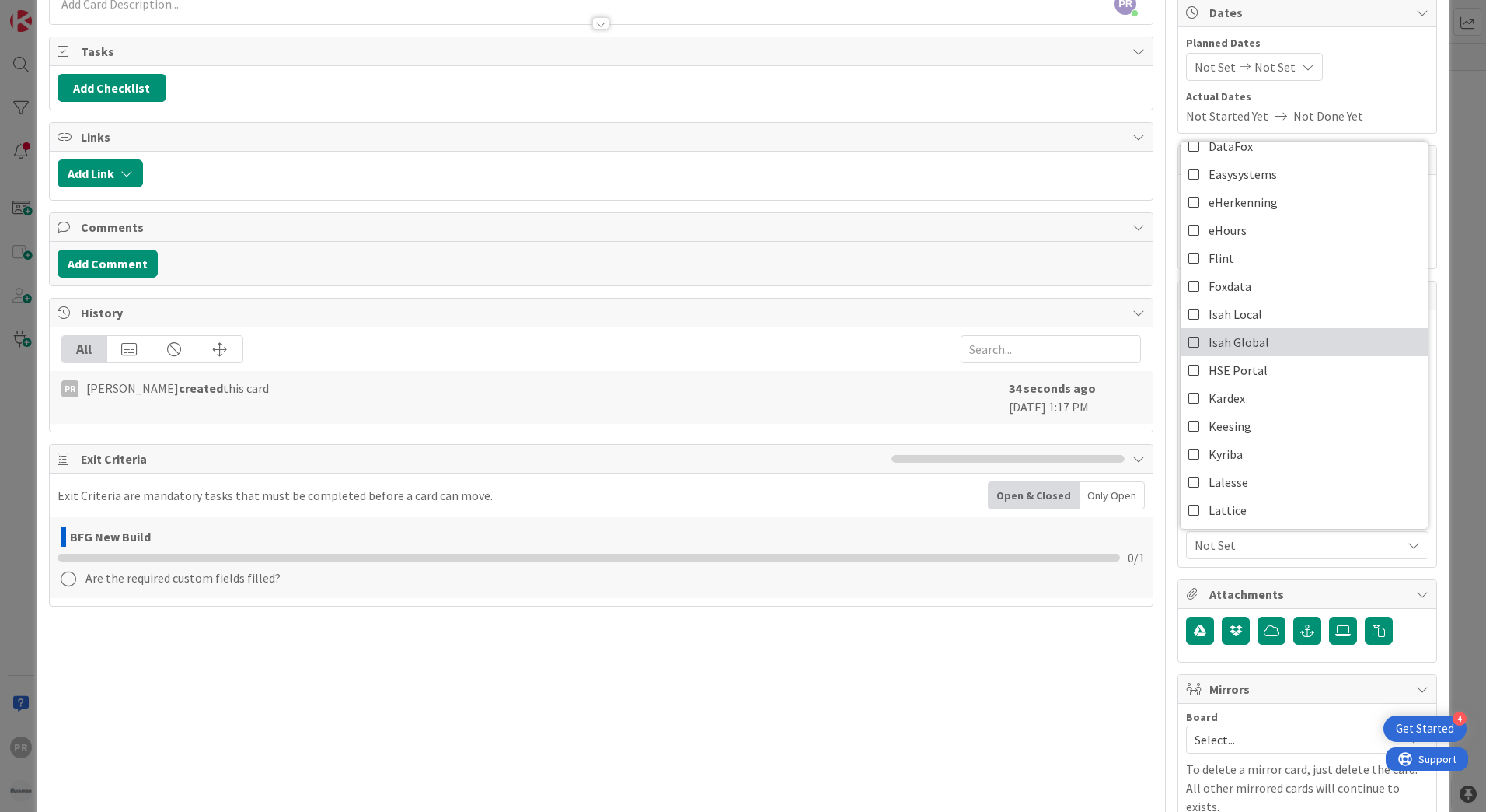
click at [1188, 338] on icon at bounding box center [1194, 342] width 12 height 23
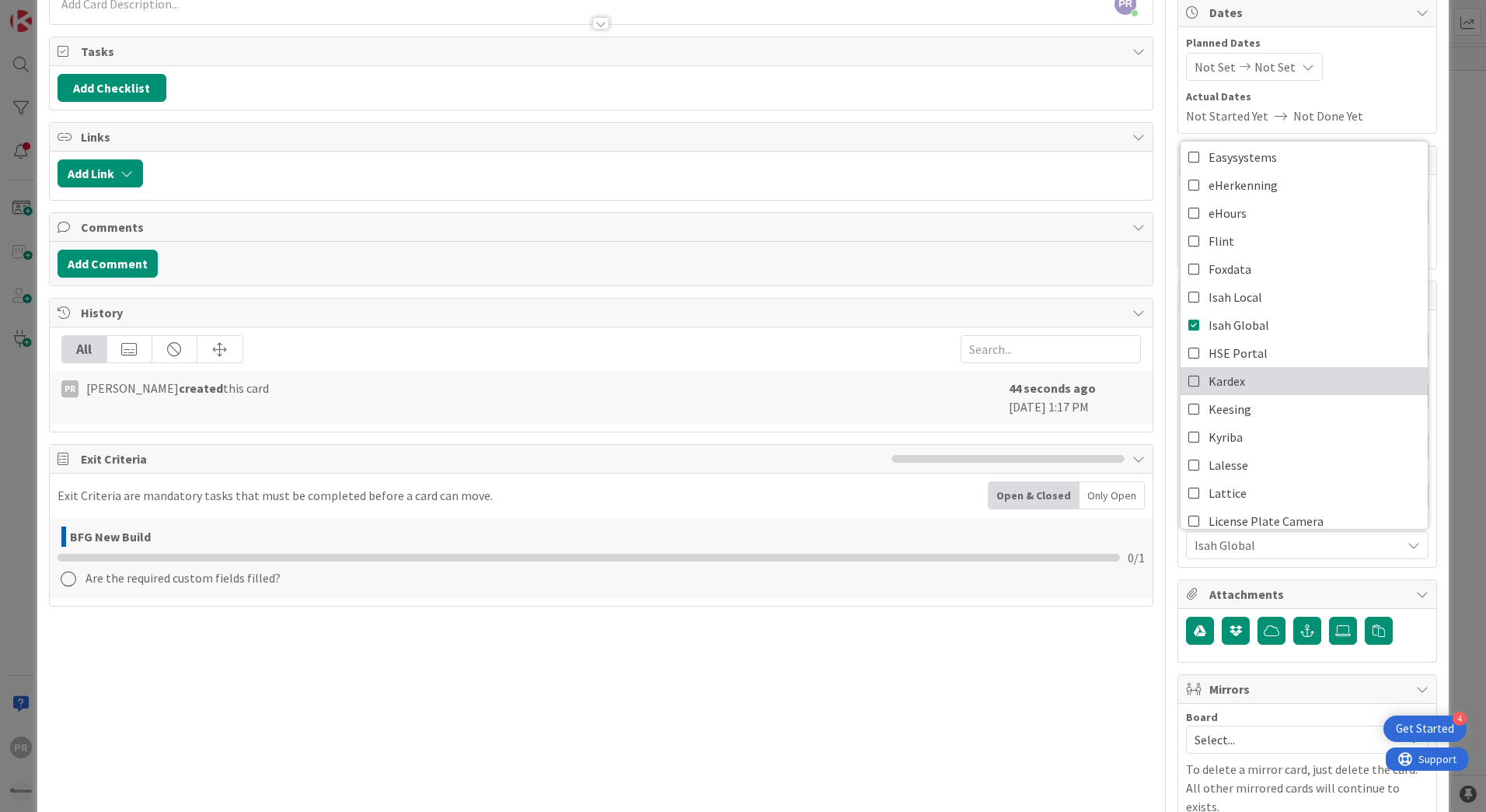
scroll to position [0, 0]
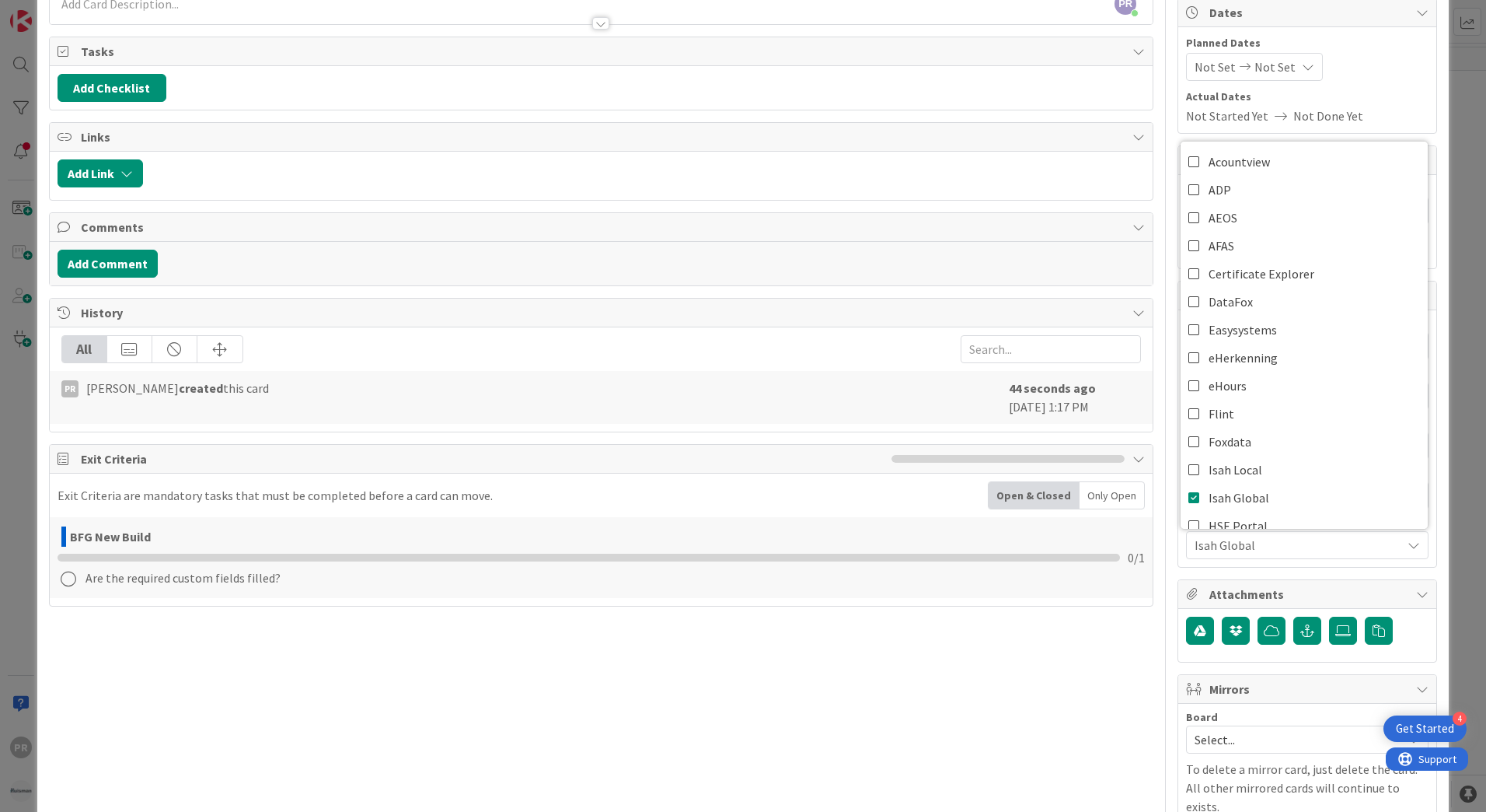
click at [1432, 130] on div "ID 2271 G-ERP - Backlog BFG New Build Title 55 / 128 [NB] - PO Template - Small…" at bounding box center [743, 504] width 1412 height 1276
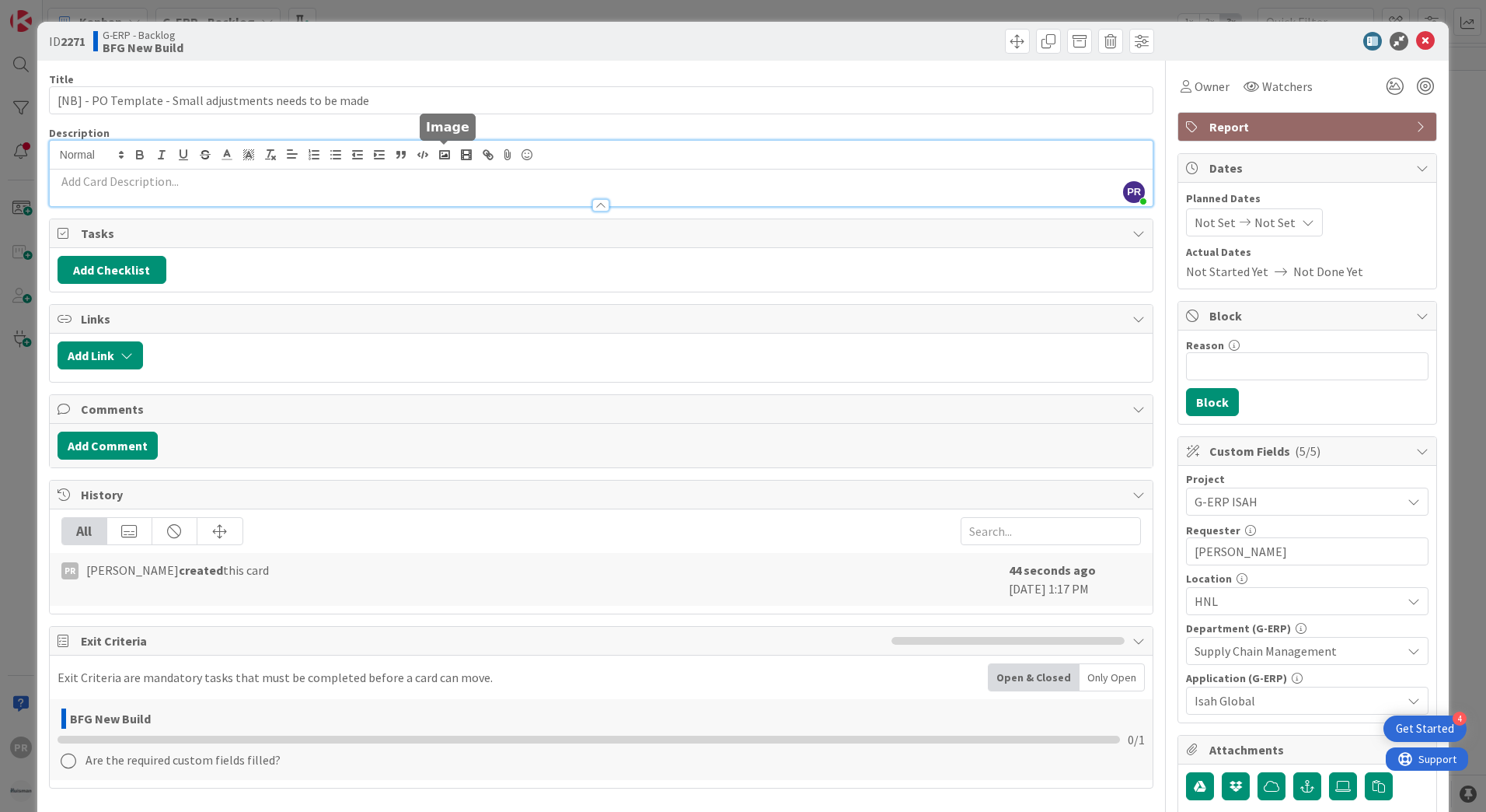
click at [447, 162] on div "PR Parveen Rana just joined" at bounding box center [601, 174] width 1103 height 66
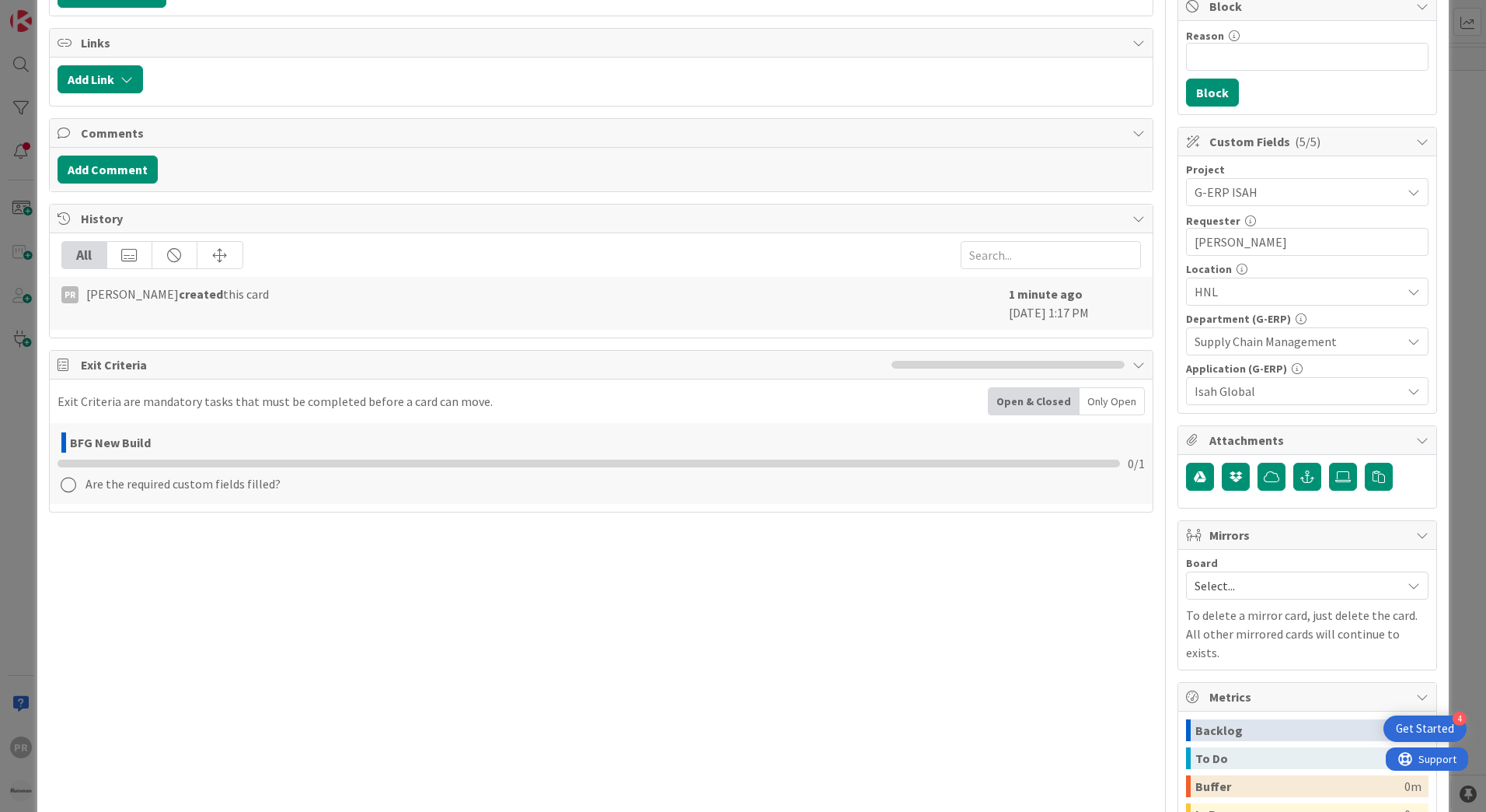
scroll to position [311, 0]
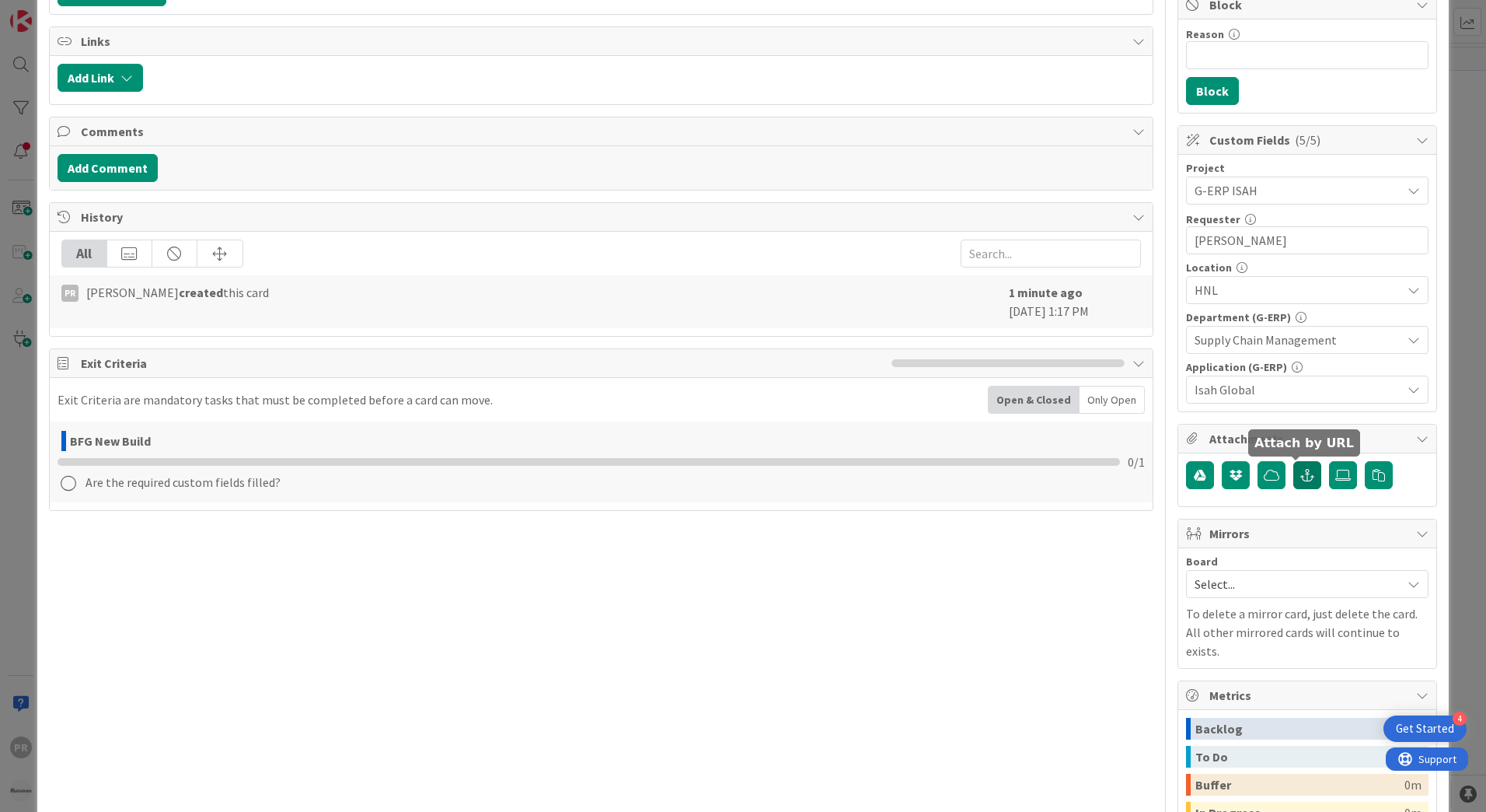
click at [1304, 482] on button "button" at bounding box center [1308, 475] width 28 height 28
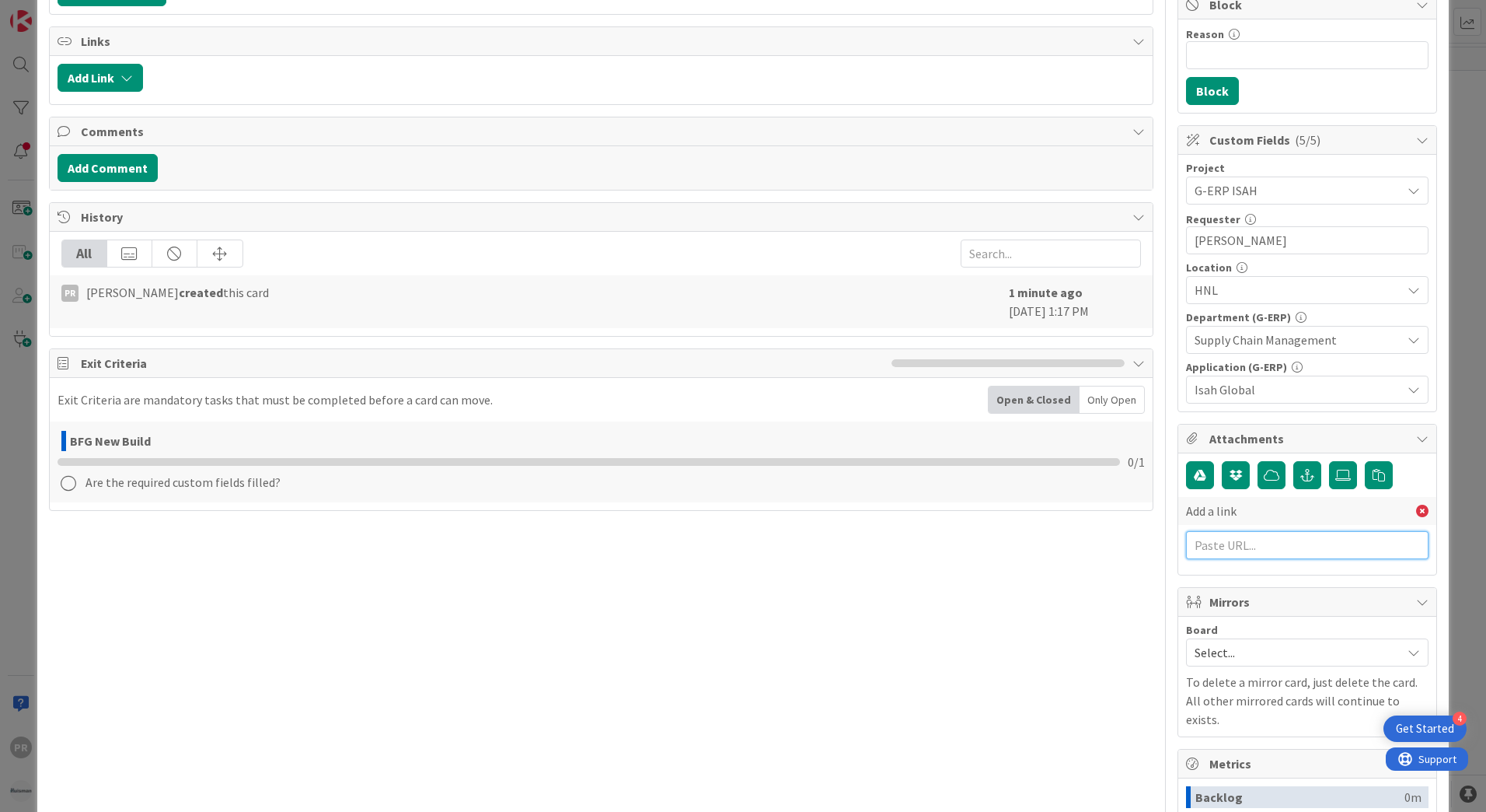
click at [1280, 544] on input "text" at bounding box center [1308, 545] width 242 height 28
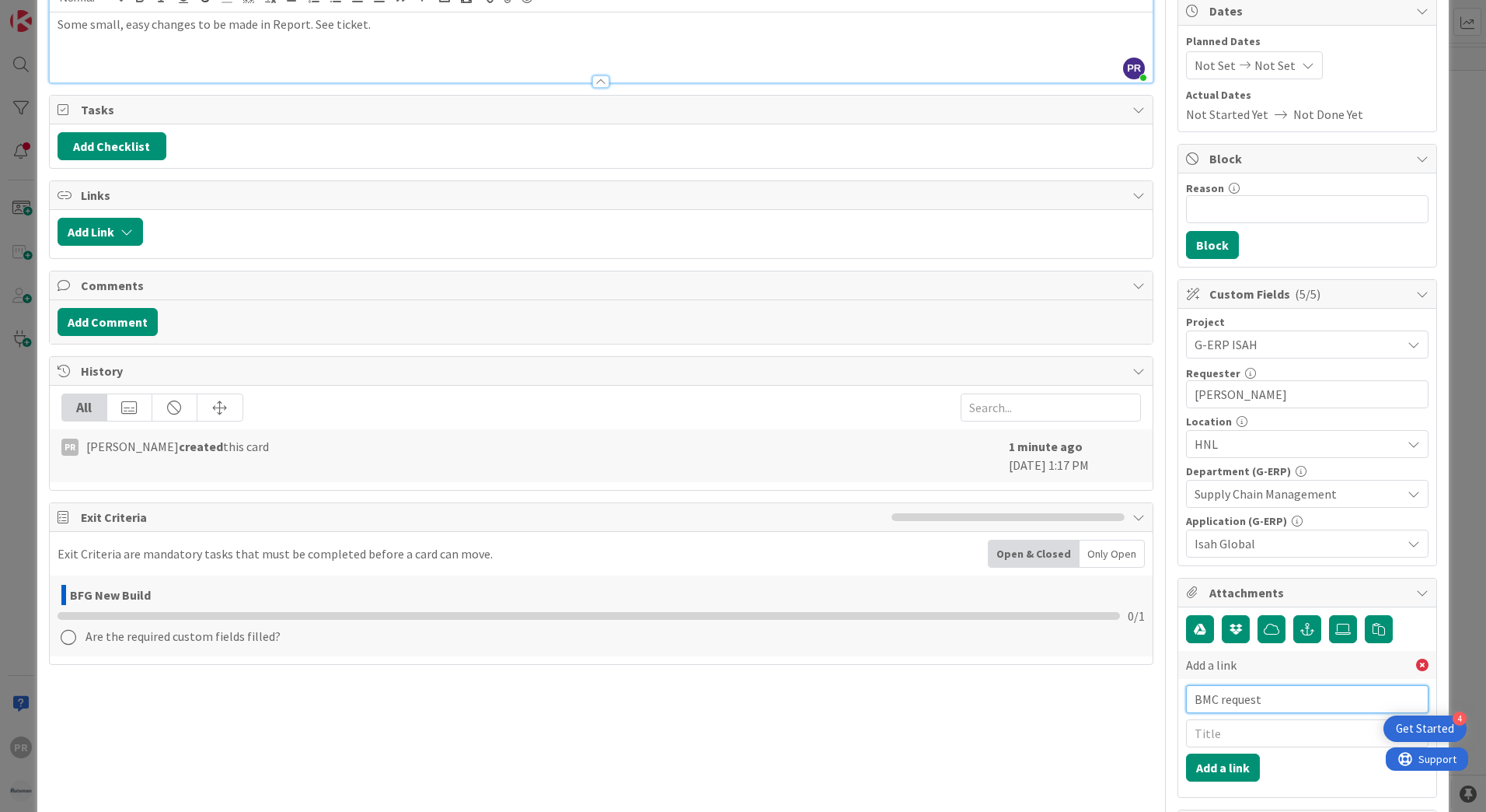
scroll to position [156, 0]
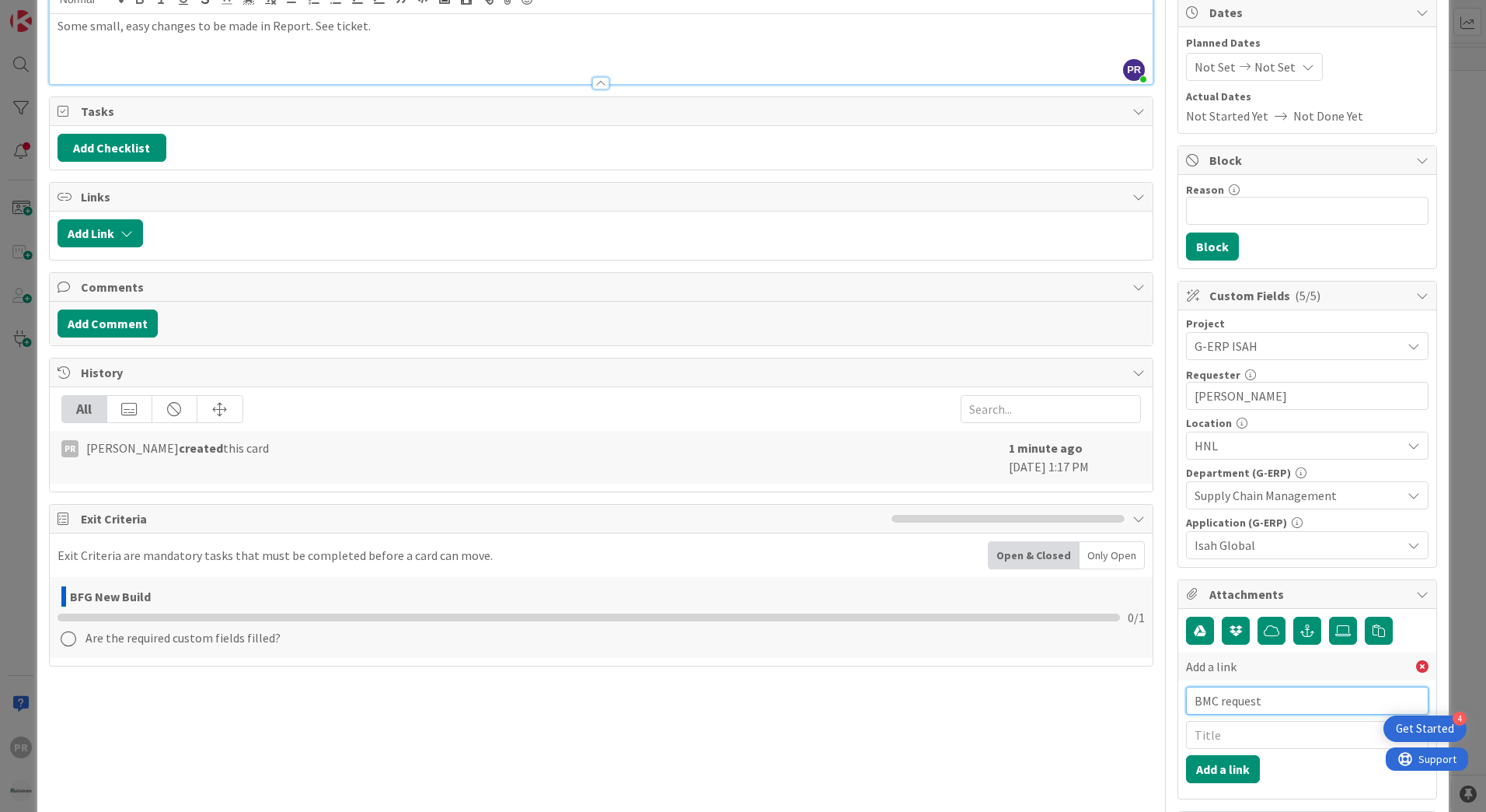
drag, startPoint x: 1253, startPoint y: 704, endPoint x: 1152, endPoint y: 717, distance: 101.8
click at [1152, 717] on div "Title 55 / 128 [NB] - PO Template - Small adjustments needs to be made Descript…" at bounding box center [743, 586] width 1388 height 1362
paste input "https://huisman-smartit.onbmc.com/smartit/app/#/workorder/AGGJEU87BW384ATDRHUQT…"
type input "https://huisman-smartit.onbmc.com/smartit/app/#/workorder/AGGJEU87BW384ATDRHUQT…"
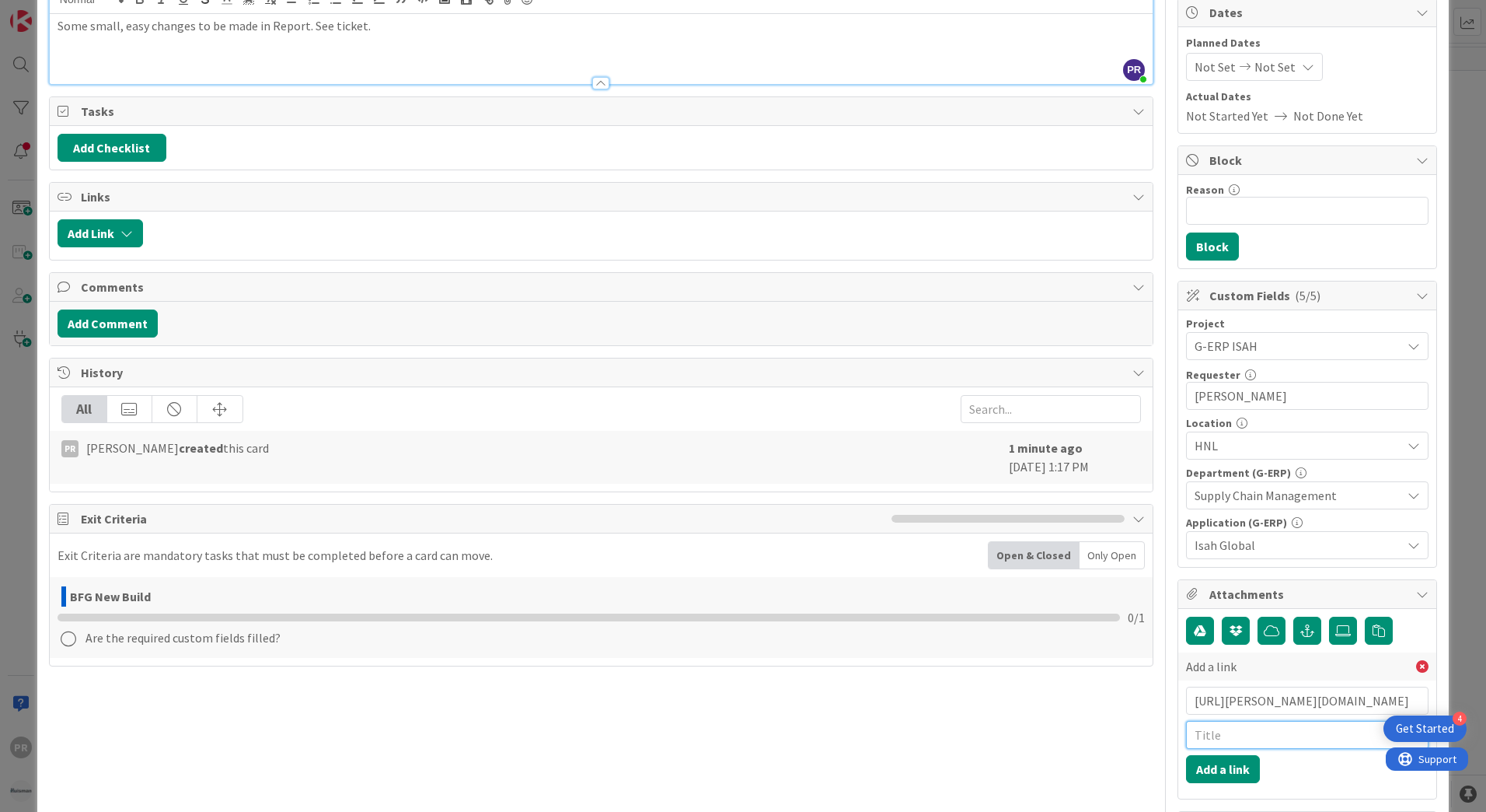
click at [1243, 733] on input "text" at bounding box center [1308, 735] width 242 height 28
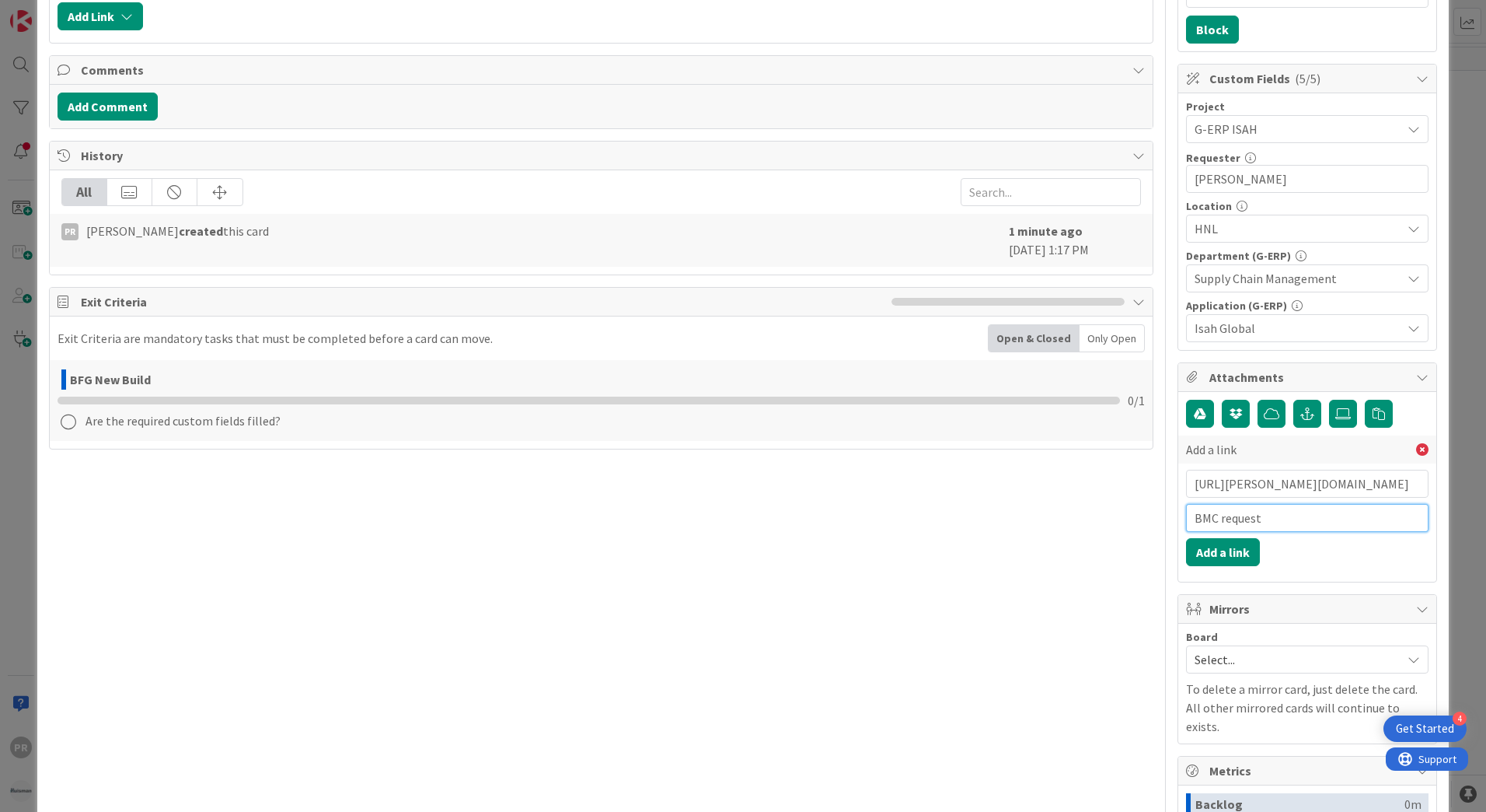
scroll to position [389, 0]
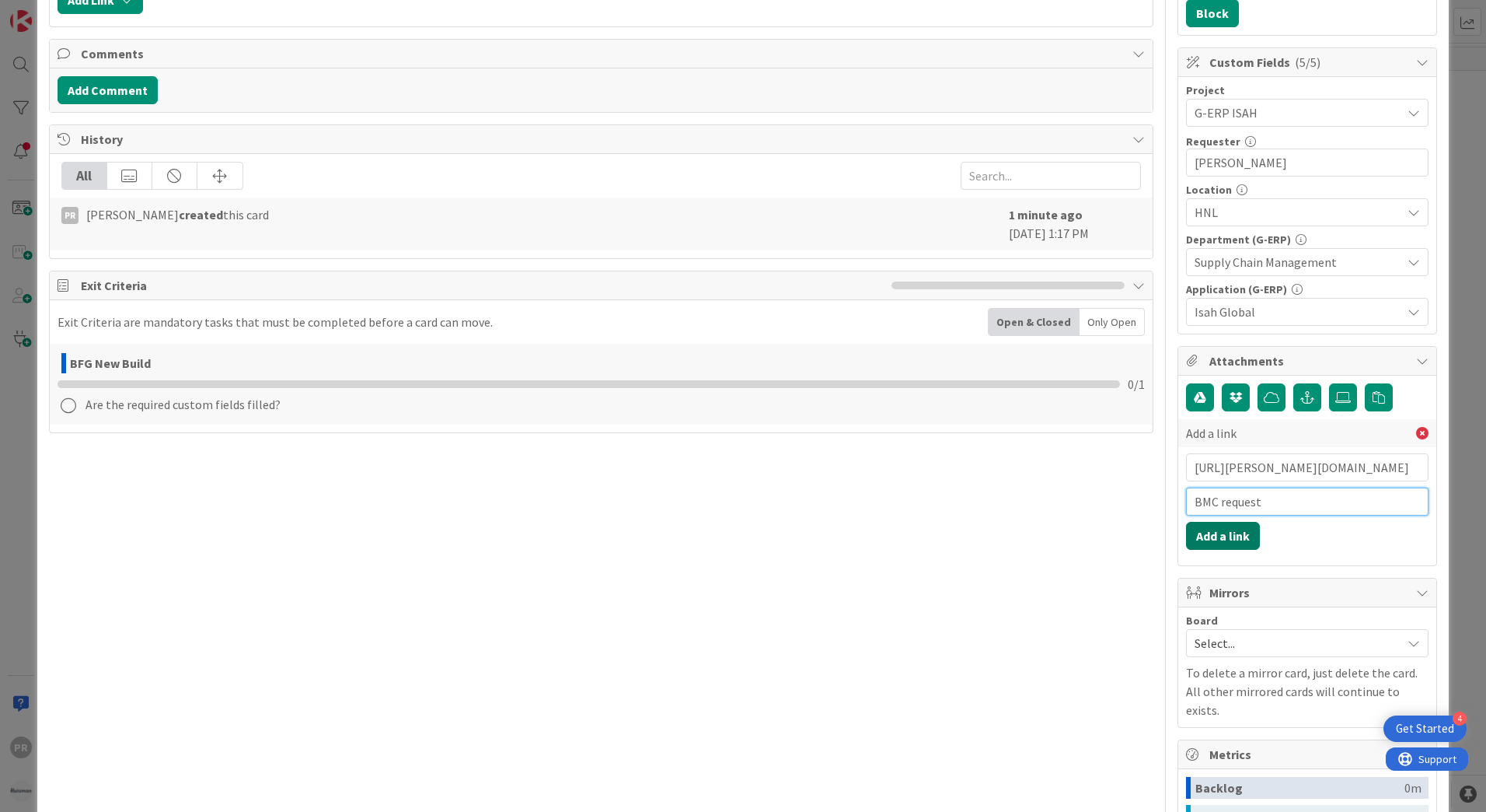
type input "BMC request"
click at [1218, 529] on button "Add a link" at bounding box center [1223, 536] width 74 height 28
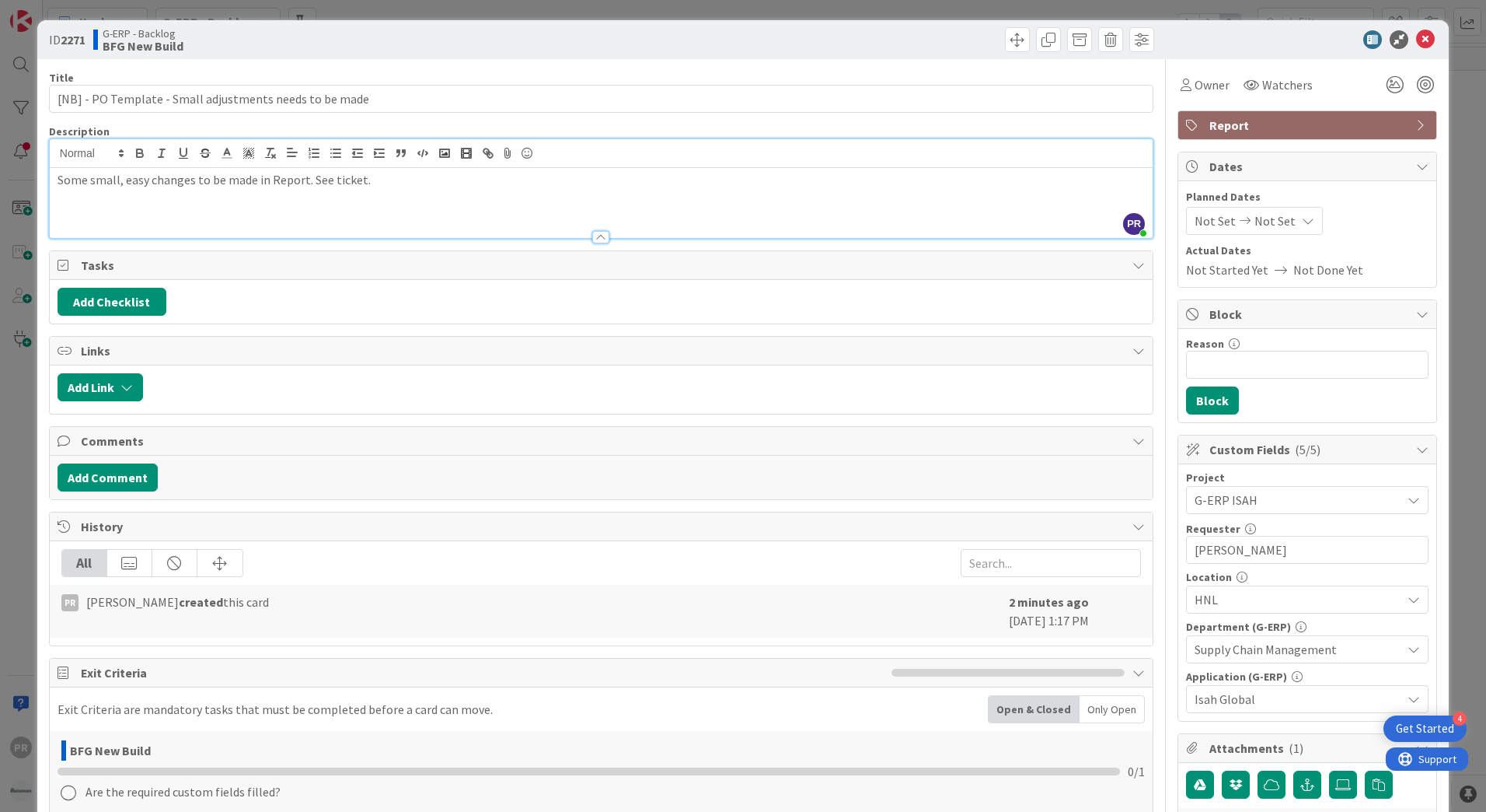
scroll to position [0, 0]
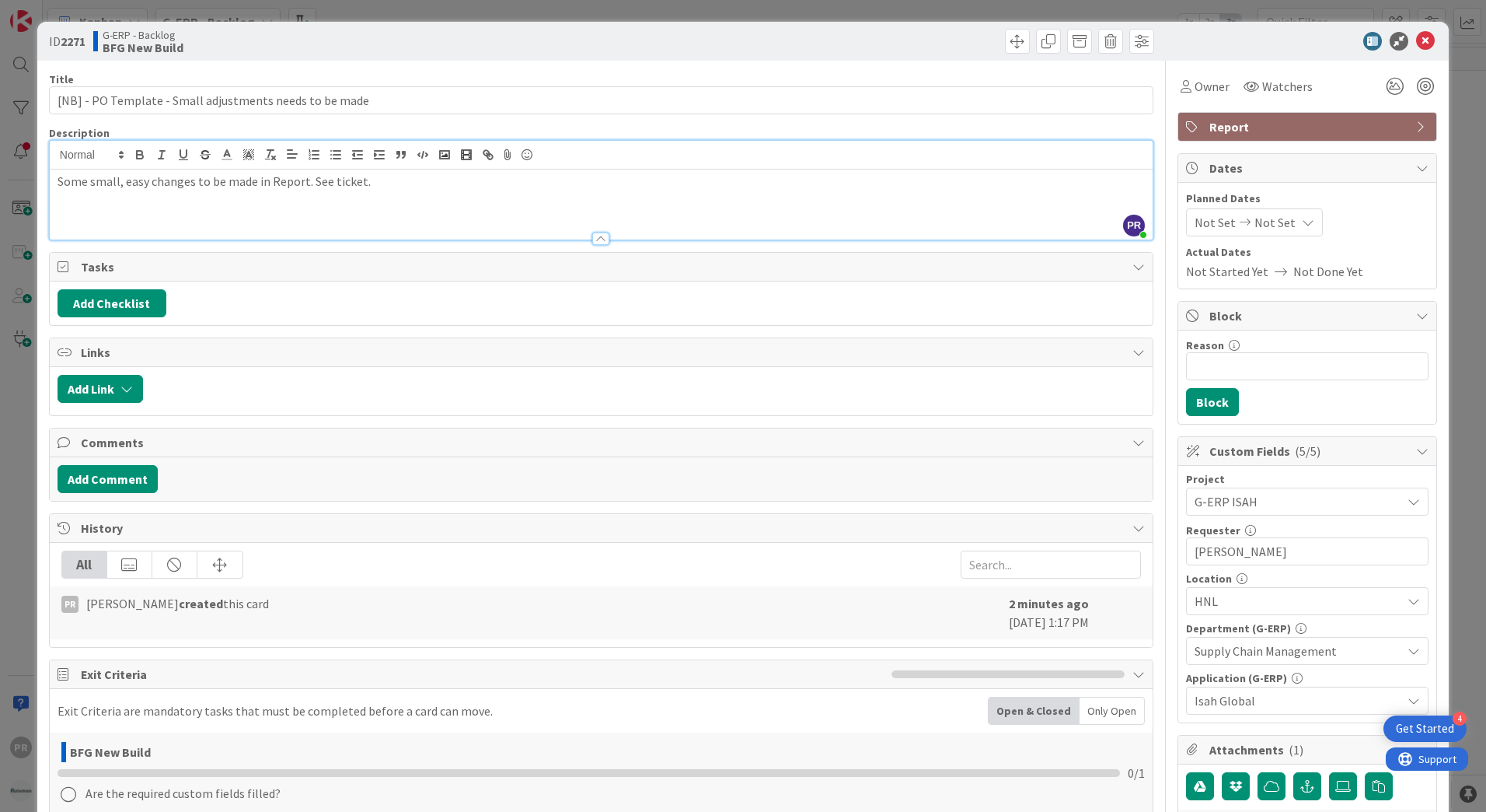
click at [385, 196] on div "Some small, easy changes to be made in Report. See ticket." at bounding box center [601, 205] width 1103 height 70
click at [1417, 40] on icon at bounding box center [1426, 41] width 19 height 19
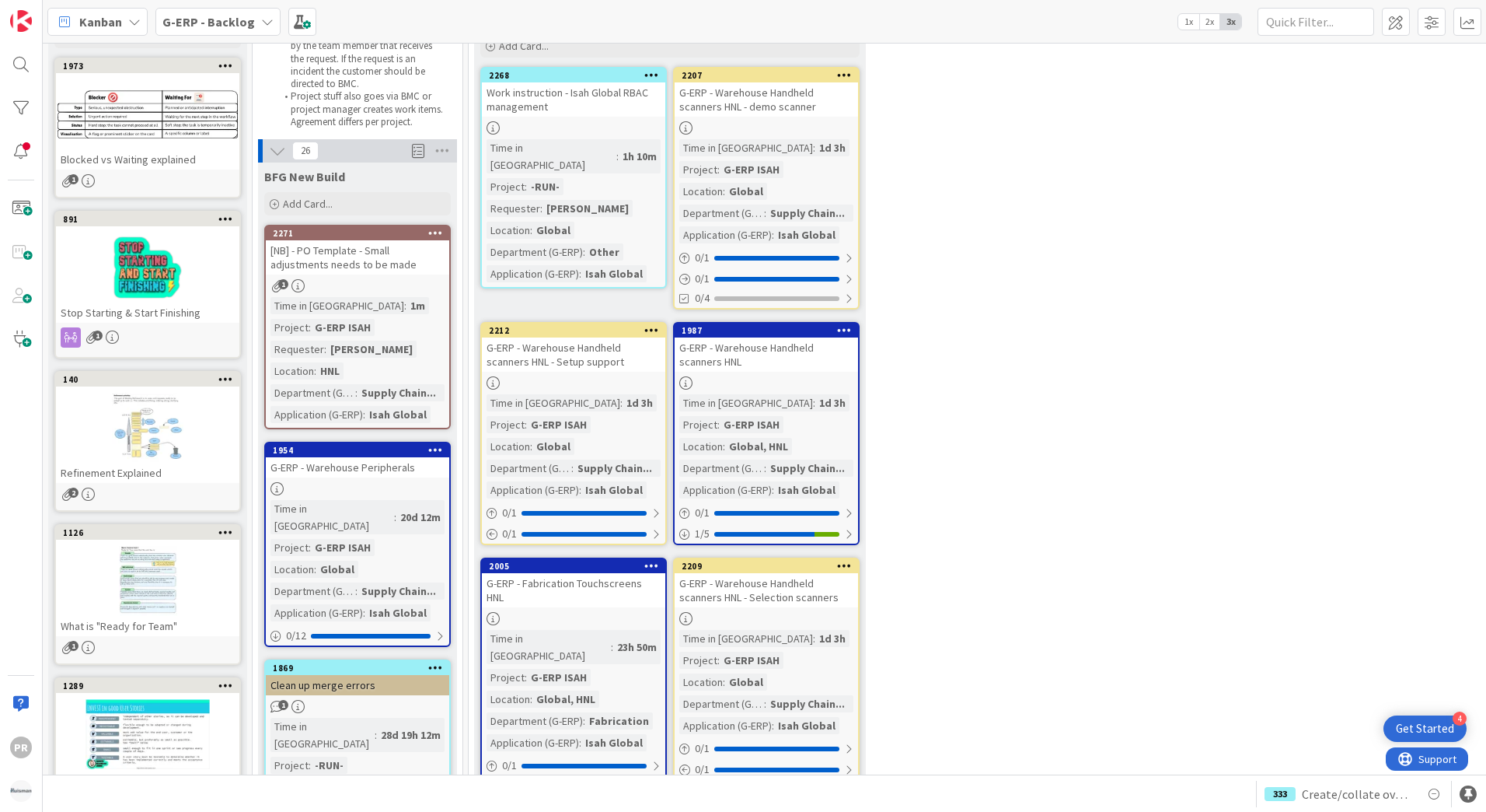
scroll to position [156, 0]
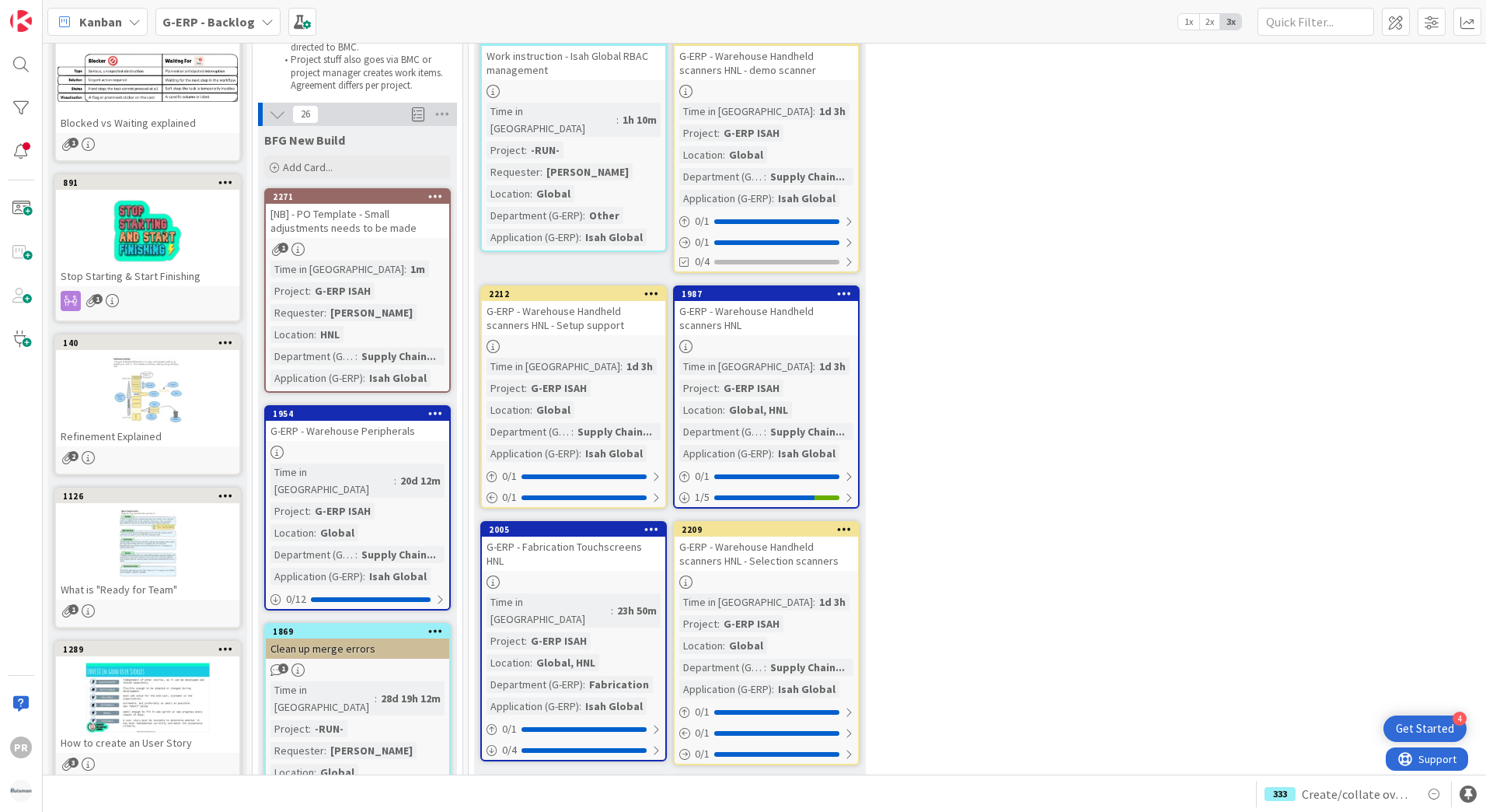
click at [373, 230] on div "[NB] - PO Template - Small adjustments needs to be made" at bounding box center [357, 221] width 183 height 34
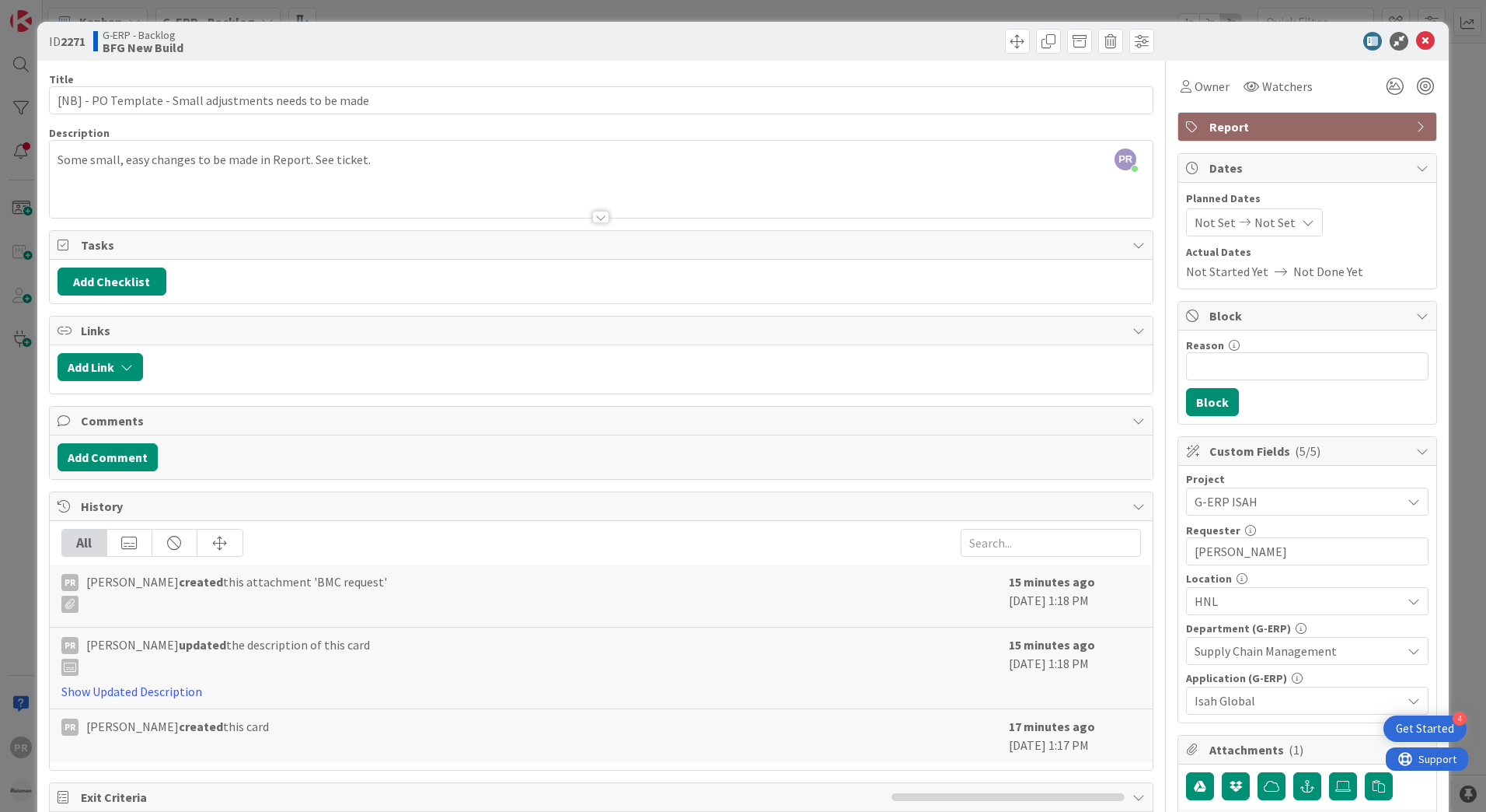
click at [436, 167] on div "PR Parveen Rana just joined Some small, easy changes to be made in Report. See …" at bounding box center [601, 179] width 1103 height 77
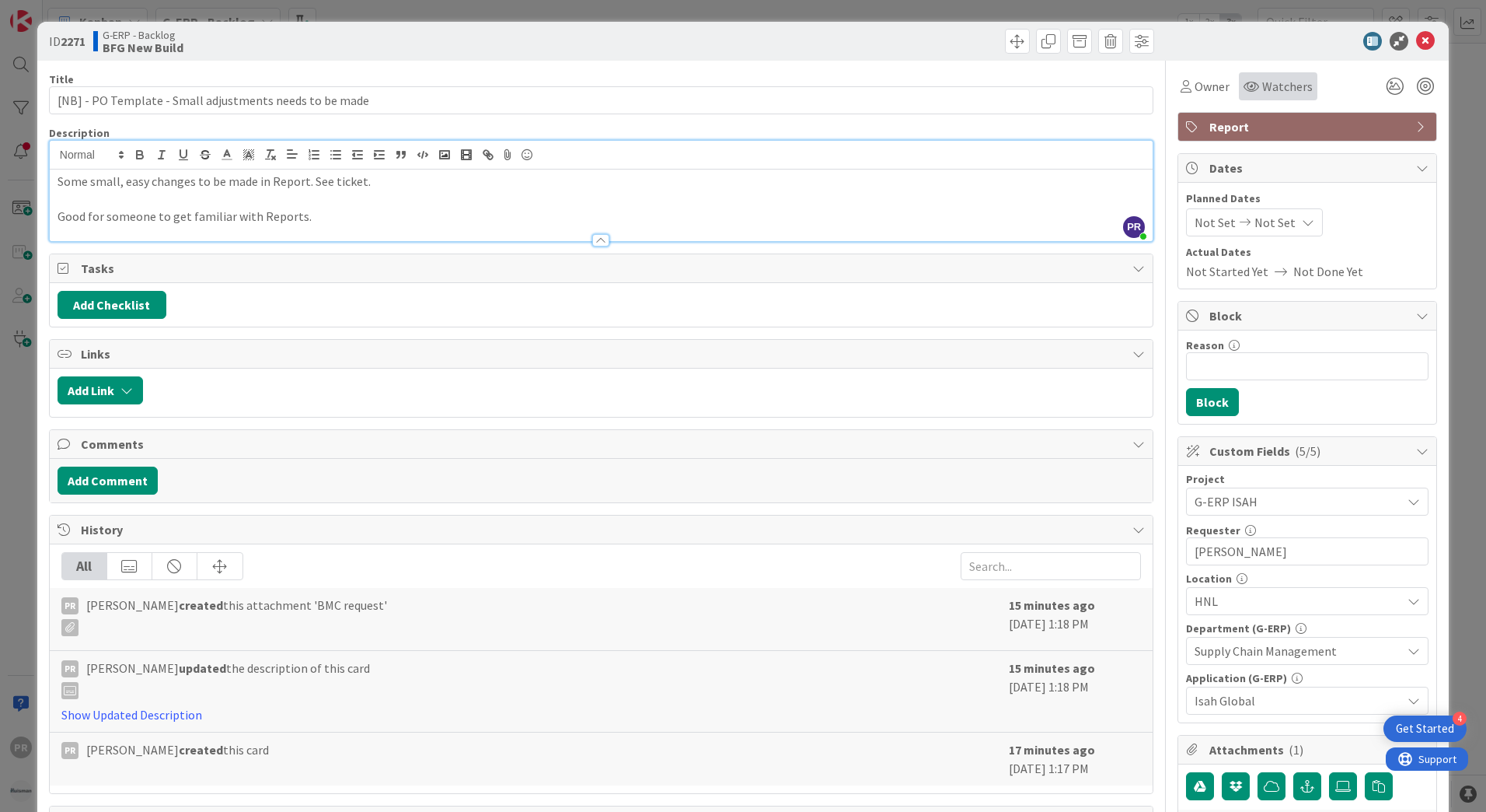
click at [1263, 91] on span "Watchers" at bounding box center [1288, 86] width 51 height 19
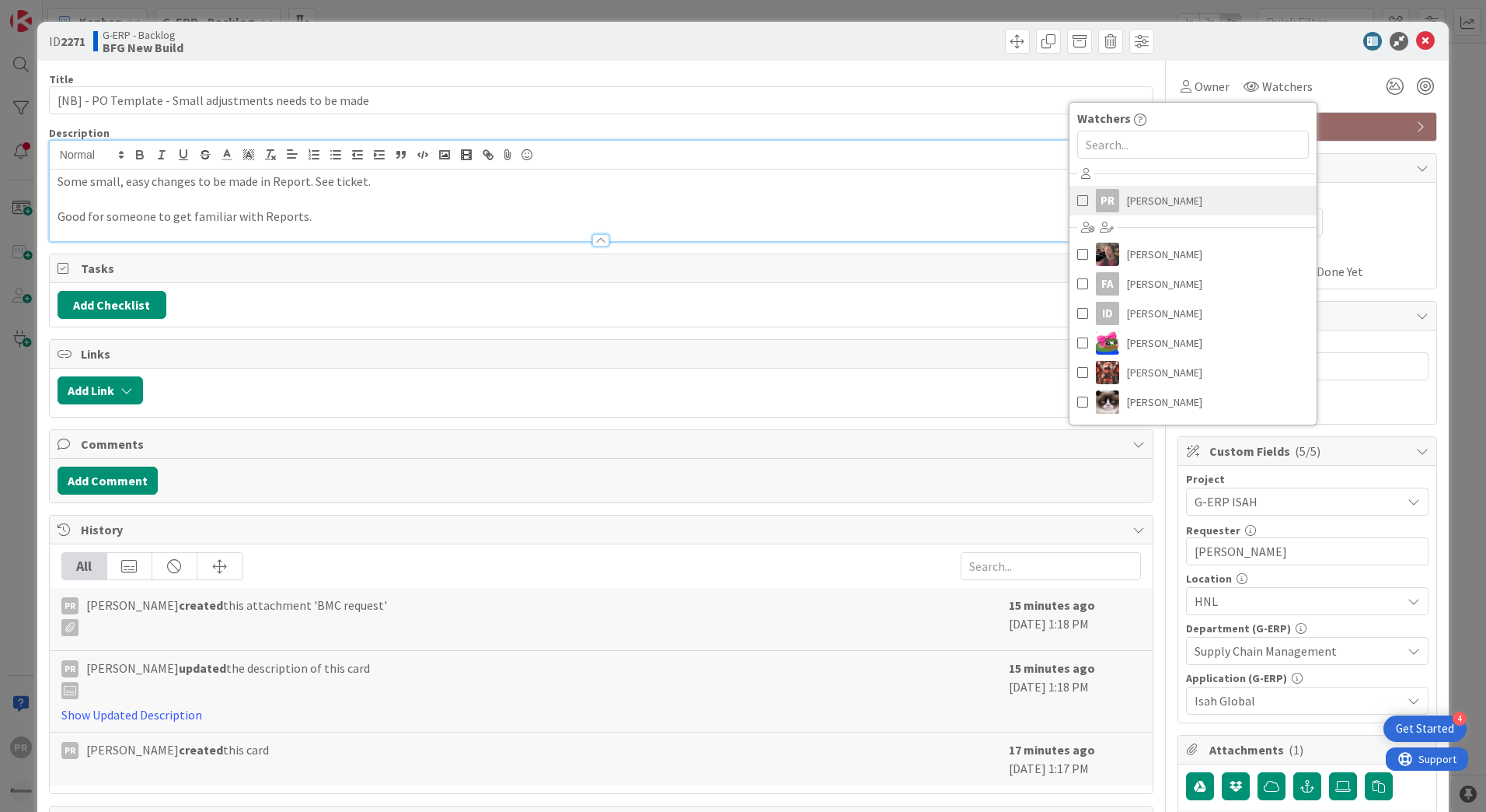
click at [1151, 192] on span "Parveen Rana" at bounding box center [1165, 200] width 75 height 23
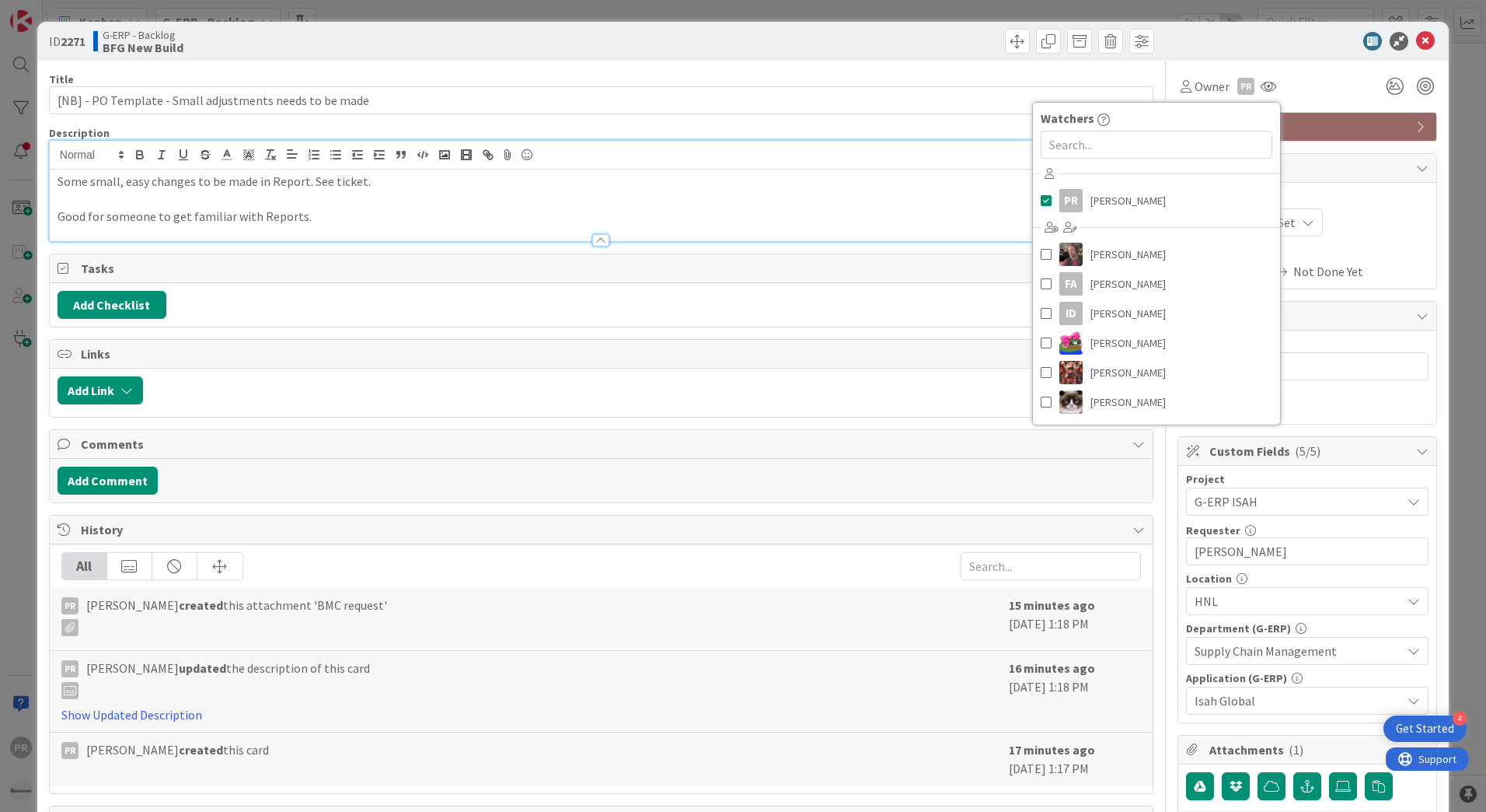
click at [1237, 38] on div at bounding box center [1299, 41] width 275 height 19
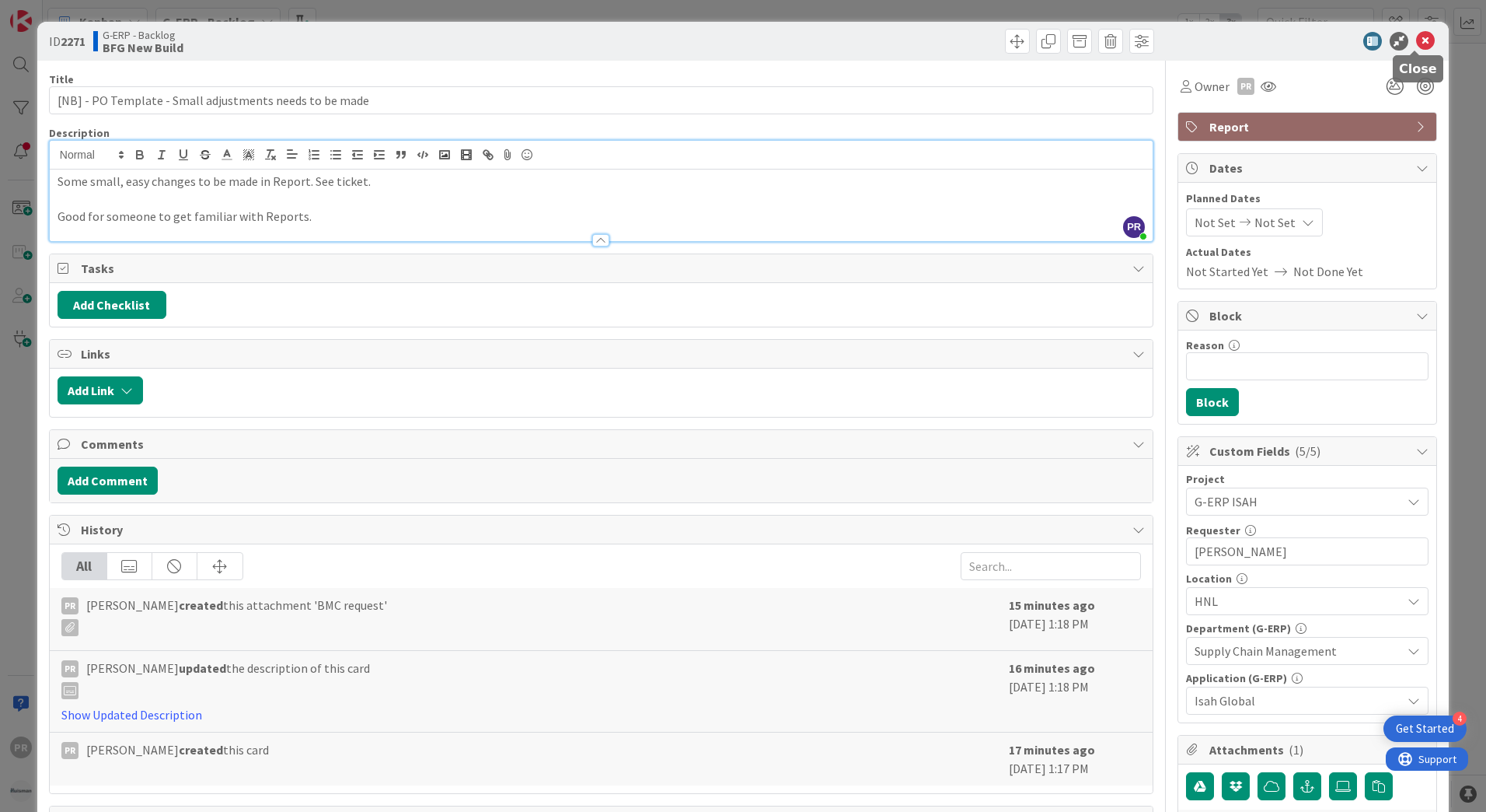
click at [1417, 39] on icon at bounding box center [1426, 41] width 19 height 19
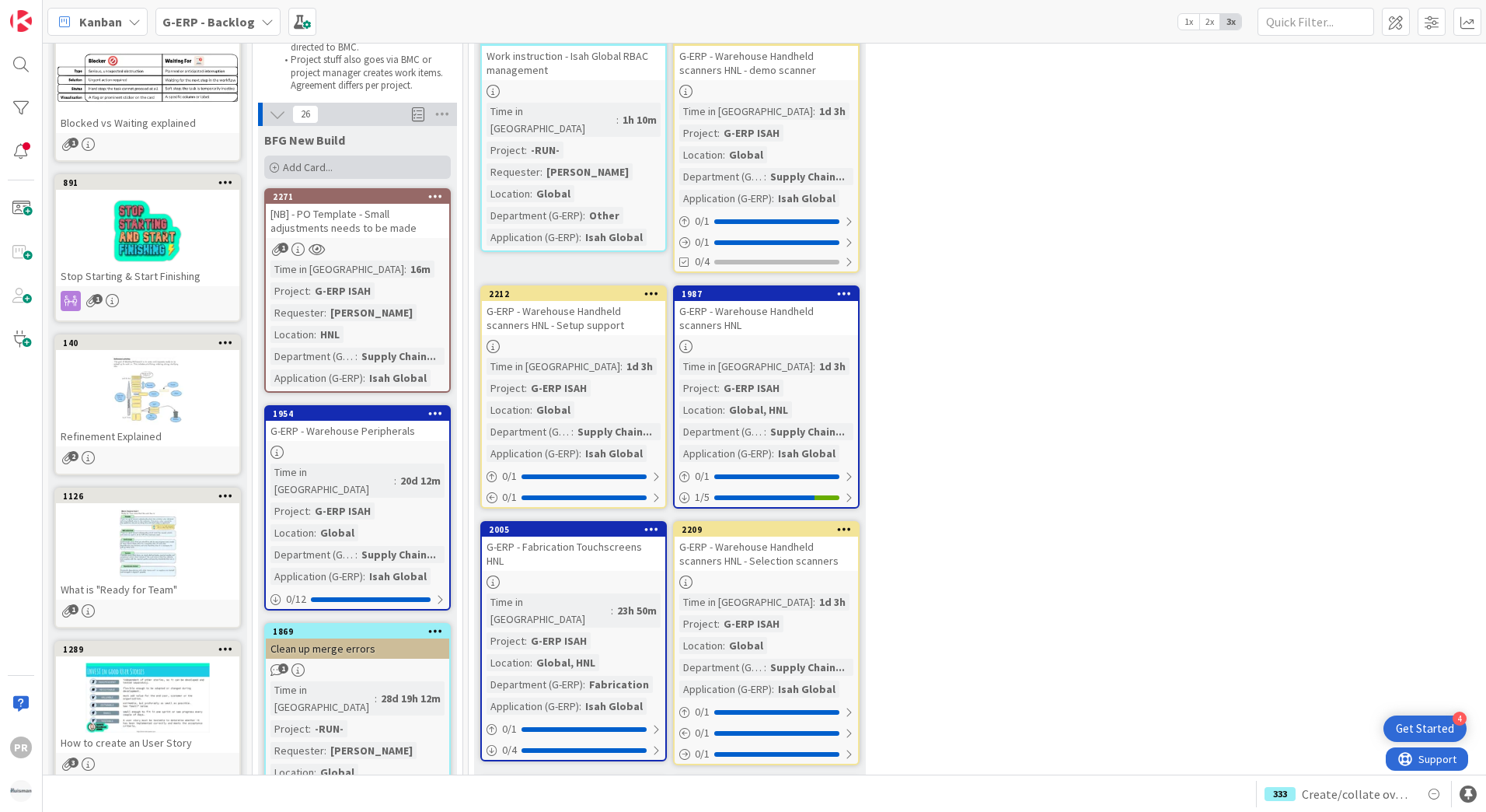
click at [314, 163] on span "Add Card..." at bounding box center [307, 167] width 50 height 14
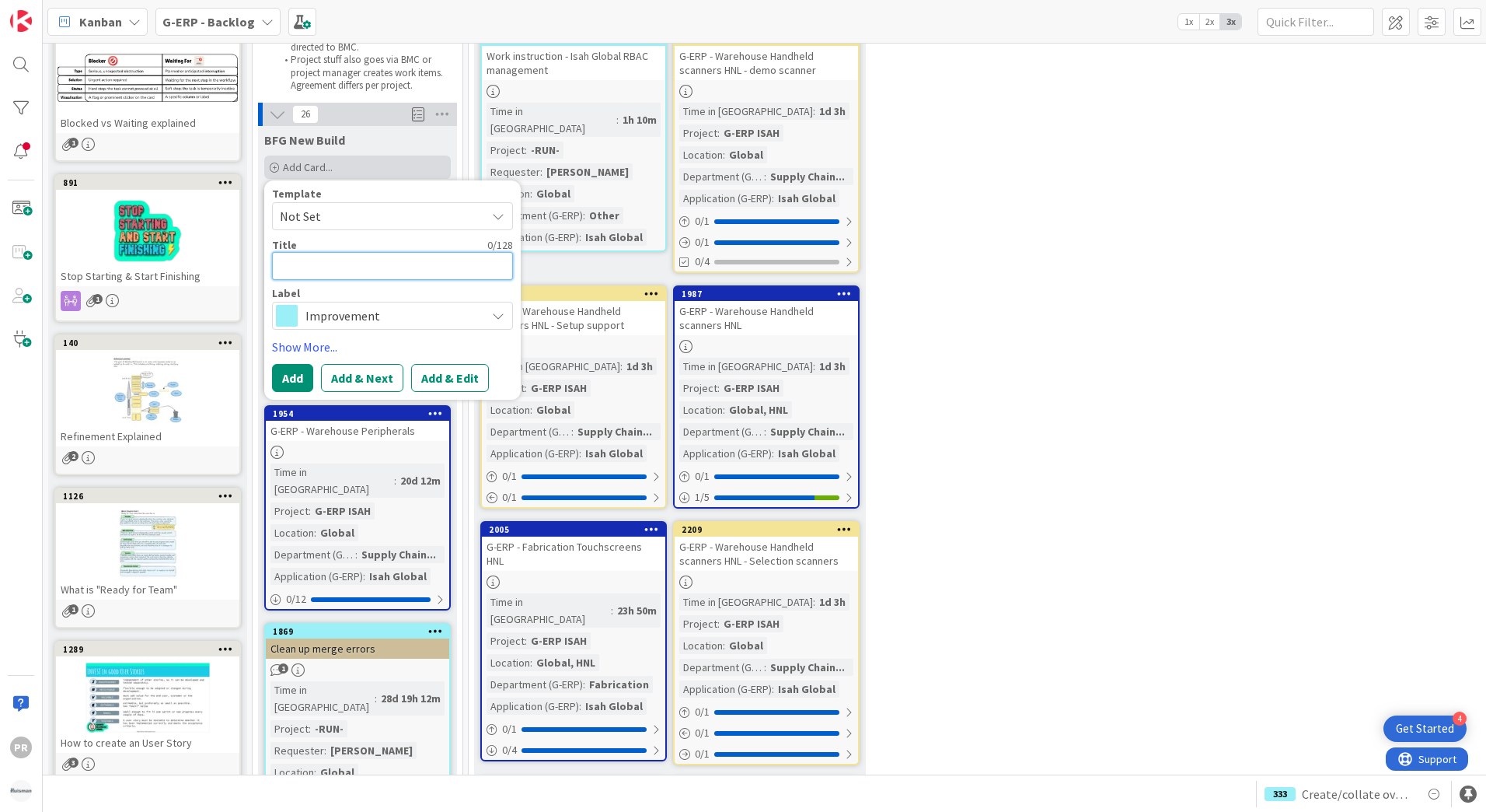
type textarea "x"
type textarea "["
type textarea "x"
type textarea "[N"
type textarea "x"
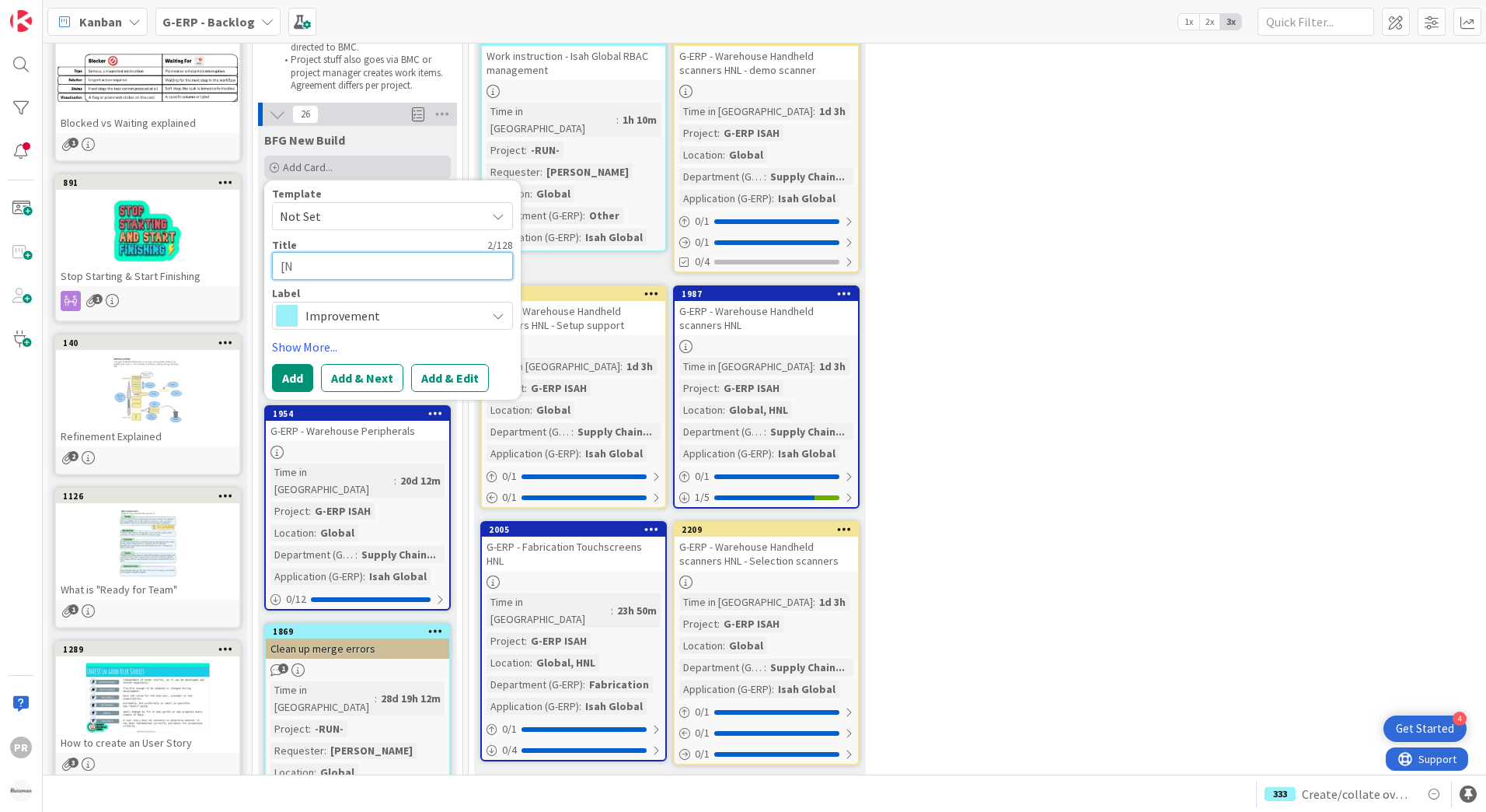
type textarea "[NB"
type textarea "x"
type textarea "[NB["
type textarea "x"
type textarea "[NB"
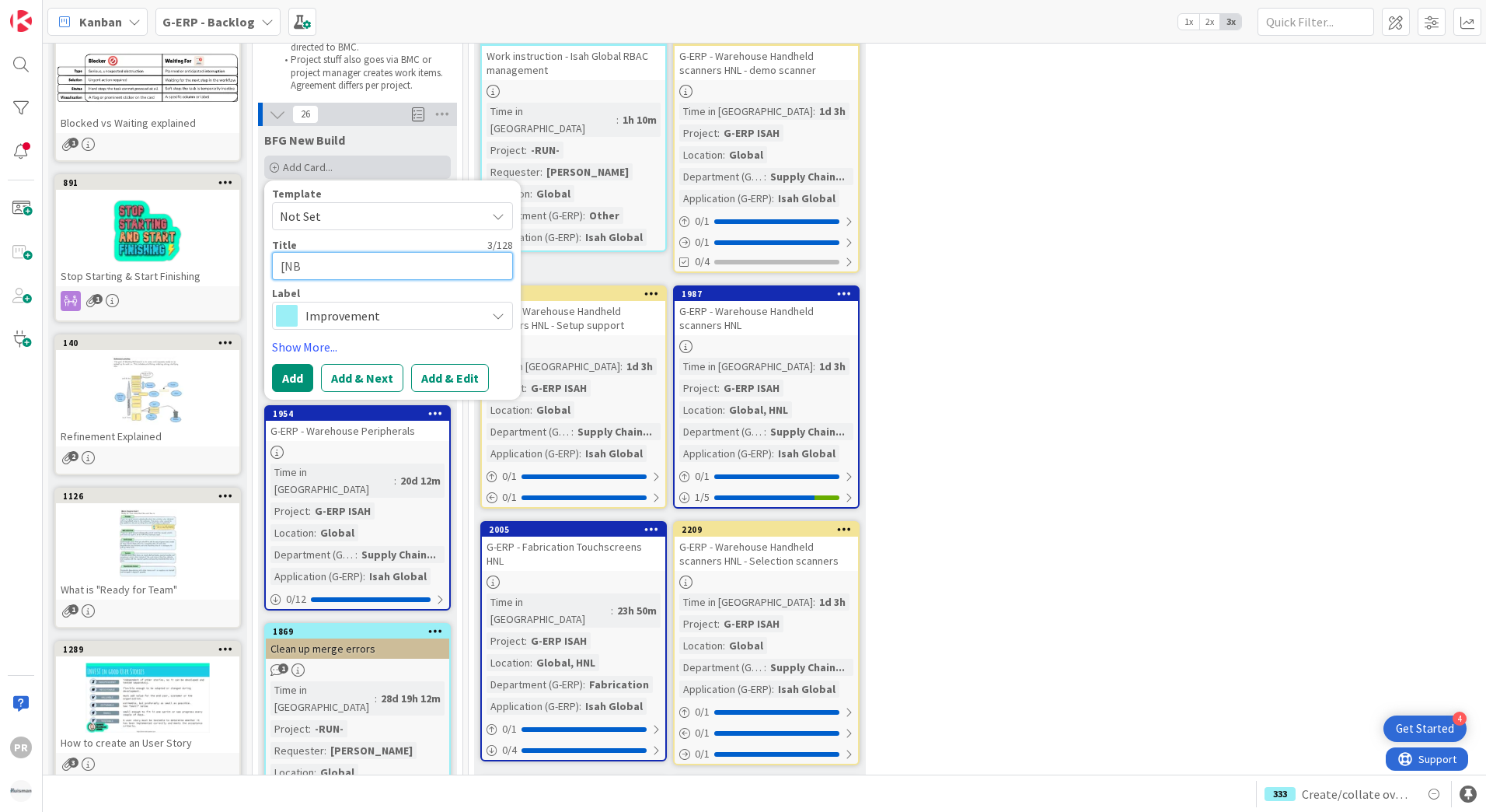
type textarea "x"
type textarea "[NB]"
type textarea "x"
type textarea "[NB]"
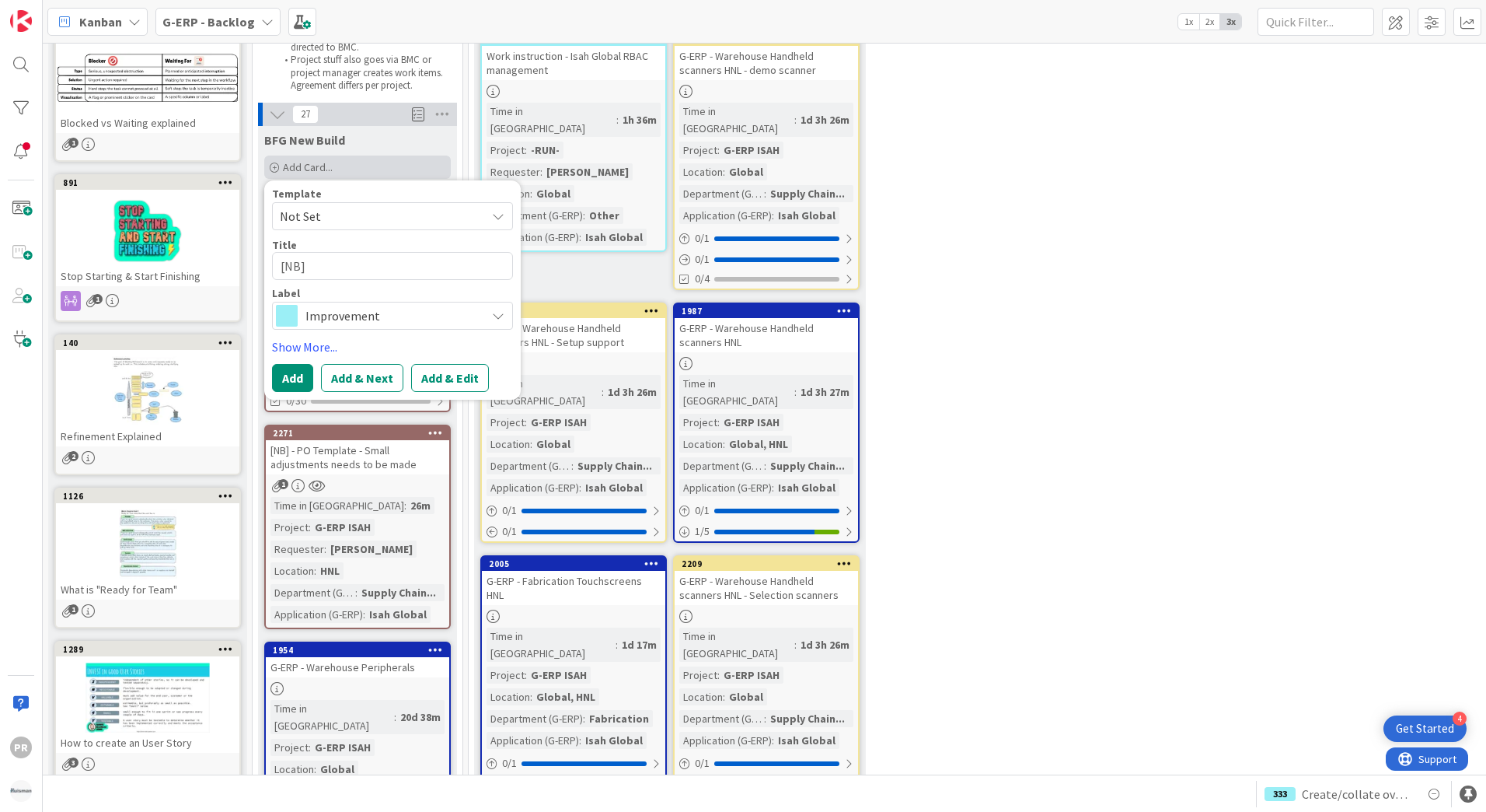
type textarea "x"
